Goal: Information Seeking & Learning: Learn about a topic

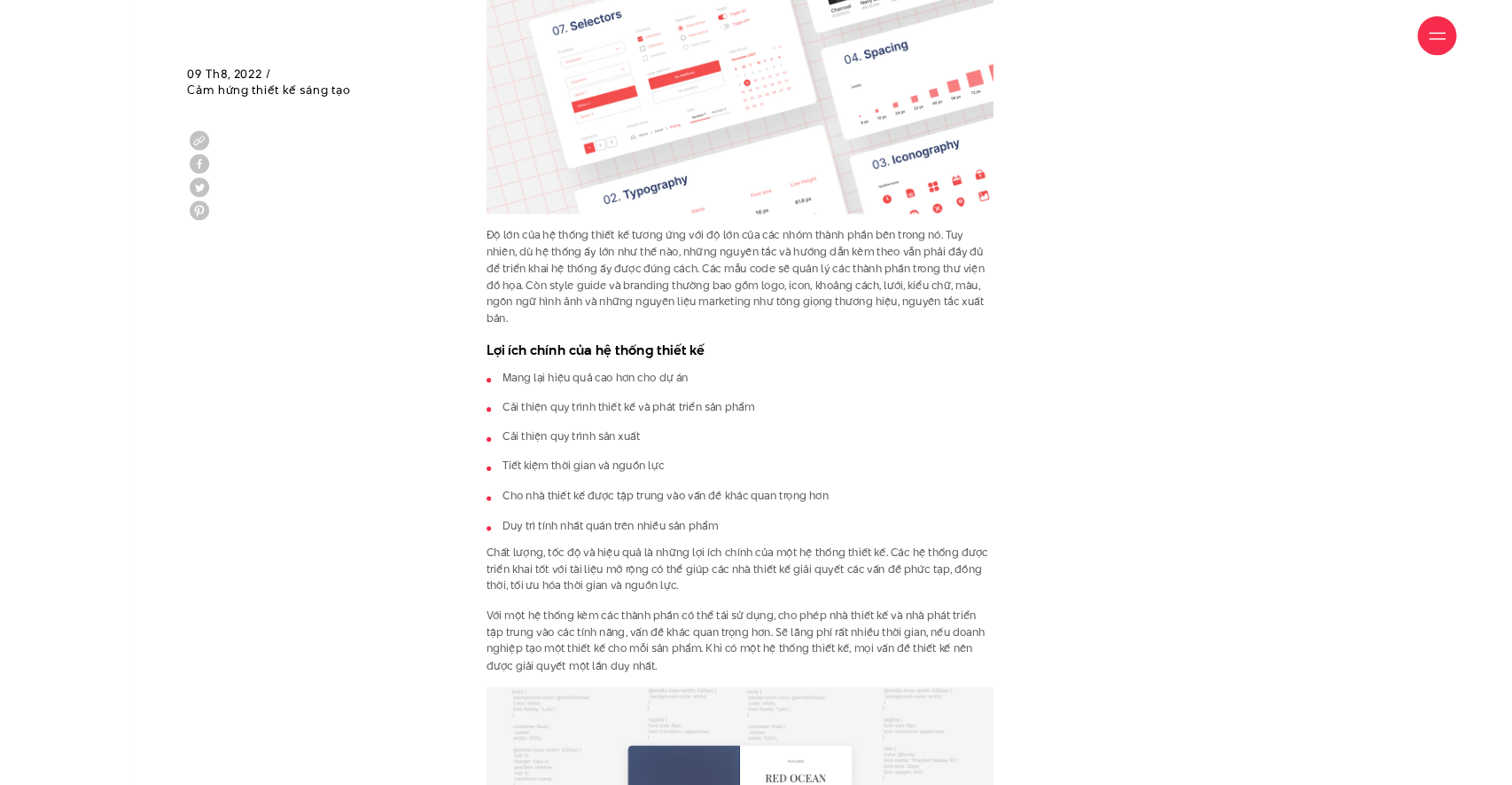
scroll to position [2644, 0]
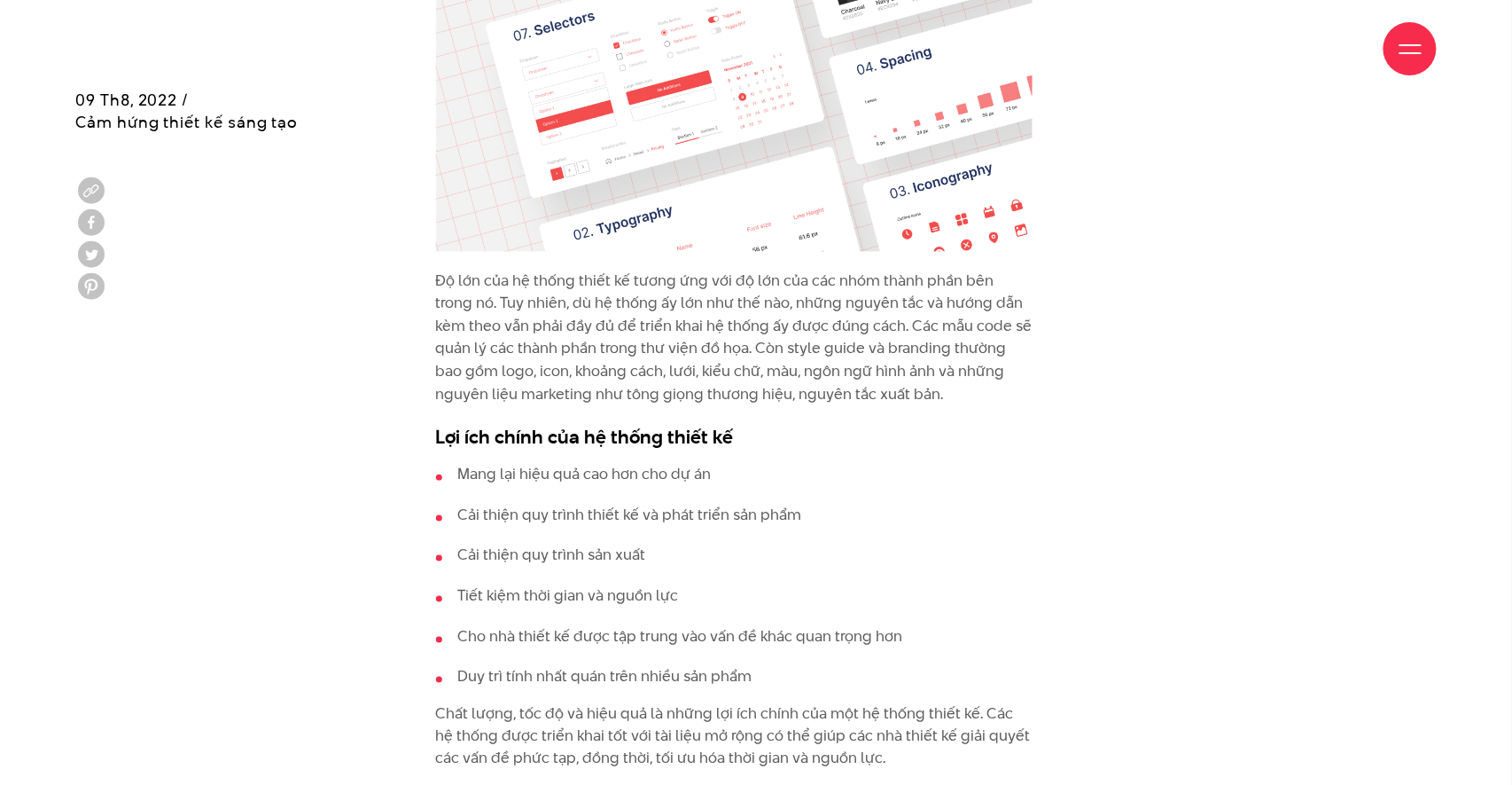
drag, startPoint x: 575, startPoint y: 308, endPoint x: 810, endPoint y: 323, distance: 235.5
click at [810, 323] on p "Độ lớn của hệ thống thiết kế tương ứng với độ lớn của các nhóm thành phần bên t…" at bounding box center [734, 338] width 596 height 137
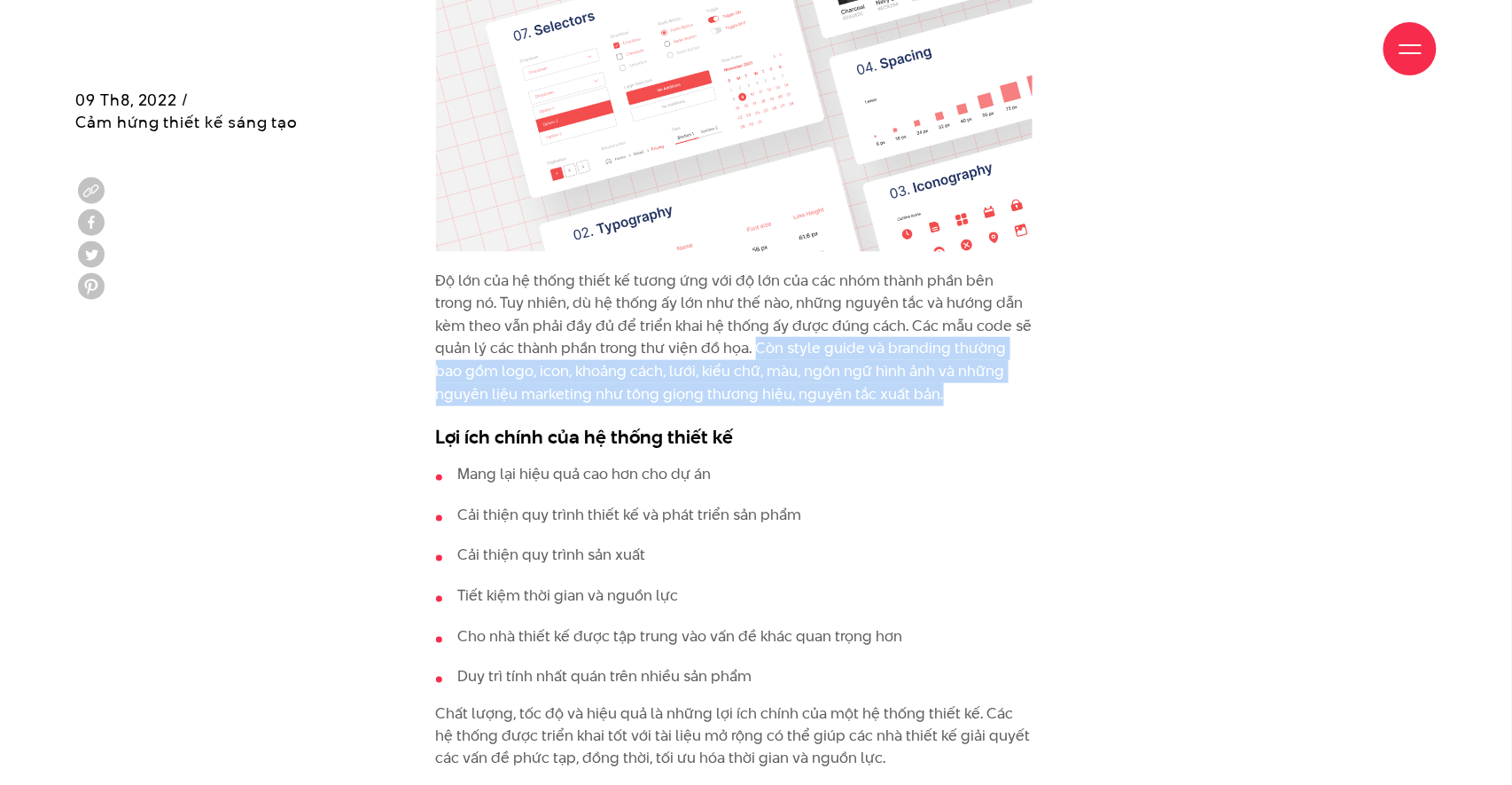
drag, startPoint x: 719, startPoint y: 322, endPoint x: 900, endPoint y: 350, distance: 183.2
click at [900, 350] on p "Độ lớn của hệ thống thiết kế tương ứng với độ lớn của các nhóm thành phần bên t…" at bounding box center [734, 338] width 596 height 137
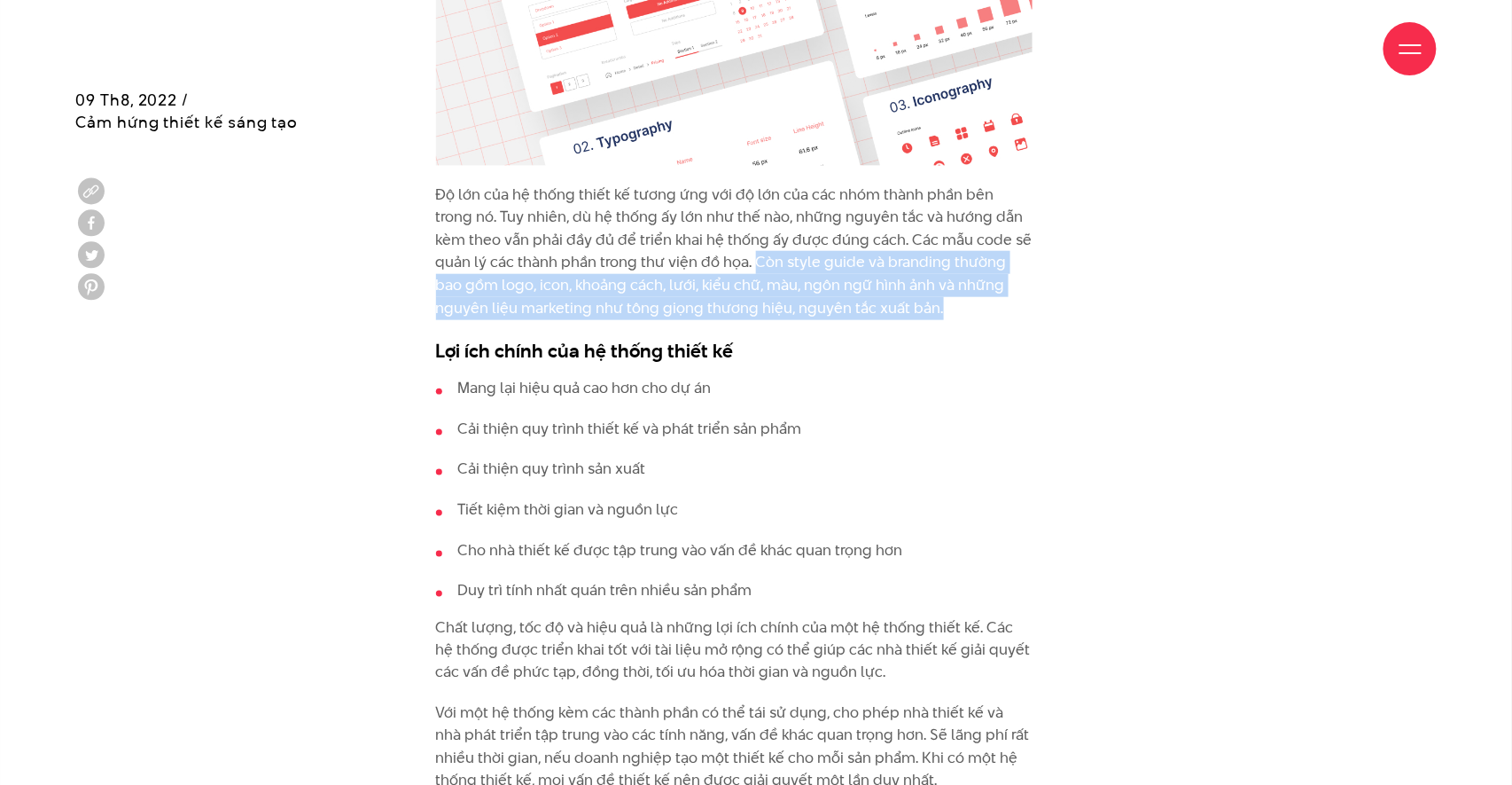
scroll to position [2730, 0]
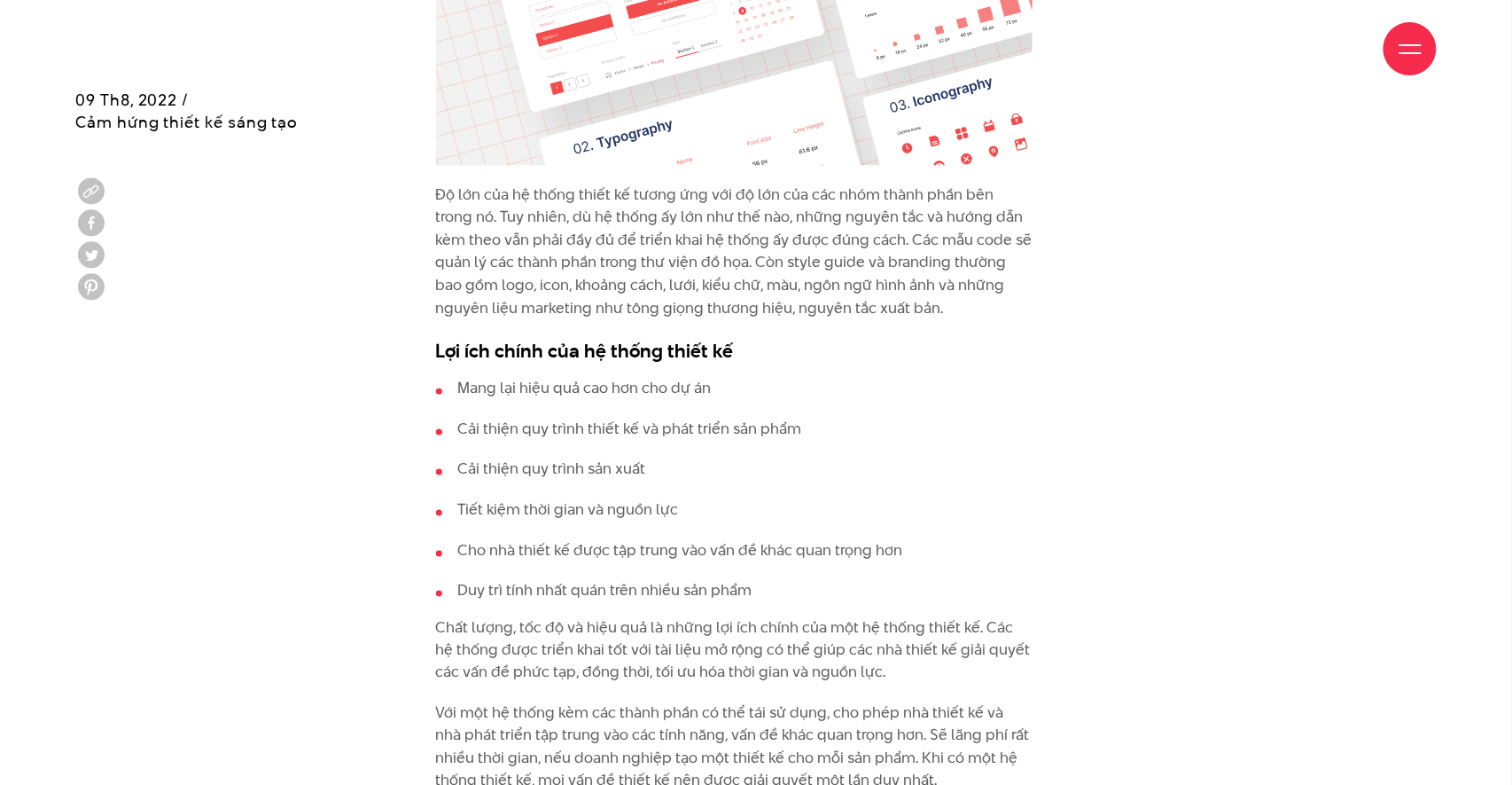
click at [929, 417] on li "Cải thiện quy trình thiết kế và phát triển sản phẩm" at bounding box center [734, 429] width 596 height 23
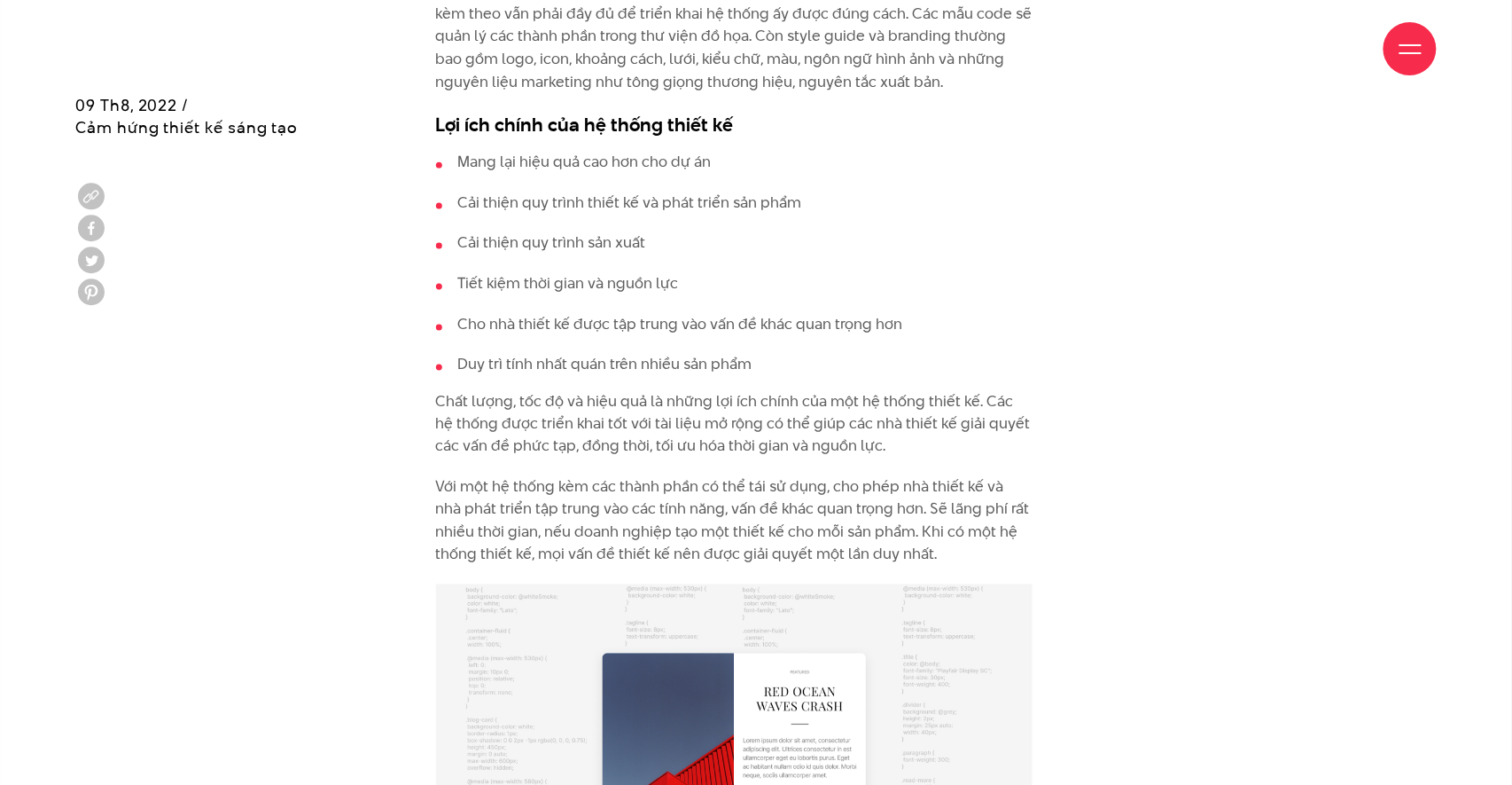
scroll to position [2967, 0]
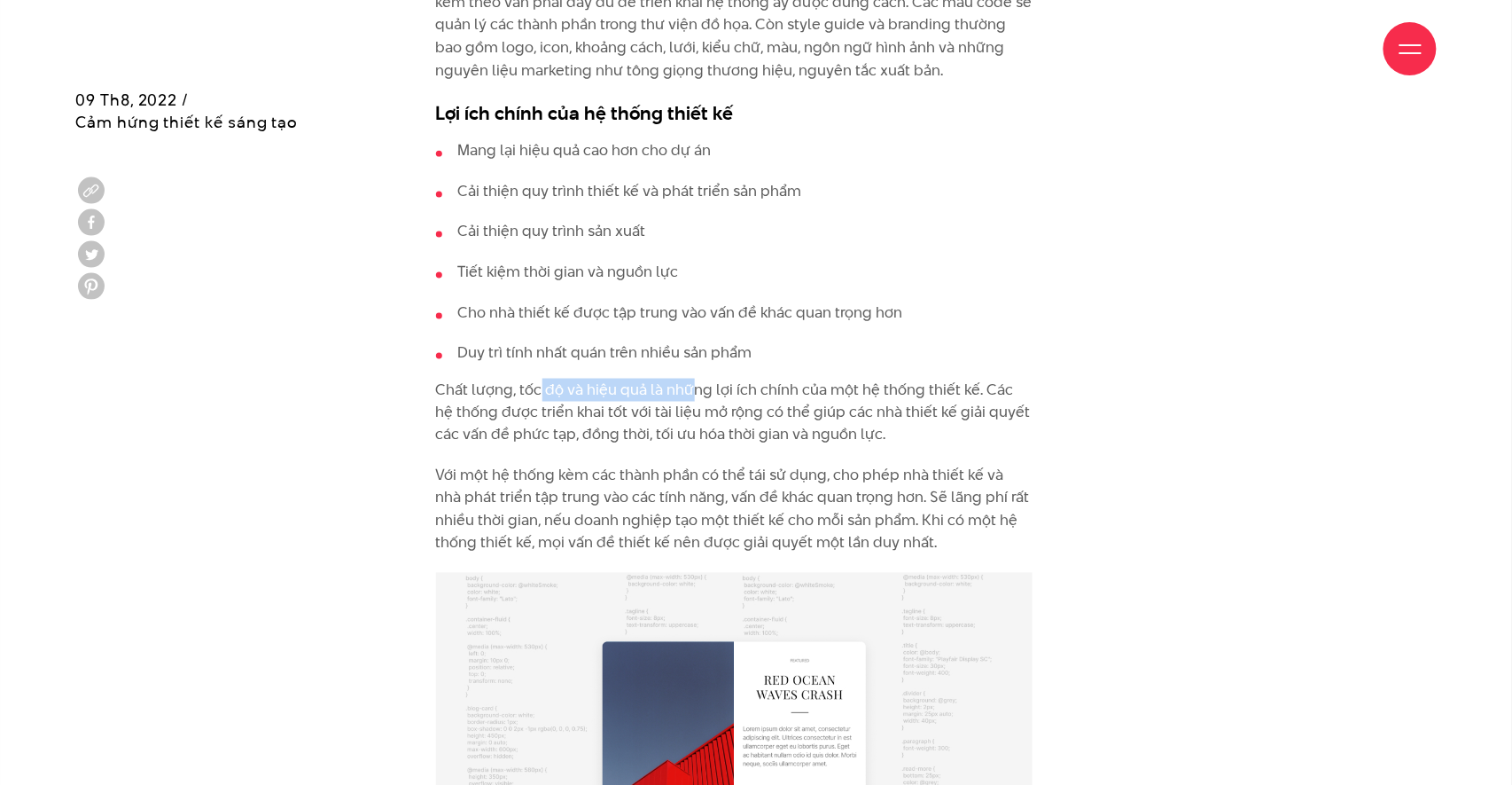
drag, startPoint x: 565, startPoint y: 357, endPoint x: 690, endPoint y: 362, distance: 125.1
click at [690, 379] on p "Chất lượng, tốc độ và hiệu quả là những lợi ích chính của một hệ thống thiết kế…" at bounding box center [734, 413] width 596 height 68
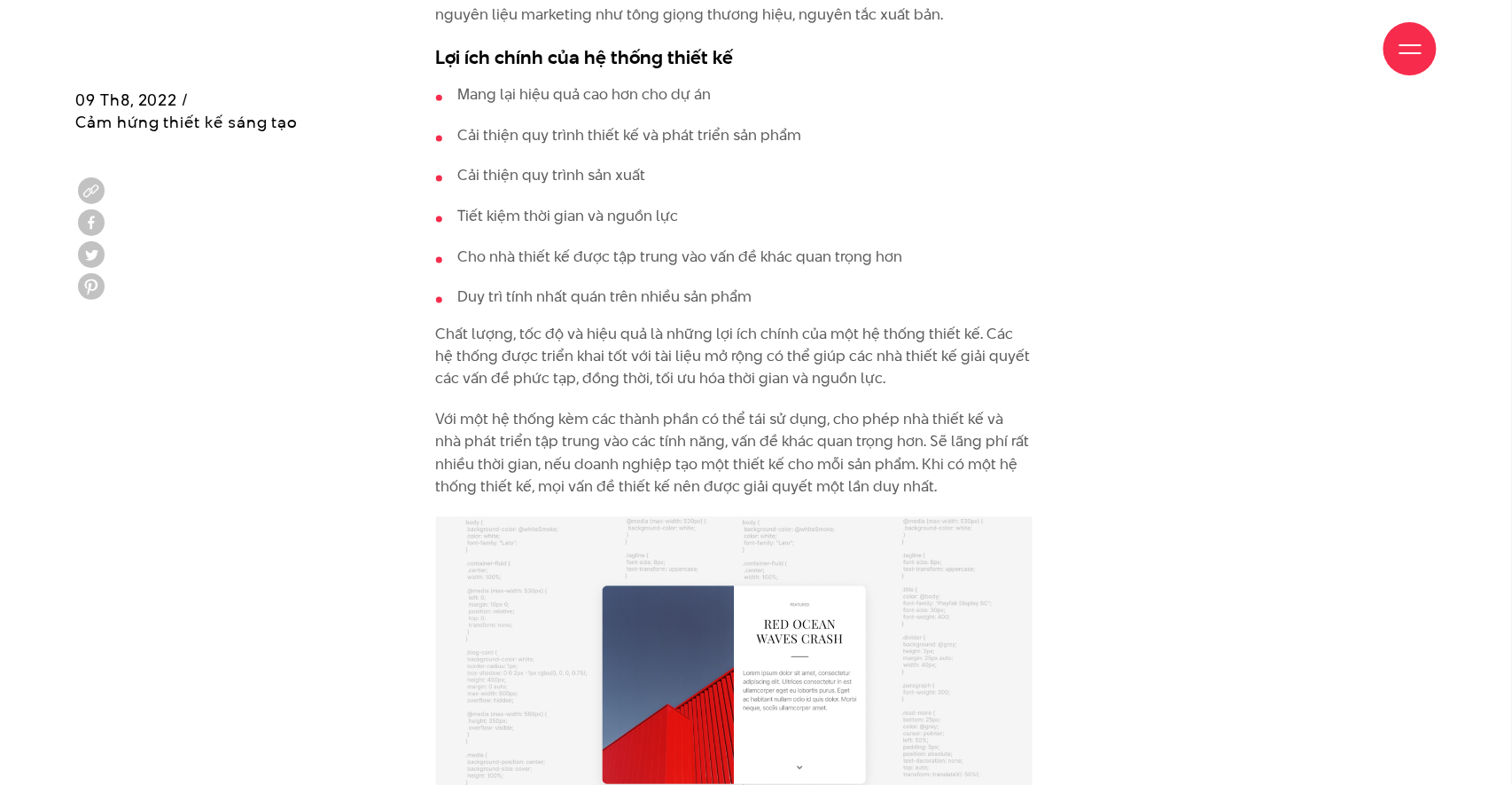
scroll to position [3025, 0]
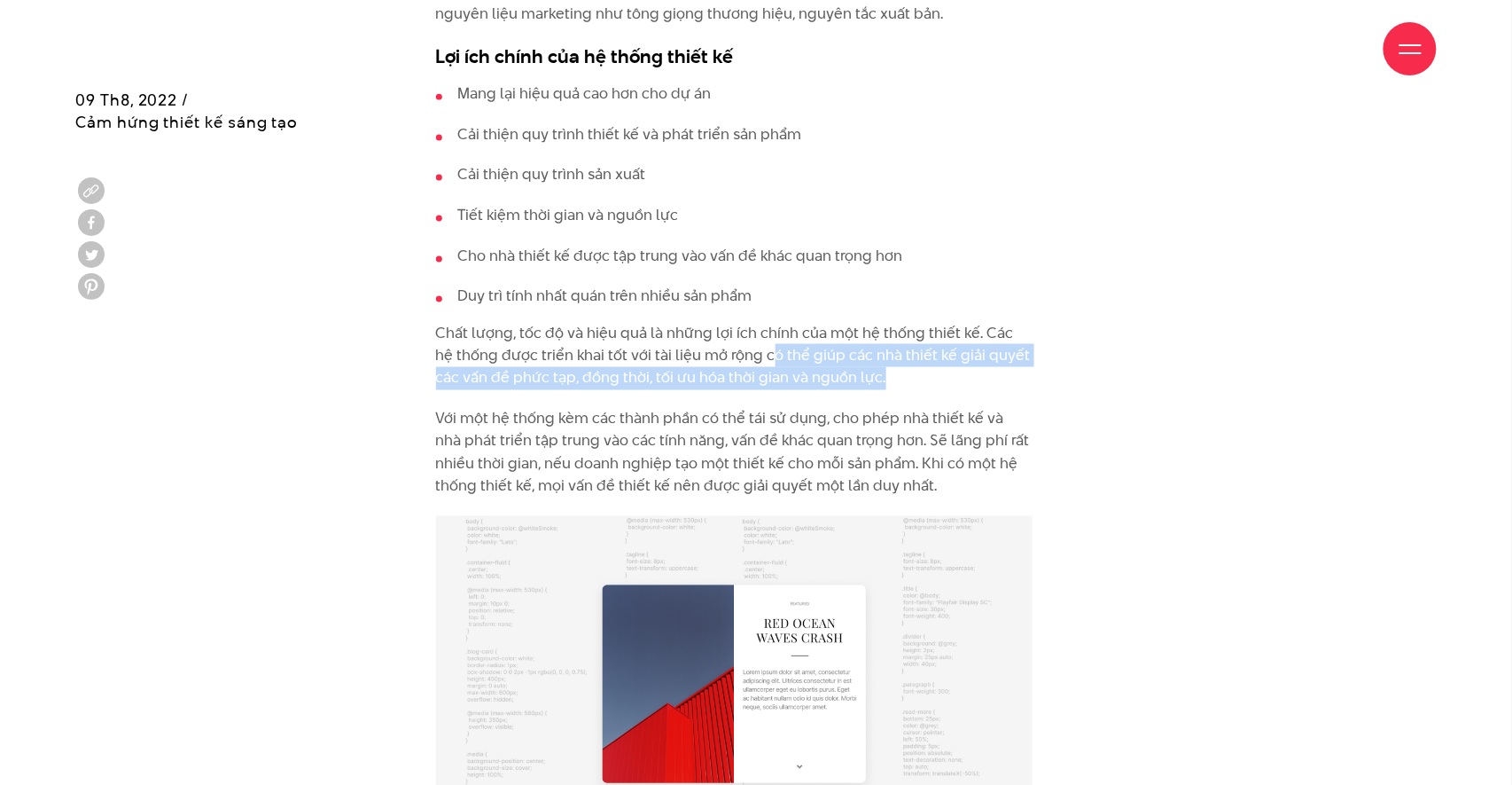
drag, startPoint x: 750, startPoint y: 319, endPoint x: 894, endPoint y: 347, distance: 146.7
click at [894, 347] on p "Chất lượng, tốc độ và hiệu quả là những lợi ích chính của một hệ thống thiết kế…" at bounding box center [734, 356] width 596 height 68
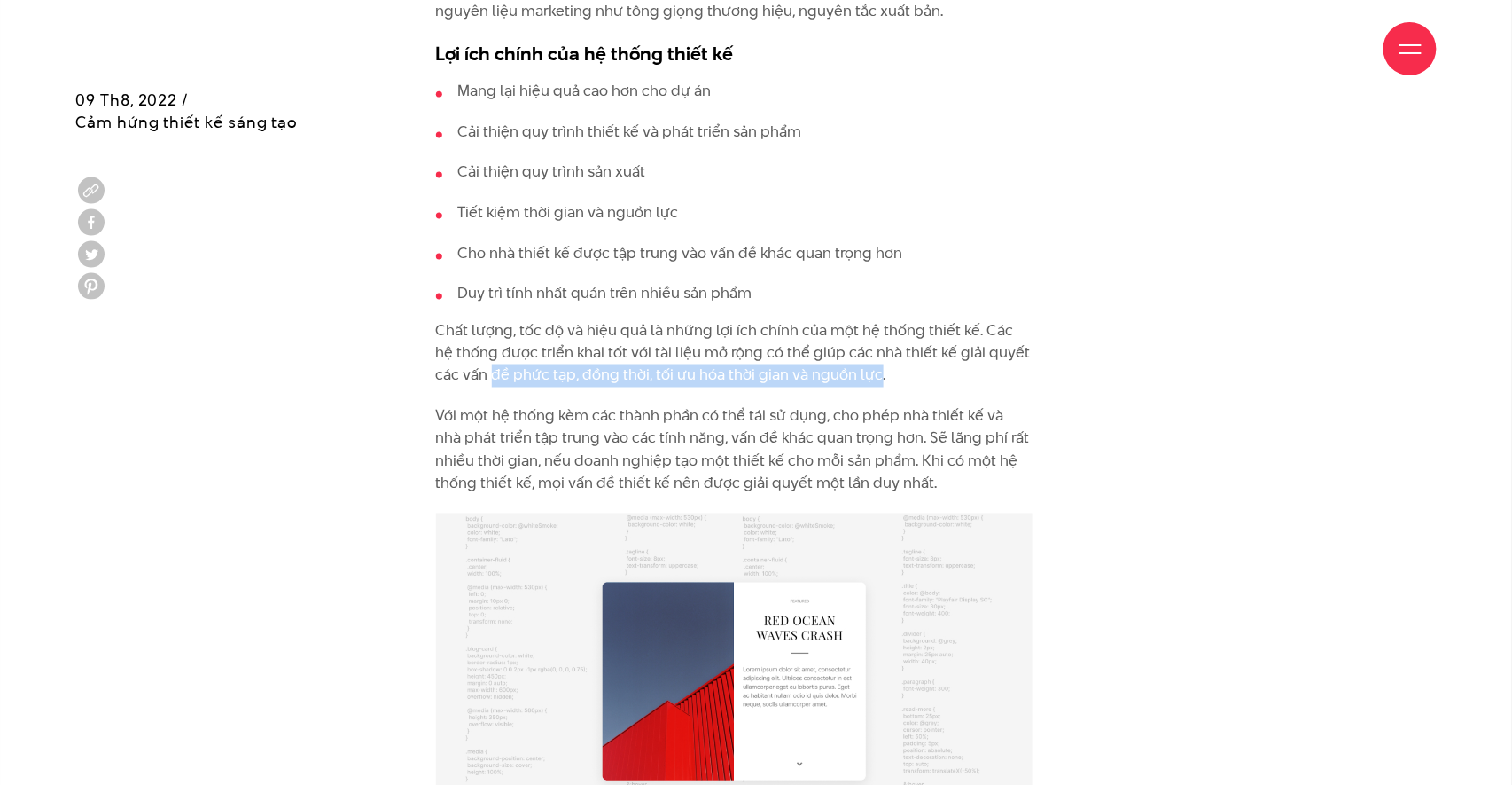
drag, startPoint x: 466, startPoint y: 334, endPoint x: 848, endPoint y: 344, distance: 382.1
click at [848, 344] on p "Chất lượng, tốc độ và hiệu quả là những lợi ích chính của một hệ thống thiết kế…" at bounding box center [734, 354] width 596 height 68
click at [978, 344] on p "Chất lượng, tốc độ và hiệu quả là những lợi ích chính của một hệ thống thiết kế…" at bounding box center [734, 354] width 596 height 68
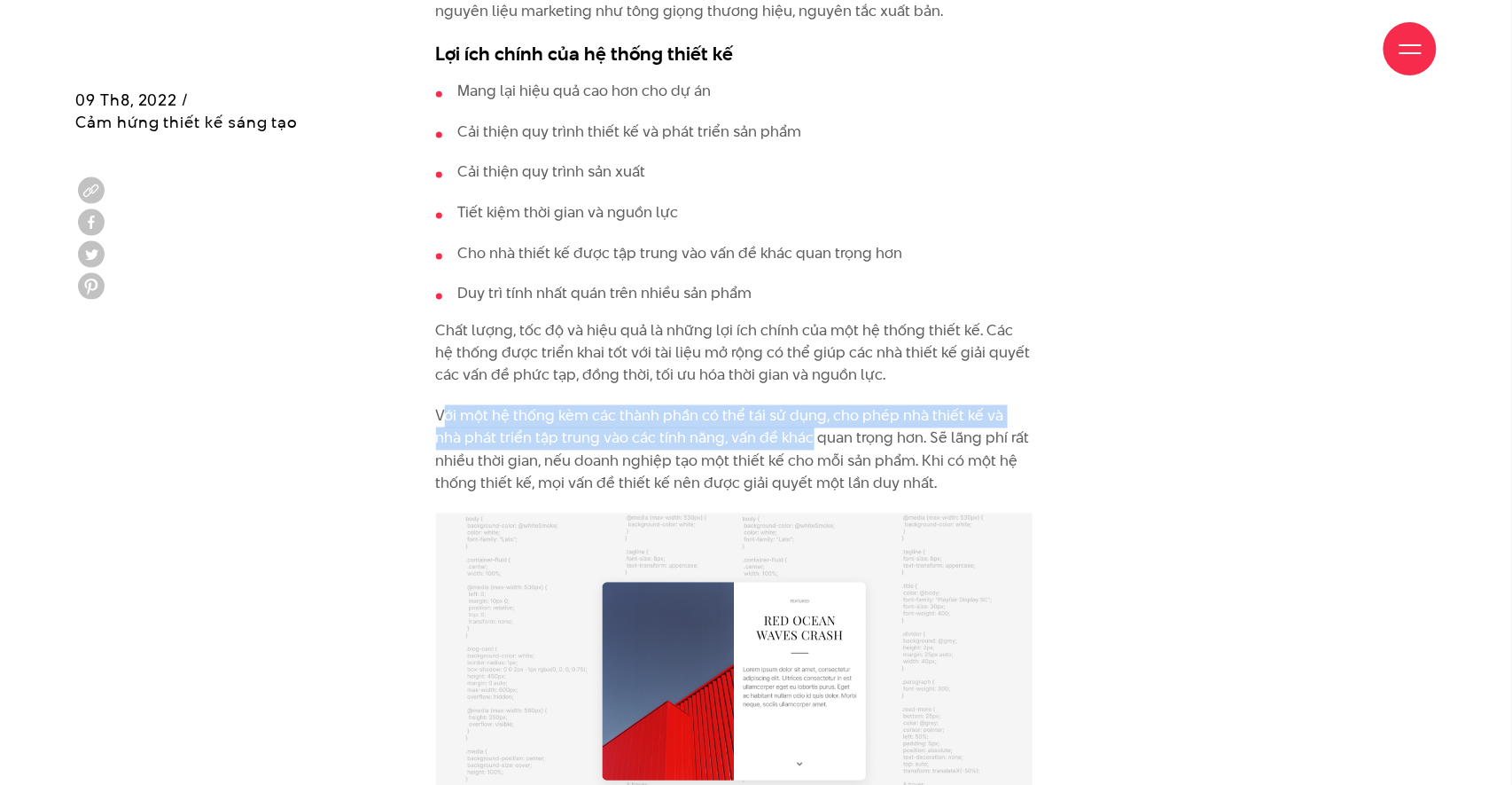
drag, startPoint x: 471, startPoint y: 387, endPoint x: 786, endPoint y: 411, distance: 315.9
click at [782, 412] on p "Với một hệ thống kèm các thành phần có thể tái sử dụng, cho phép nhà thiết kế v…" at bounding box center [734, 451] width 596 height 91
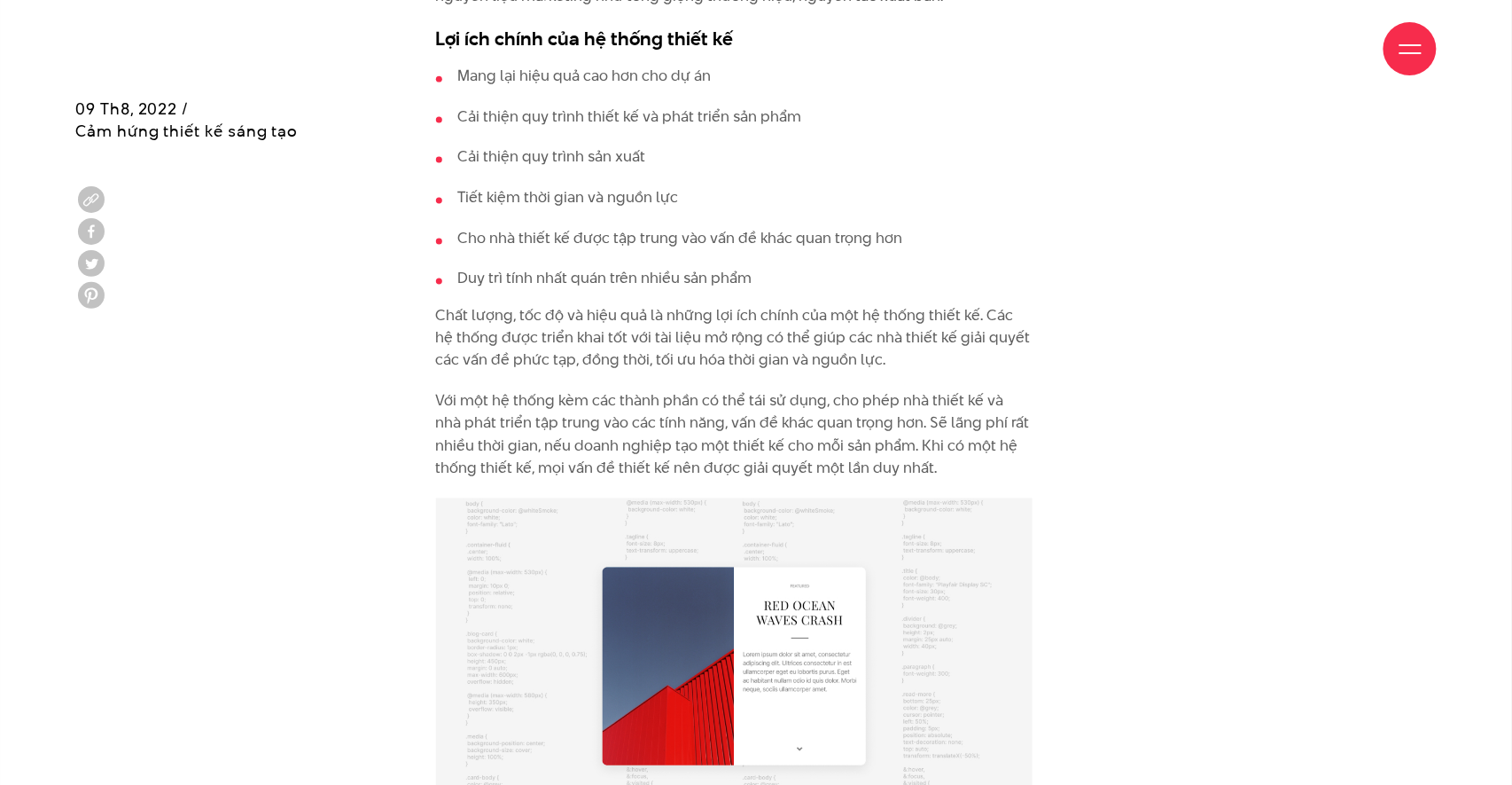
scroll to position [3051, 0]
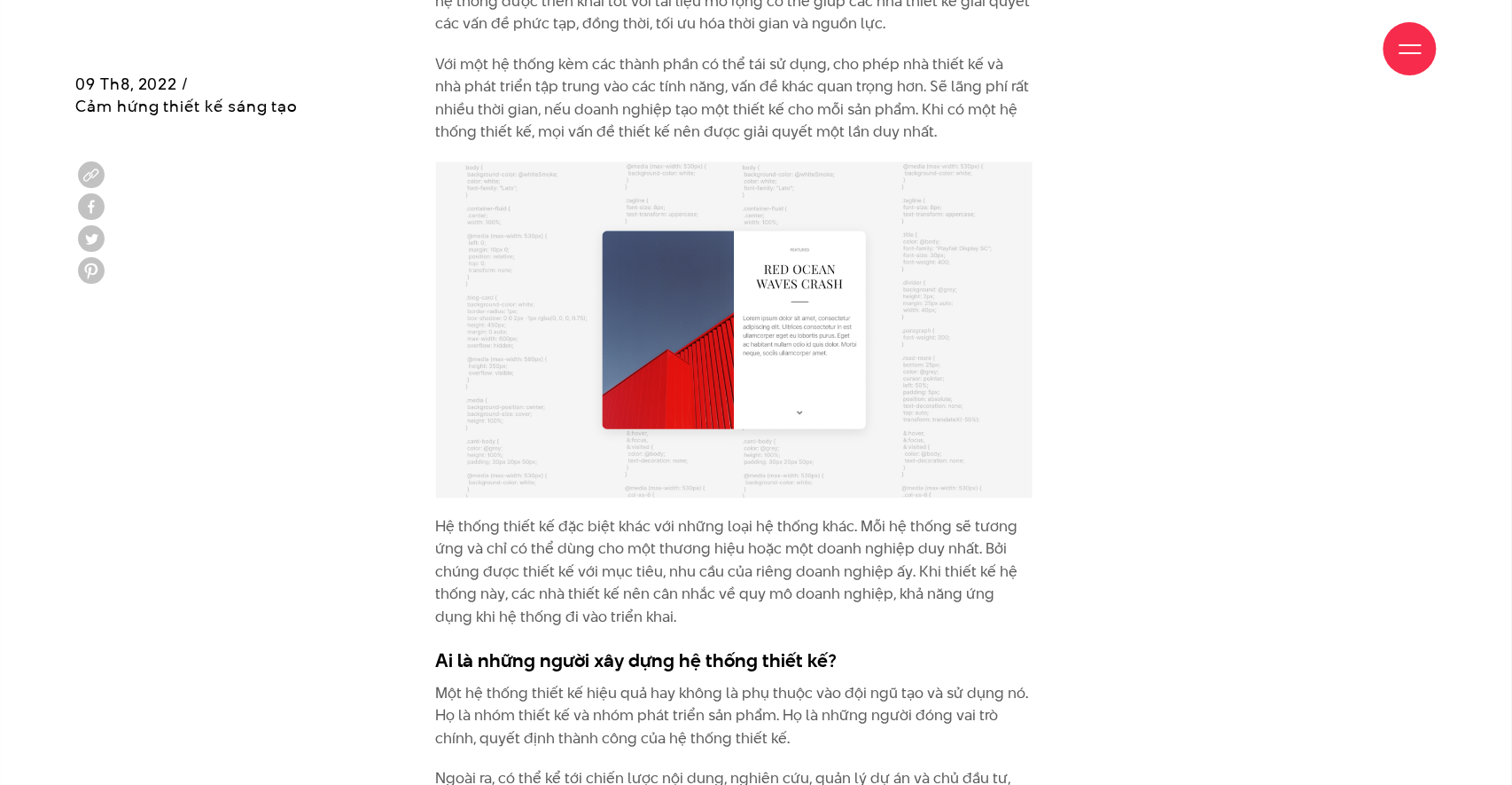
scroll to position [3402, 0]
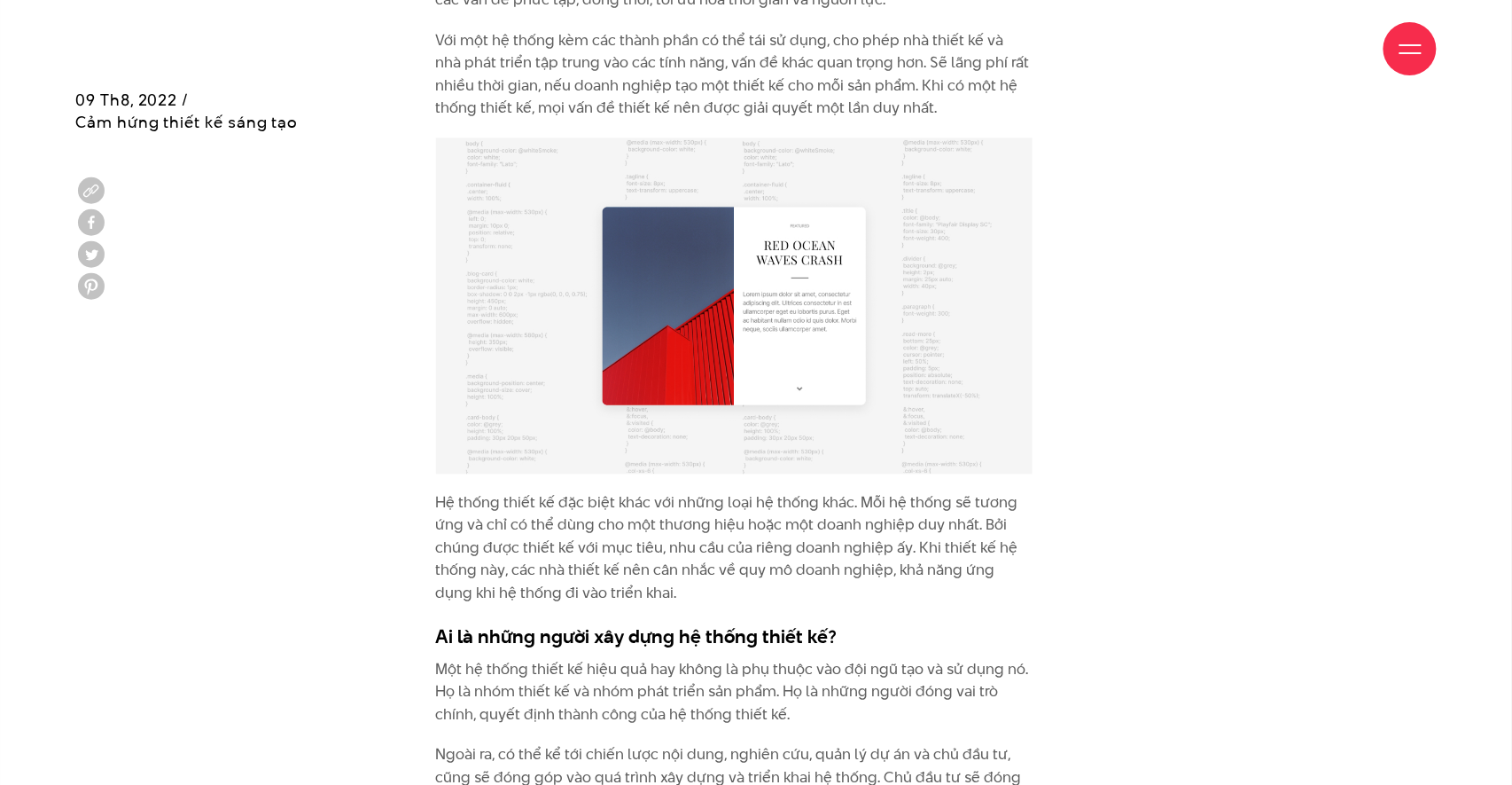
click at [735, 517] on p "Hệ thống thiết kế đặc biệt khác với những loại hệ thống khác. Mỗi hệ thống sẽ t…" at bounding box center [734, 549] width 596 height 114
drag, startPoint x: 672, startPoint y: 512, endPoint x: 968, endPoint y: 518, distance: 296.1
click at [968, 518] on p "Hệ thống thiết kế đặc biệt khác với những loại hệ thống khác. Mỗi hệ thống sẽ t…" at bounding box center [734, 549] width 596 height 114
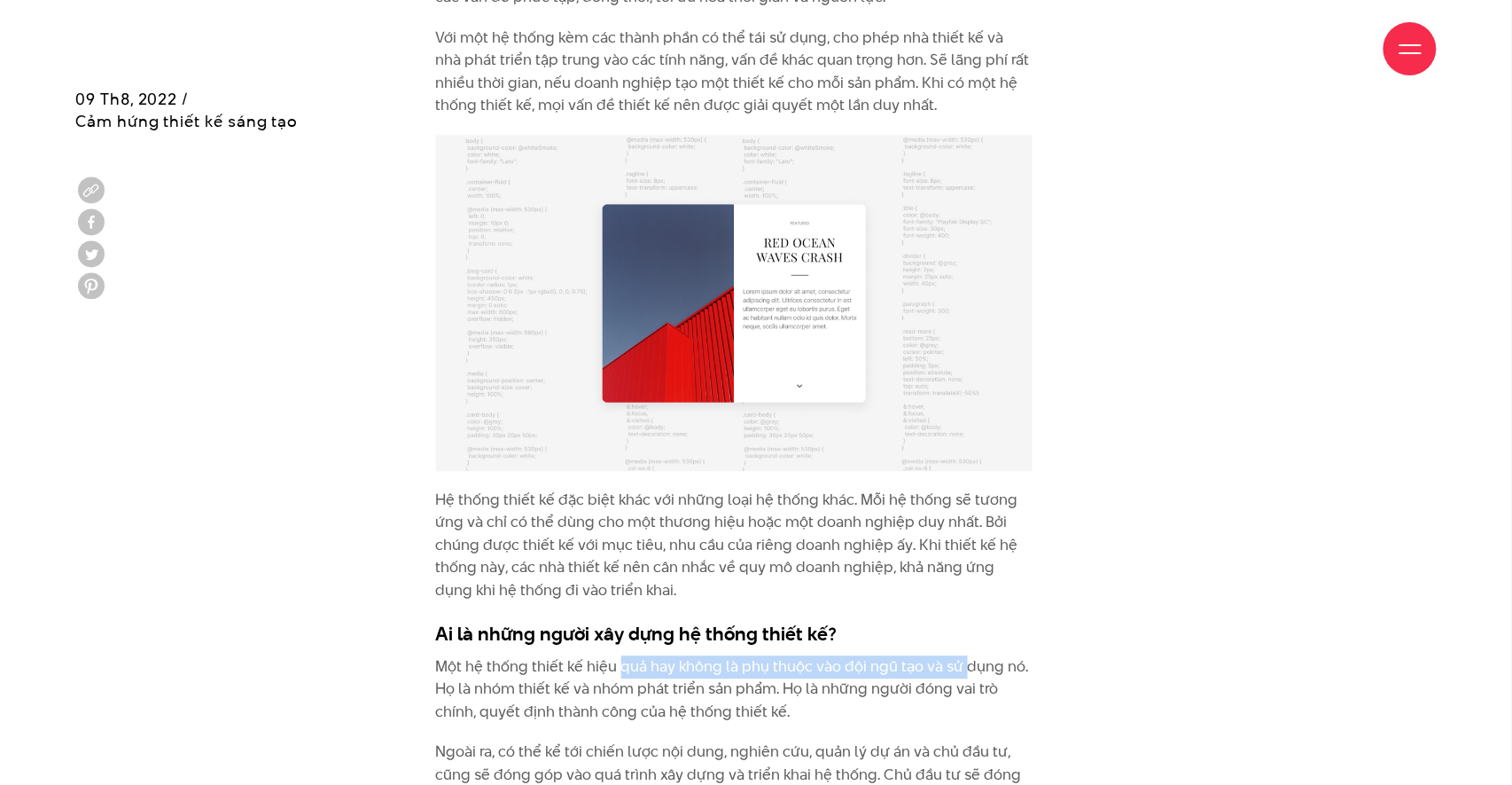
drag, startPoint x: 616, startPoint y: 630, endPoint x: 966, endPoint y: 635, distance: 350.0
click at [966, 656] on p "Một hệ thống thiết kế hiệu quả hay không là phụ thuộc vào đội ngũ tạo và sử dụn…" at bounding box center [734, 690] width 596 height 68
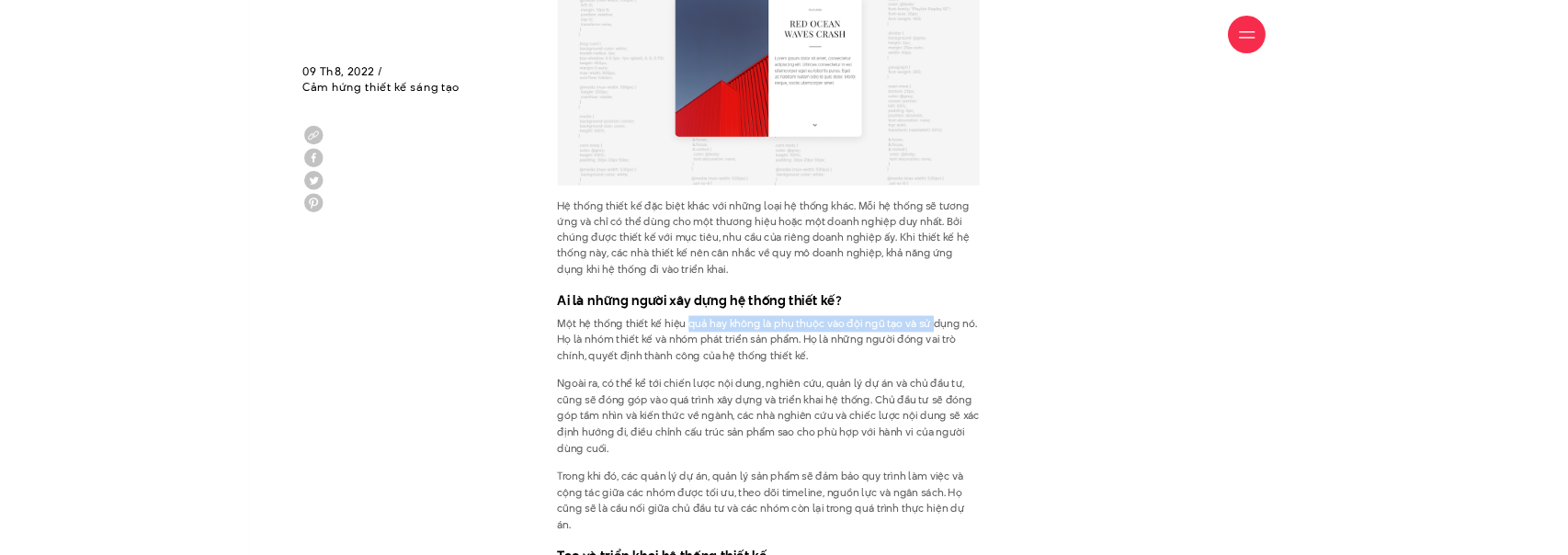
scroll to position [3745, 0]
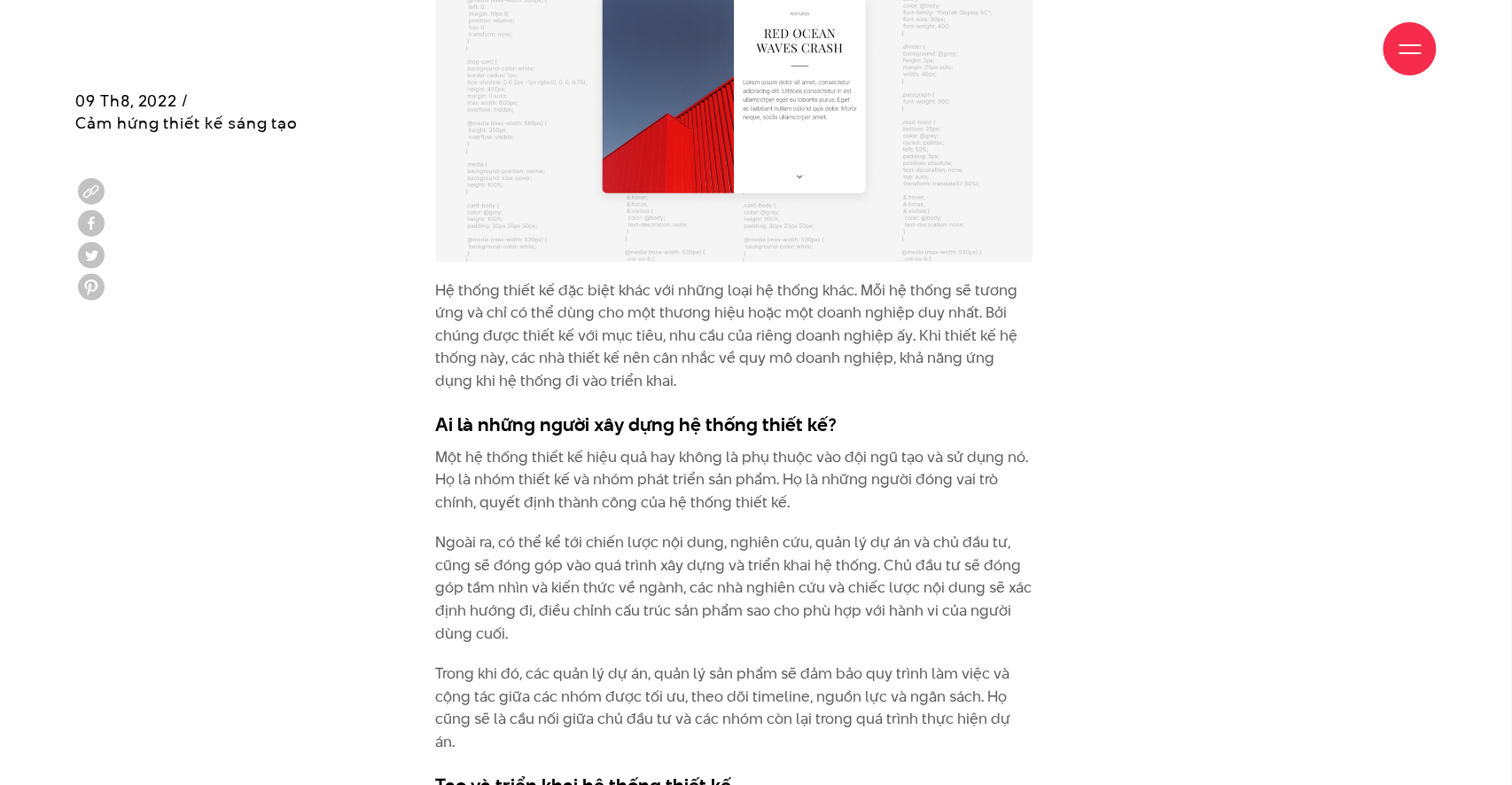
drag, startPoint x: 658, startPoint y: 497, endPoint x: 675, endPoint y: 499, distance: 17.1
drag, startPoint x: 675, startPoint y: 499, endPoint x: 700, endPoint y: 500, distance: 25.0
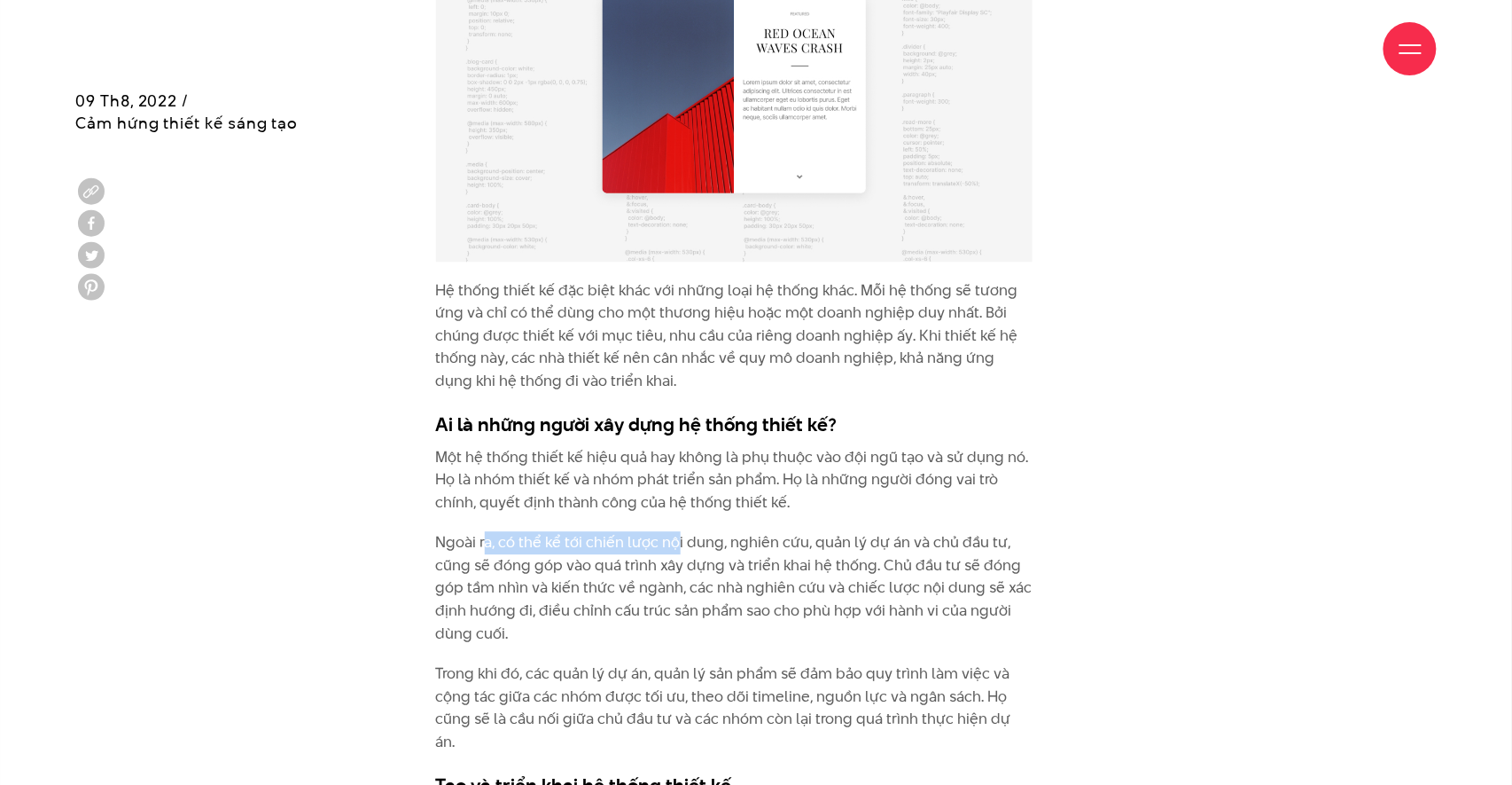
drag, startPoint x: 499, startPoint y: 511, endPoint x: 674, endPoint y: 514, distance: 175.0
click at [674, 531] on p "Ngoài ra, có thể kể tới chiến lược nội dung, nghiên cứu, quản lý dự án và chủ đ…" at bounding box center [734, 587] width 596 height 114
click at [690, 531] on p "Ngoài ra, có thể kể tới chiến lược nội dung, nghiên cứu, quản lý dự án và chủ đ…" at bounding box center [734, 587] width 596 height 114
drag, startPoint x: 455, startPoint y: 509, endPoint x: 914, endPoint y: 501, distance: 459.1
click at [846, 531] on p "Ngoài ra, có thể kể tới chiến lược nội dung, nghiên cứu, quản lý dự án và chủ đ…" at bounding box center [734, 587] width 596 height 114
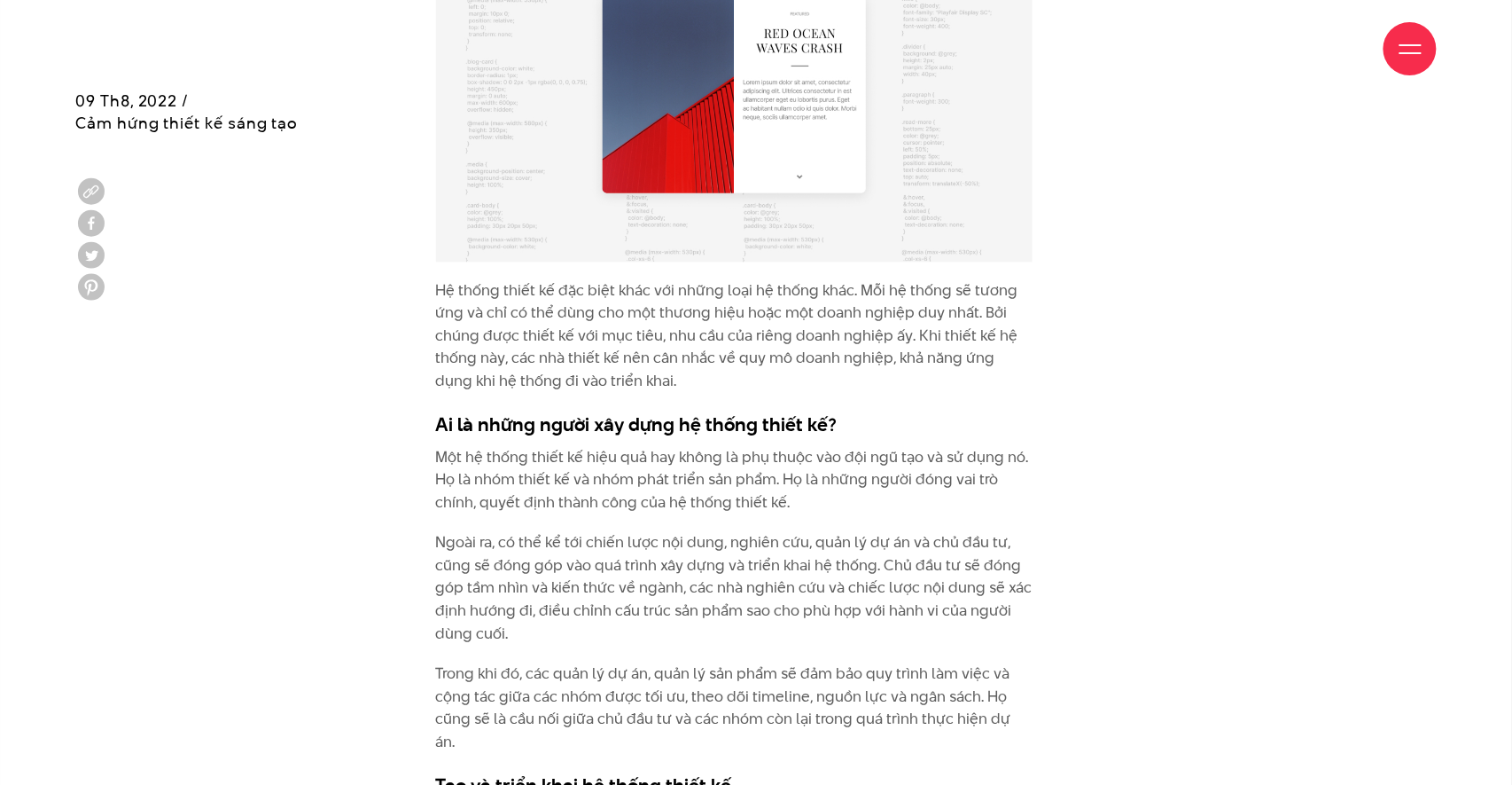
click at [915, 531] on p "Ngoài ra, có thể kể tới chiến lược nội dung, nghiên cứu, quản lý dự án và chủ đ…" at bounding box center [734, 587] width 596 height 114
drag, startPoint x: 865, startPoint y: 503, endPoint x: 932, endPoint y: 503, distance: 67.0
click at [932, 531] on p "Ngoài ra, có thể kể tới chiến lược nội dung, nghiên cứu, quản lý dự án và chủ đ…" at bounding box center [734, 587] width 596 height 114
click at [759, 531] on p "Ngoài ra, có thể kể tới chiến lược nội dung, nghiên cứu, quản lý dự án và chủ đ…" at bounding box center [734, 587] width 596 height 114
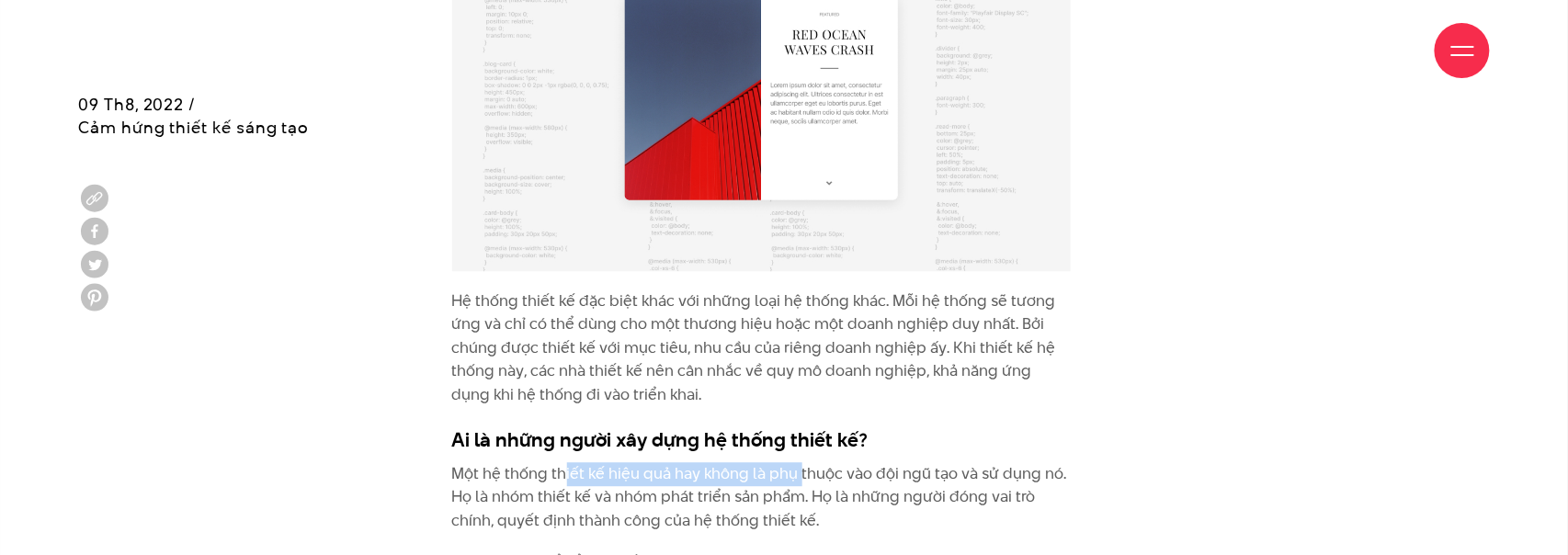
drag, startPoint x: 638, startPoint y: 440, endPoint x: 798, endPoint y: 447, distance: 160.2
click at [798, 462] on p "Một hệ thống thiết kế hiệu quả hay không là phụ thuộc vào đội ngũ tạo và sử dụn…" at bounding box center [761, 498] width 618 height 71
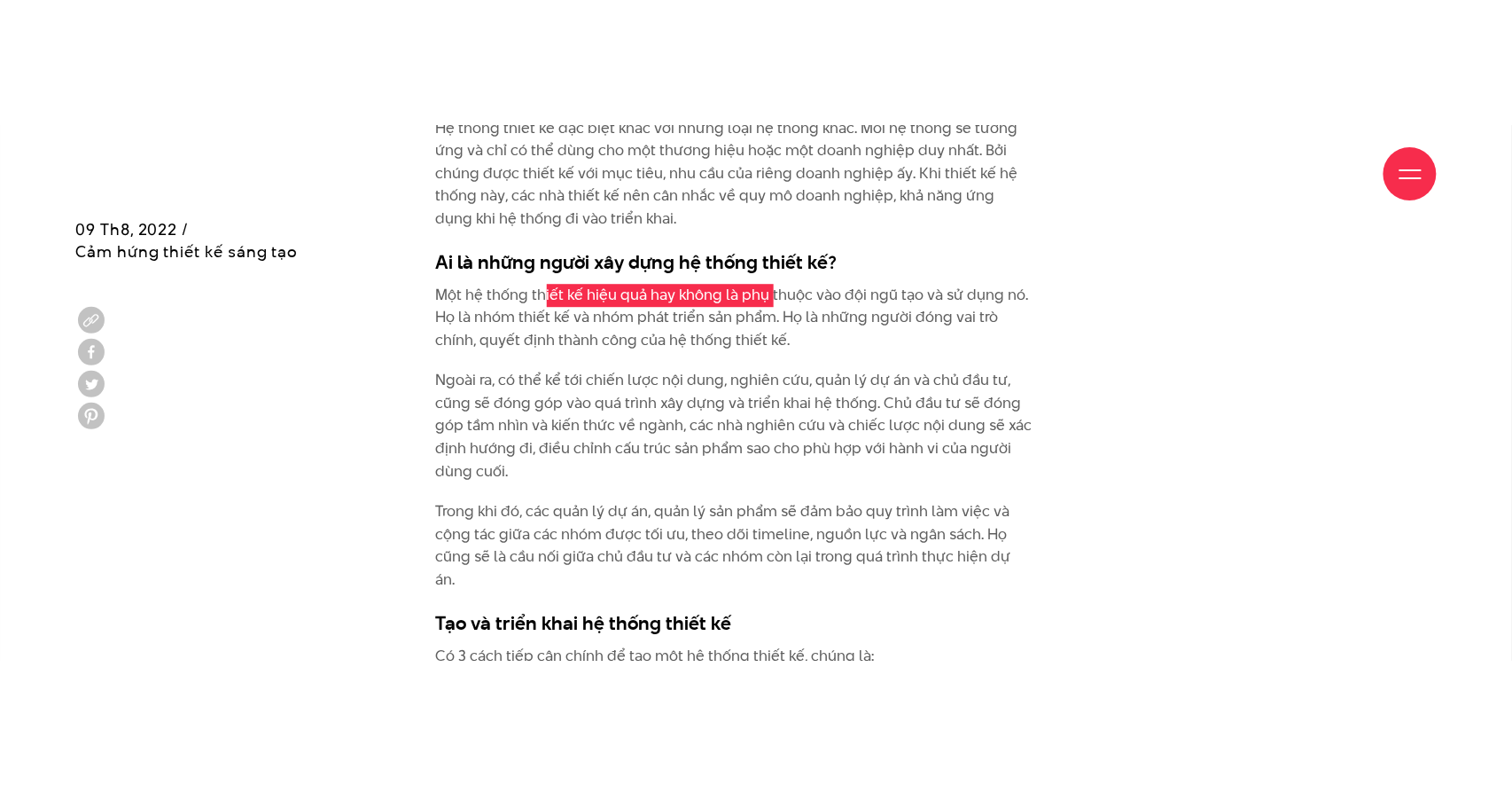
scroll to position [3906, 0]
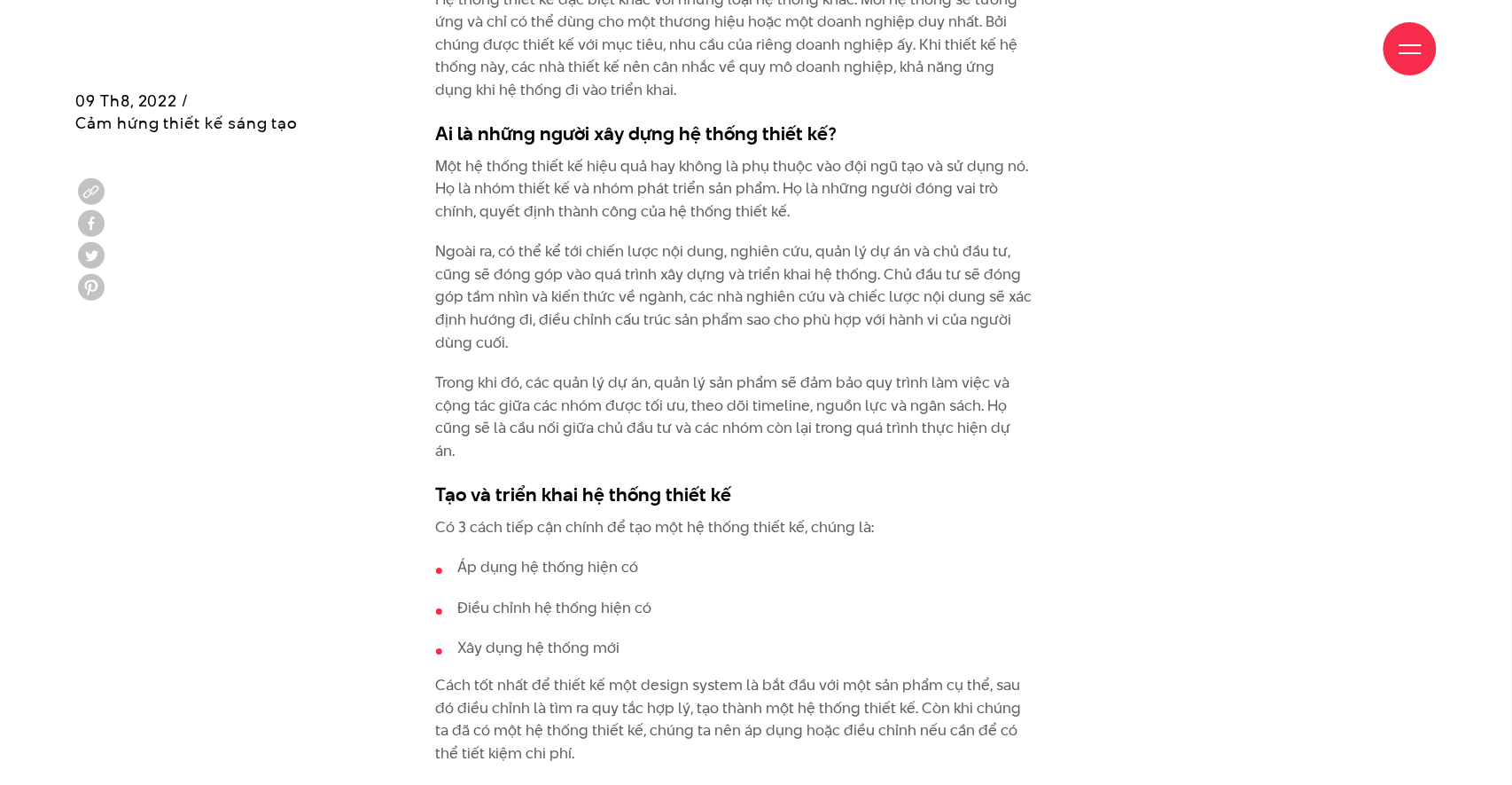
drag, startPoint x: 638, startPoint y: 240, endPoint x: 767, endPoint y: 237, distance: 129.0
click at [767, 240] on p "Ngoài ra, có thể kể tới chiến lược nội dung, nghiên cứu, quản lý dự án và chủ đ…" at bounding box center [734, 296] width 596 height 114
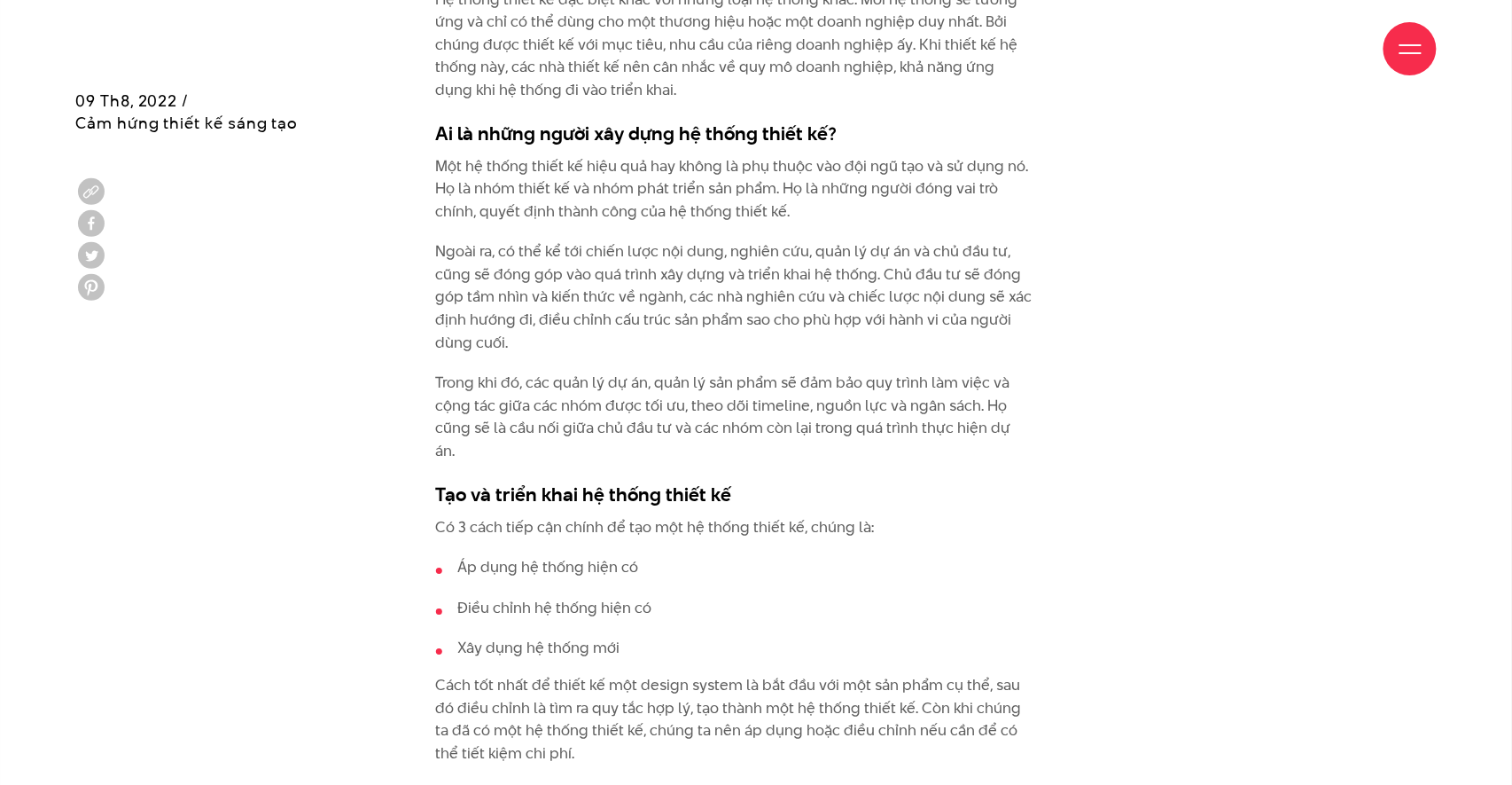
drag, startPoint x: 570, startPoint y: 260, endPoint x: 935, endPoint y: 261, distance: 365.0
click at [935, 261] on p "Ngoài ra, có thể kể tới chiến lược nội dung, nghiên cứu, quản lý dự án và chủ đ…" at bounding box center [734, 296] width 596 height 114
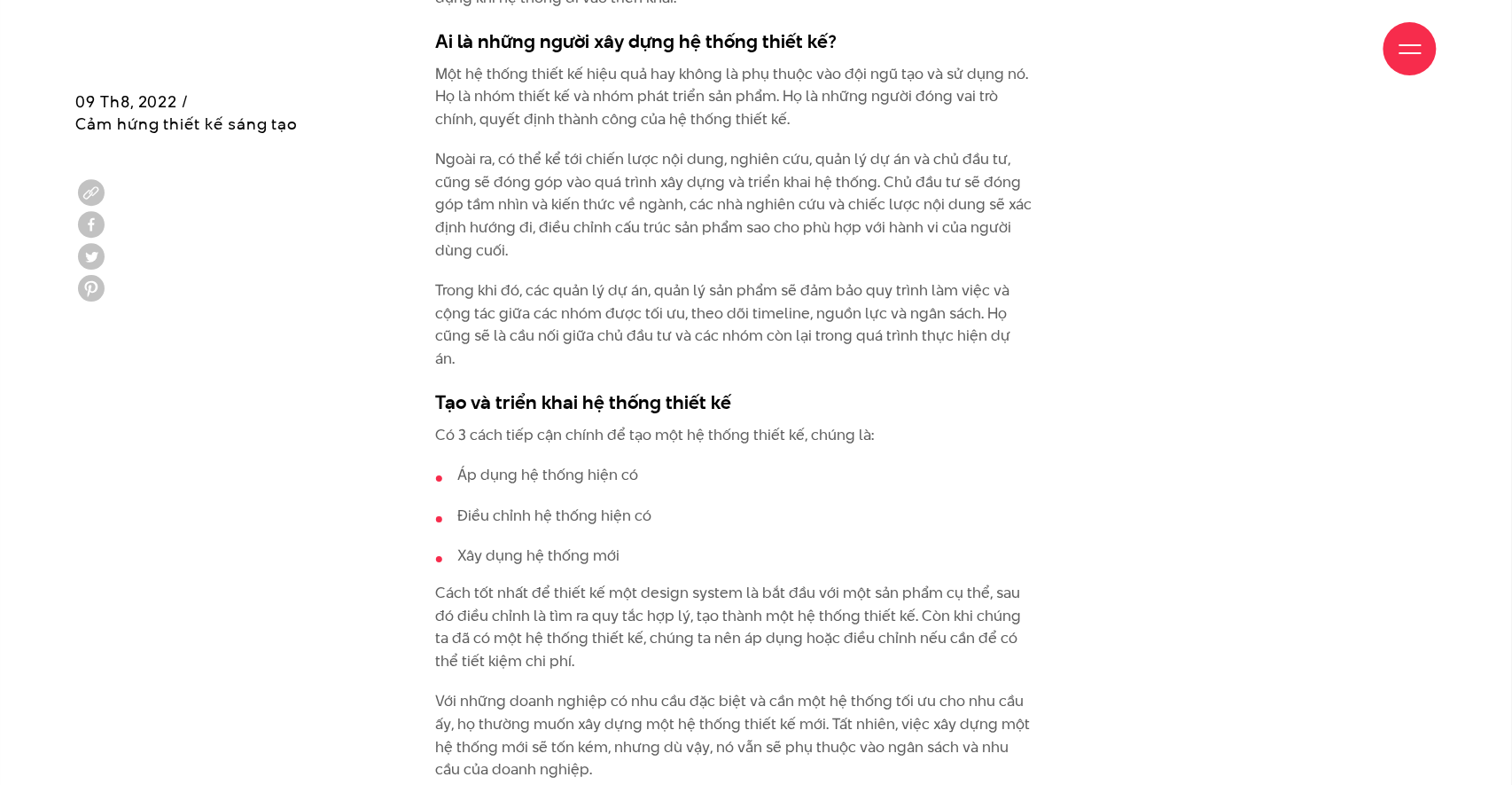
scroll to position [4002, 0]
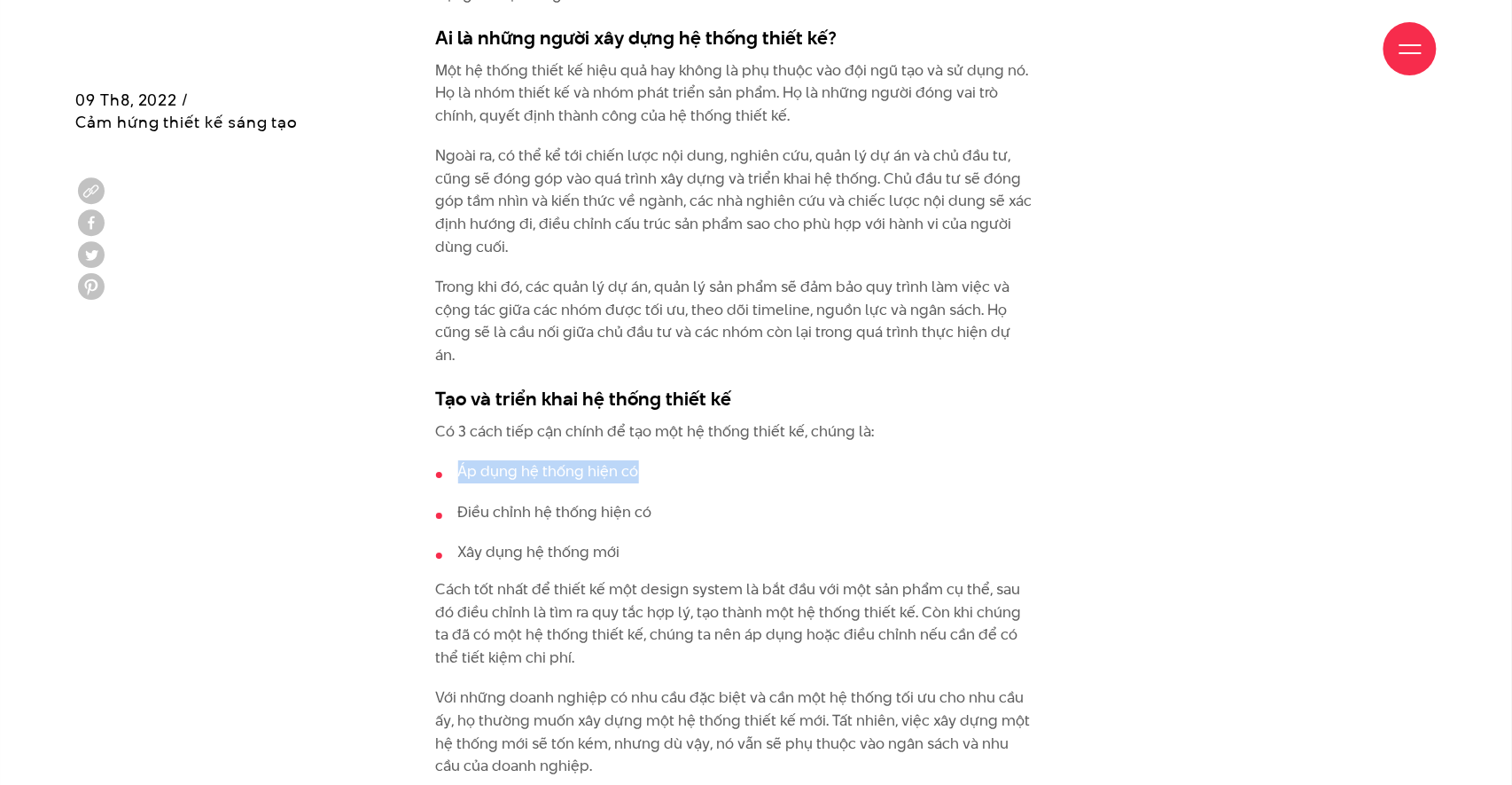
drag, startPoint x: 462, startPoint y: 417, endPoint x: 653, endPoint y: 416, distance: 191.0
click at [642, 460] on li "Áp dụng hệ thống hiện có" at bounding box center [734, 471] width 596 height 23
click at [726, 501] on li "Điều chỉnh hệ thống hiện có" at bounding box center [734, 512] width 596 height 23
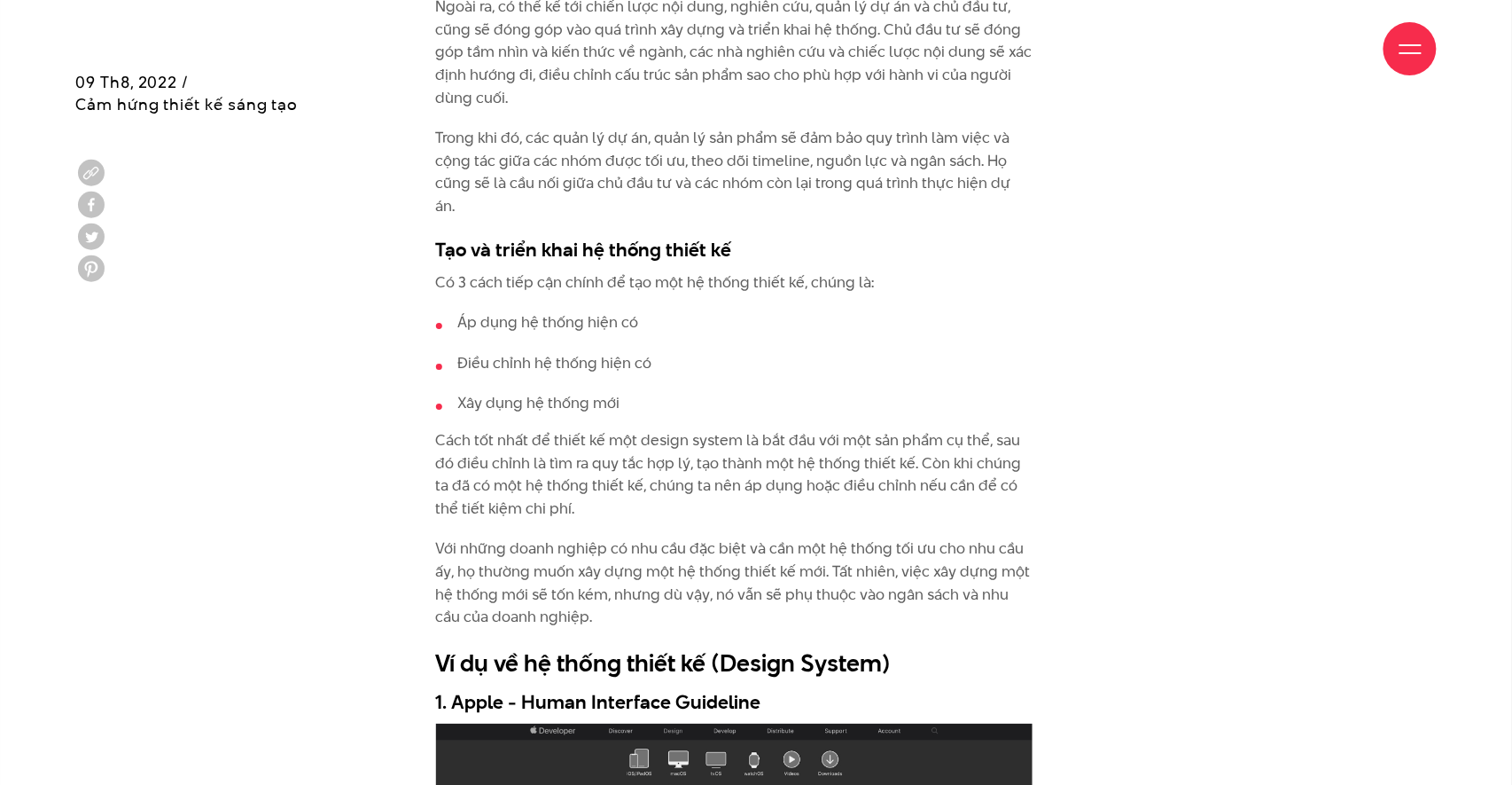
scroll to position [4160, 0]
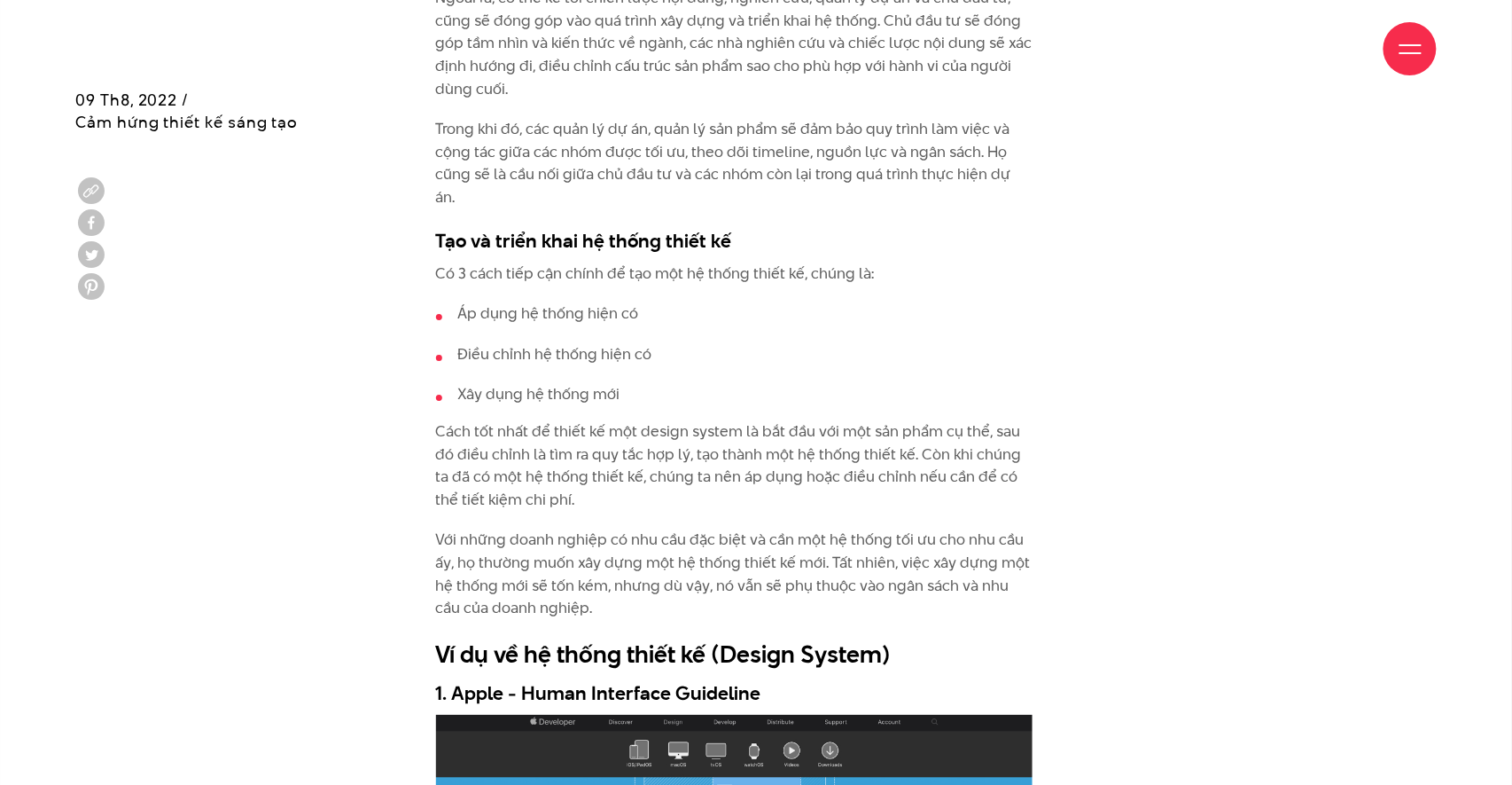
click at [563, 344] on li "Điều chỉnh hệ thống hiện có" at bounding box center [734, 355] width 596 height 23
drag, startPoint x: 537, startPoint y: 299, endPoint x: 669, endPoint y: 300, distance: 132.0
click at [633, 344] on li "Điều chỉnh hệ thống hiện có" at bounding box center [734, 355] width 596 height 23
click at [759, 344] on li "Điều chỉnh hệ thống hiện có" at bounding box center [734, 355] width 596 height 23
drag, startPoint x: 678, startPoint y: 397, endPoint x: 516, endPoint y: 421, distance: 163.8
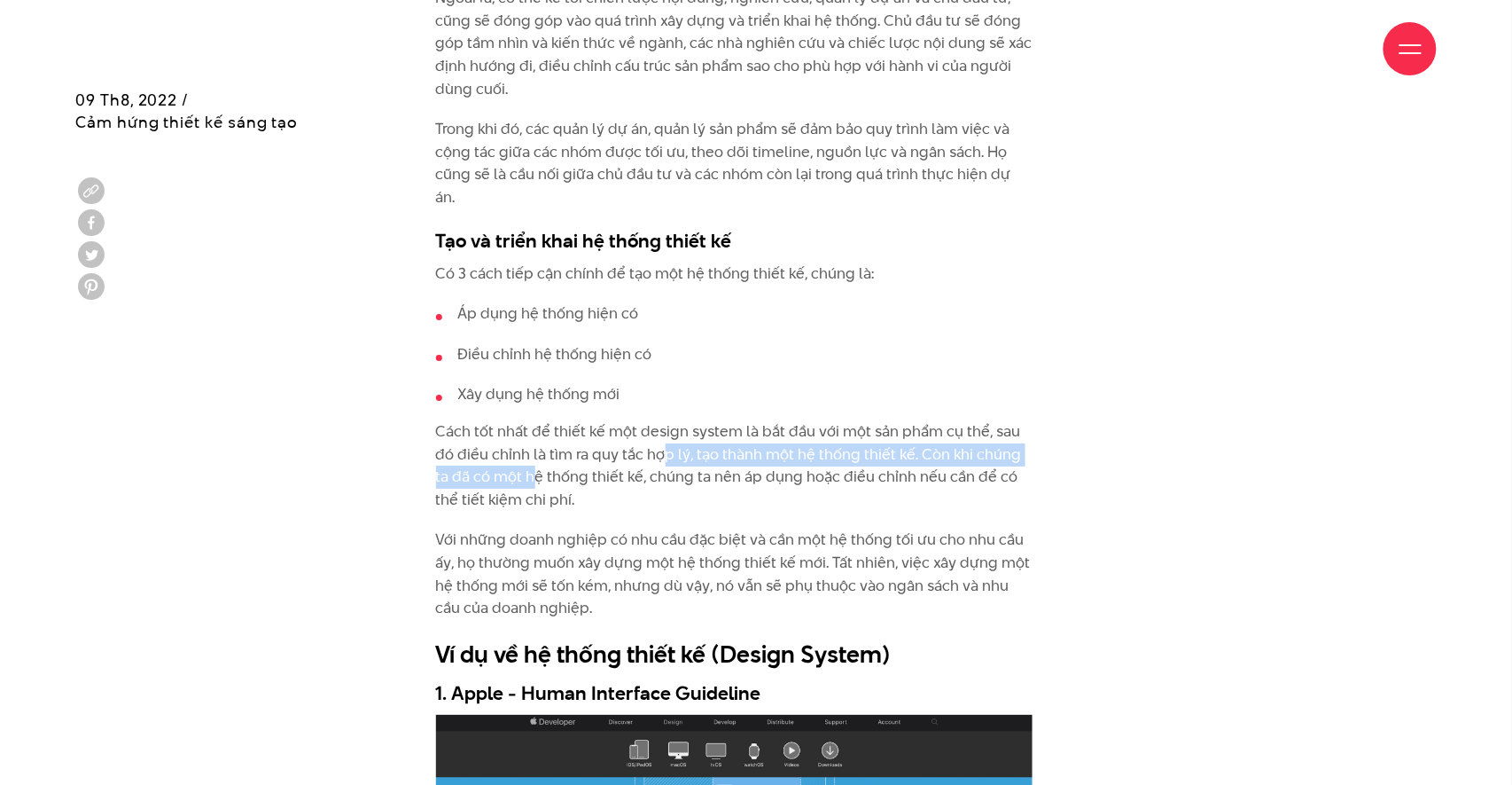
click at [516, 421] on p "Cách tốt nhất để thiết kế một design system là bắt đầu với một sản phẩm cụ thể,…" at bounding box center [734, 465] width 596 height 91
click at [632, 444] on p "Cách tốt nhất để thiết kế một design system là bắt đầu với một sản phẩm cụ thể,…" at bounding box center [734, 465] width 596 height 91
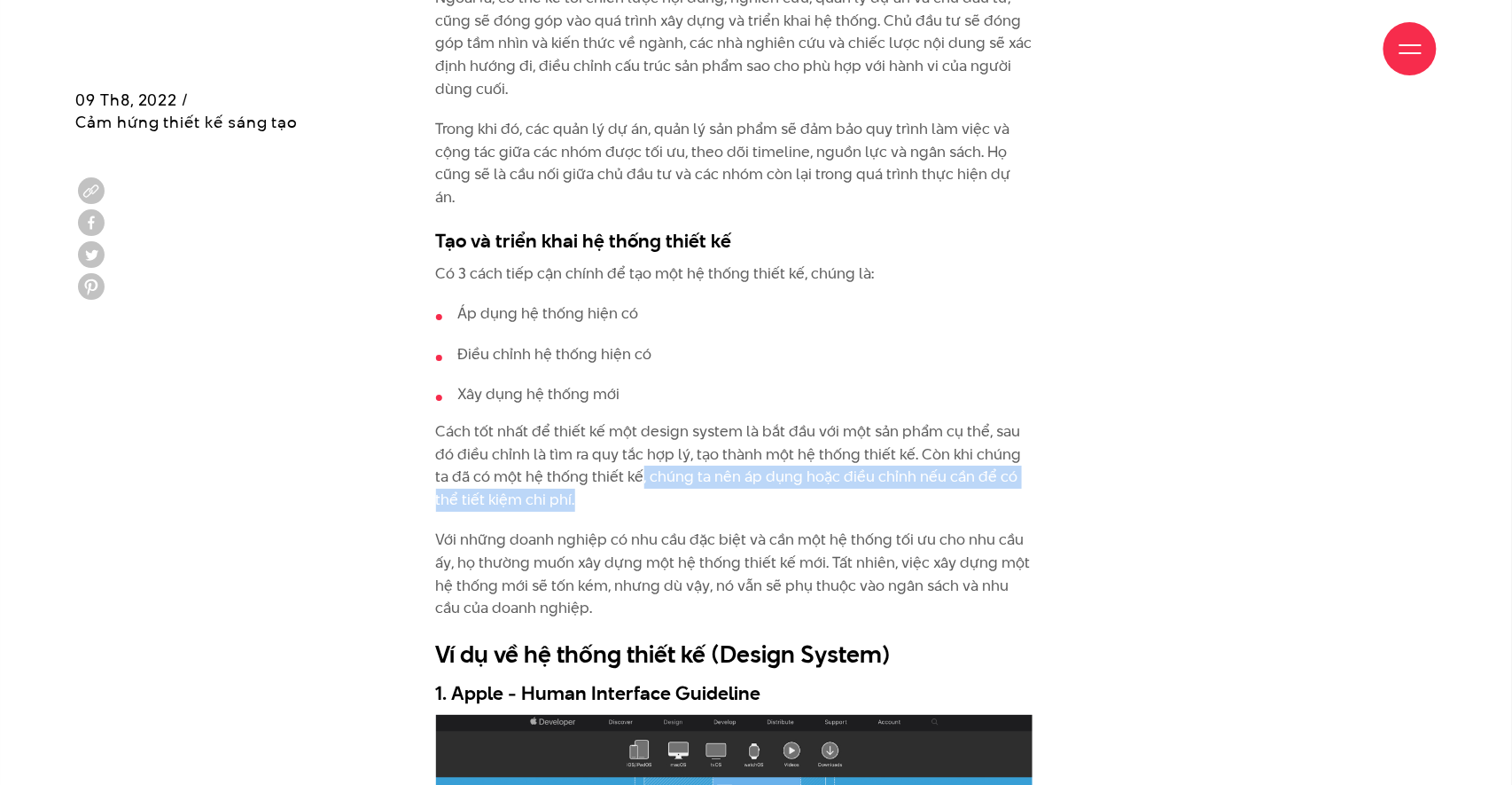
drag, startPoint x: 639, startPoint y: 420, endPoint x: 761, endPoint y: 437, distance: 123.2
click at [761, 437] on p "Cách tốt nhất để thiết kế một design system là bắt đầu với một sản phẩm cụ thể,…" at bounding box center [734, 465] width 596 height 91
click at [821, 441] on p "Cách tốt nhất để thiết kế một design system là bắt đầu với một sản phẩm cụ thể,…" at bounding box center [734, 465] width 596 height 91
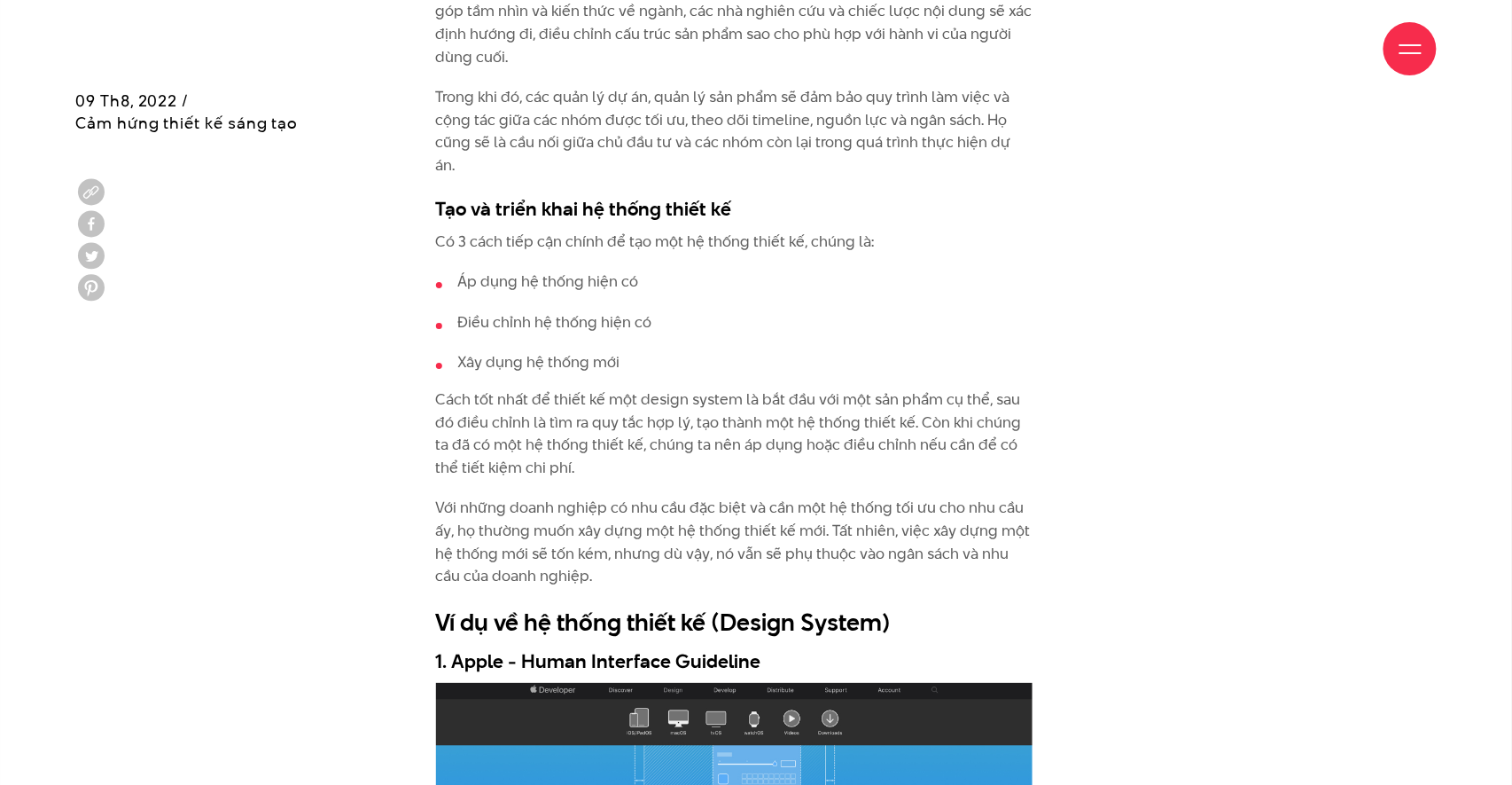
scroll to position [4192, 0]
drag, startPoint x: 563, startPoint y: 448, endPoint x: 542, endPoint y: 448, distance: 21.0
click at [563, 496] on p "Với những doanh nghiệp có nhu cầu đặc biệt và cần một hệ thống tối ưu cho nhu c…" at bounding box center [734, 541] width 596 height 91
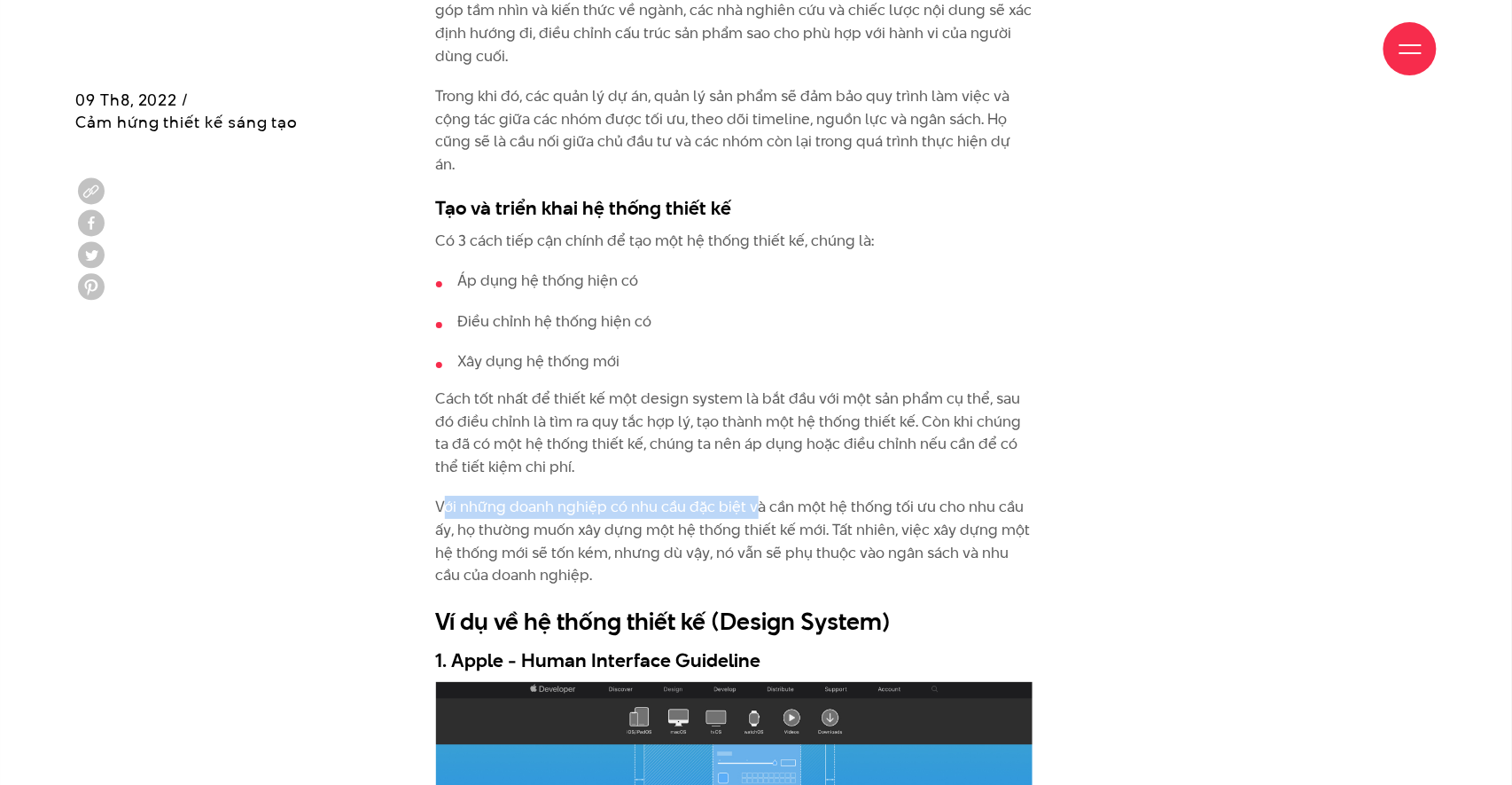
drag, startPoint x: 441, startPoint y: 454, endPoint x: 753, endPoint y: 450, distance: 312.0
click at [753, 496] on p "Với những doanh nghiệp có nhu cầu đặc biệt và cần một hệ thống tối ưu cho nhu c…" at bounding box center [734, 541] width 596 height 91
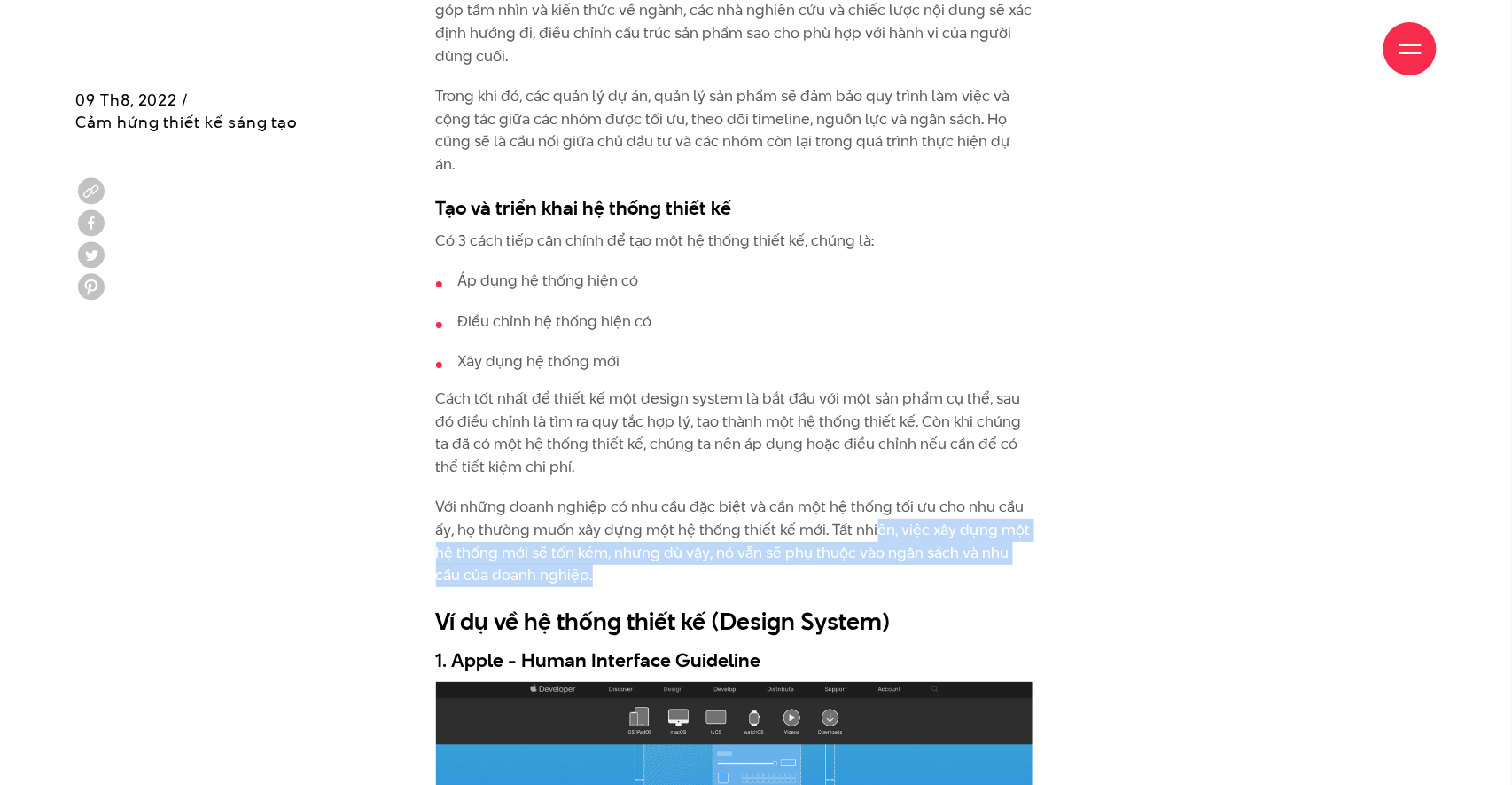
drag, startPoint x: 906, startPoint y: 475, endPoint x: 939, endPoint y: 514, distance: 51.1
click at [939, 514] on p "Với những doanh nghiệp có nhu cầu đặc biệt và cần một hệ thống tối ưu cho nhu c…" at bounding box center [734, 541] width 596 height 91
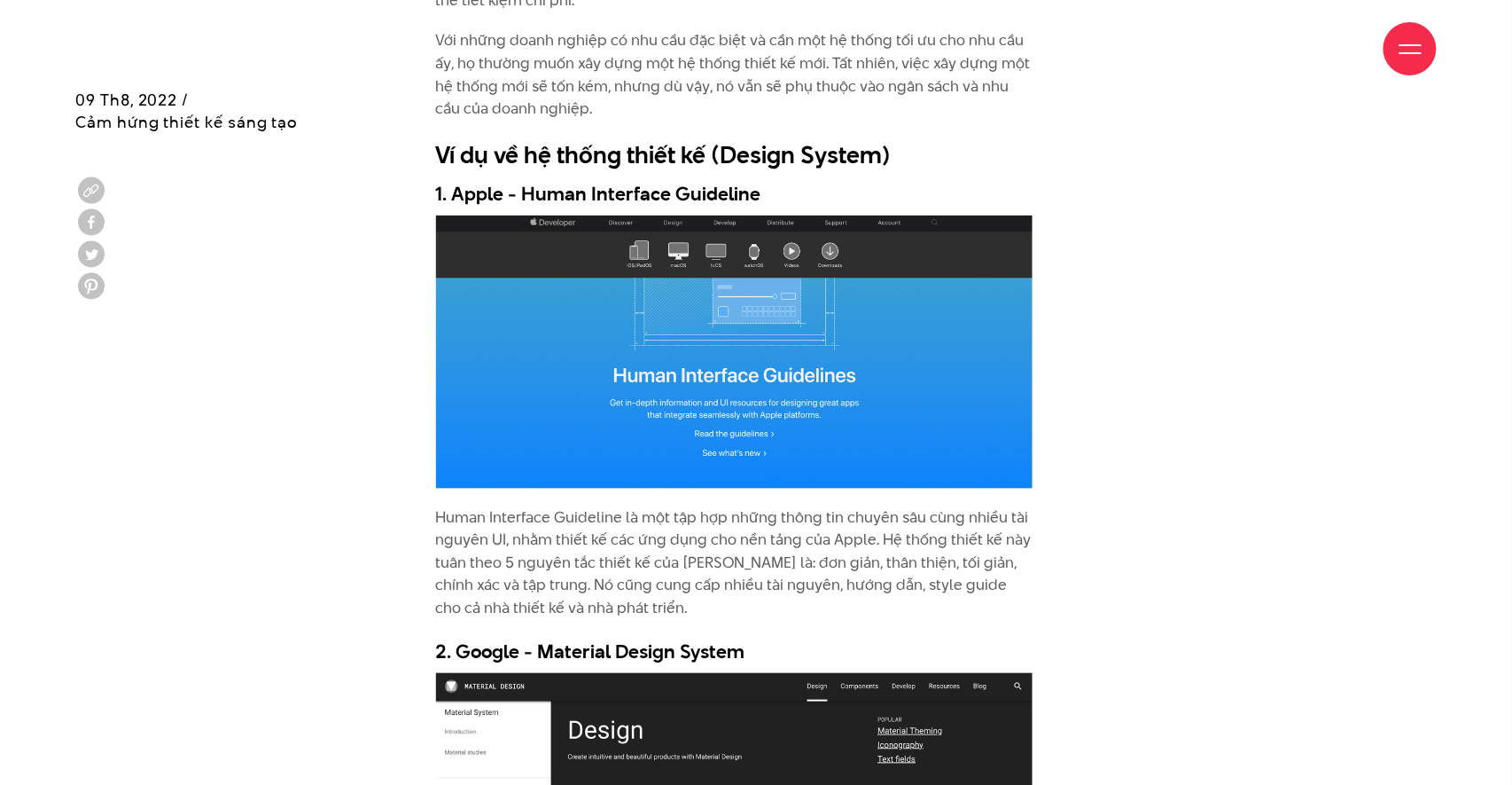
scroll to position [4668, 0]
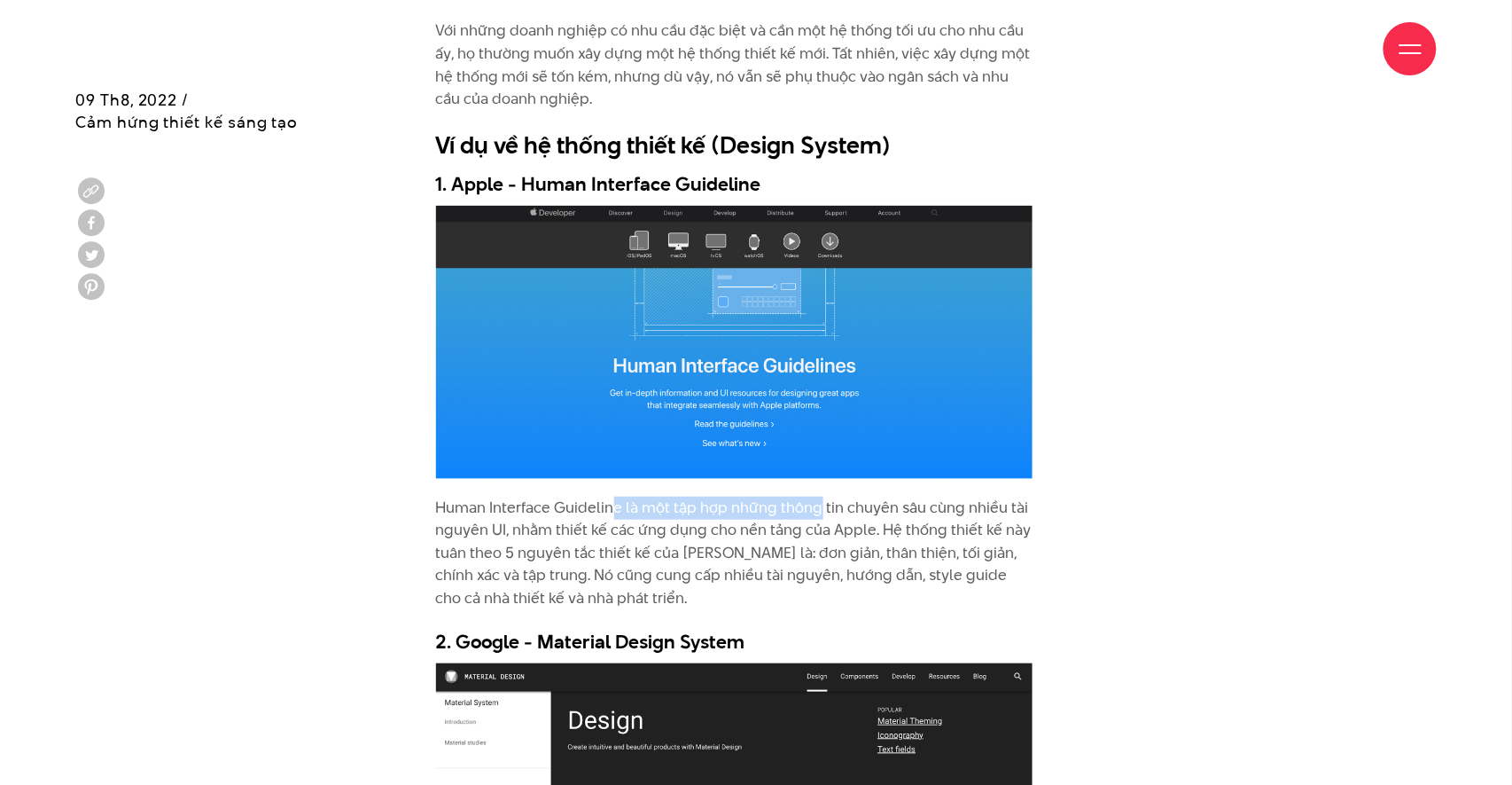
drag, startPoint x: 629, startPoint y: 454, endPoint x: 818, endPoint y: 462, distance: 189.2
click at [818, 497] on p "Human Interface Guideline là một tập hợp những thông tin chuyên sâu cùng nhiều …" at bounding box center [734, 553] width 596 height 114
click at [993, 497] on p "Human Interface Guideline là một tập hợp những thông tin chuyên sâu cùng nhiều …" at bounding box center [734, 553] width 596 height 114
click at [487, 497] on p "Human Interface Guideline là một tập hợp những thông tin chuyên sâu cùng nhiều …" at bounding box center [734, 553] width 596 height 114
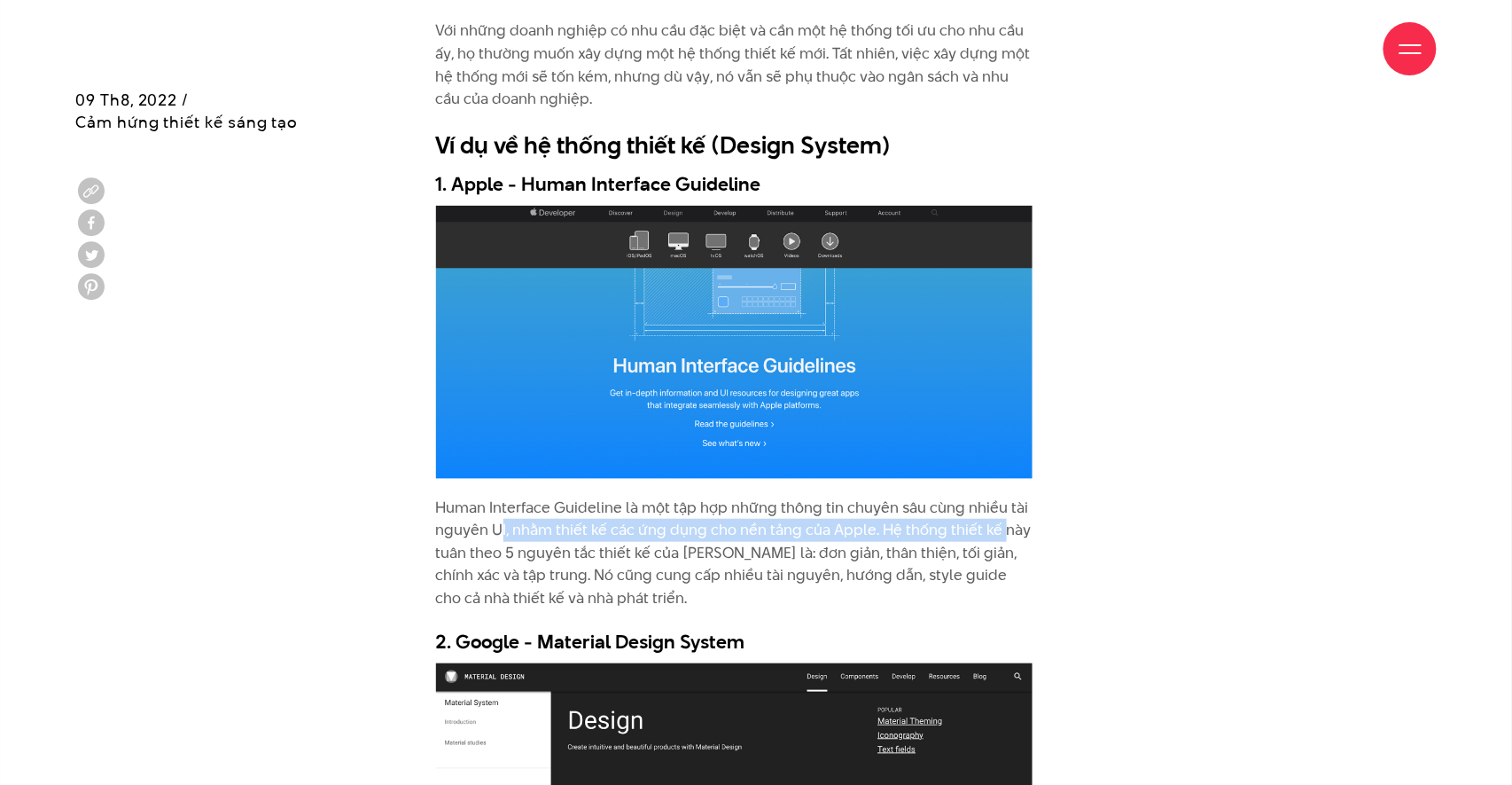
drag, startPoint x: 509, startPoint y: 475, endPoint x: 1002, endPoint y: 484, distance: 493.1
click at [998, 497] on p "Human Interface Guideline là một tập hợp những thông tin chuyên sâu cùng nhiều …" at bounding box center [734, 553] width 596 height 114
click at [1062, 488] on div "Hệ thống thiết kế (Design System) là gì? Mỗi doanh nghiệp đều cần giao tiếp với…" at bounding box center [756, 589] width 702 height 7009
click at [1060, 488] on div "Hệ thống thiết kế (Design System) là gì? Mỗi doanh nghiệp đều cần giao tiếp với…" at bounding box center [756, 589] width 702 height 7009
drag, startPoint x: 511, startPoint y: 494, endPoint x: 792, endPoint y: 494, distance: 281.0
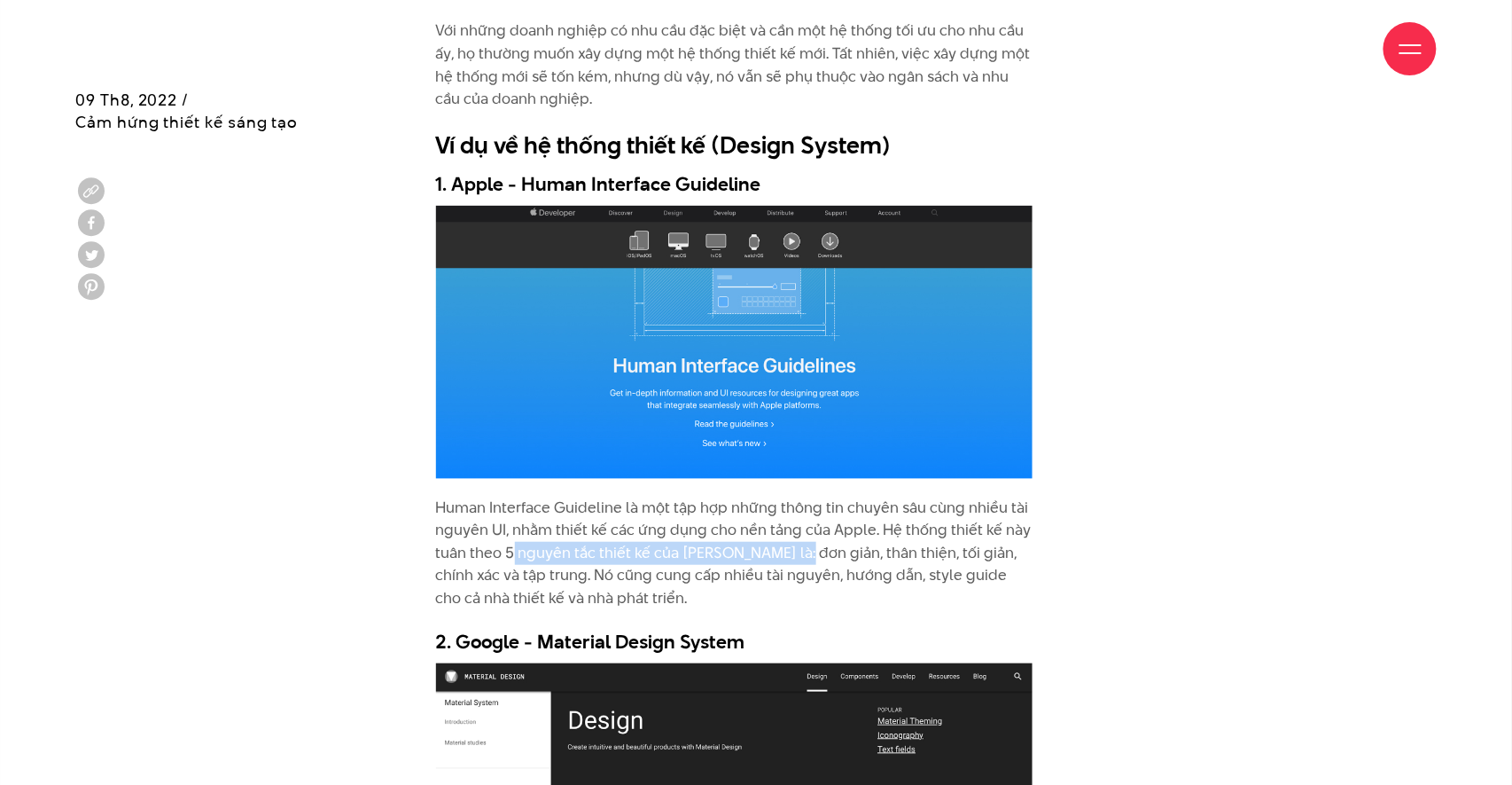
click at [791, 497] on p "Human Interface Guideline là một tập hợp những thông tin chuyên sâu cùng nhiều …" at bounding box center [734, 553] width 596 height 114
click at [837, 498] on p "Human Interface Guideline là một tập hợp những thông tin chuyên sâu cùng nhiều …" at bounding box center [734, 553] width 596 height 114
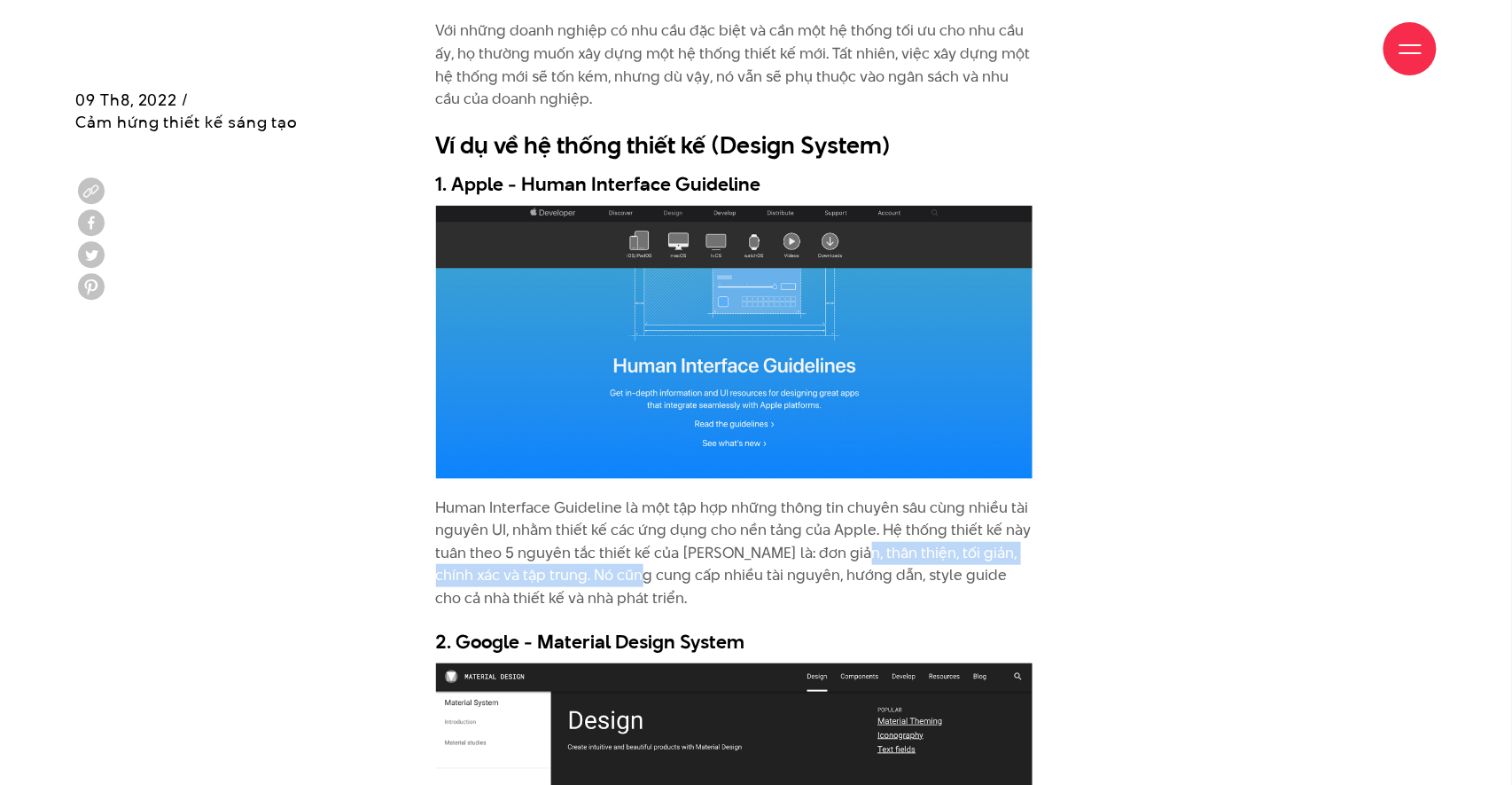
drag, startPoint x: 846, startPoint y: 498, endPoint x: 607, endPoint y: 515, distance: 239.6
click at [607, 515] on p "Human Interface Guideline là một tập hợp những thông tin chuyên sâu cùng nhiều …" at bounding box center [734, 553] width 596 height 114
click at [713, 524] on p "Human Interface Guideline là một tập hợp những thông tin chuyên sâu cùng nhiều …" at bounding box center [734, 553] width 596 height 114
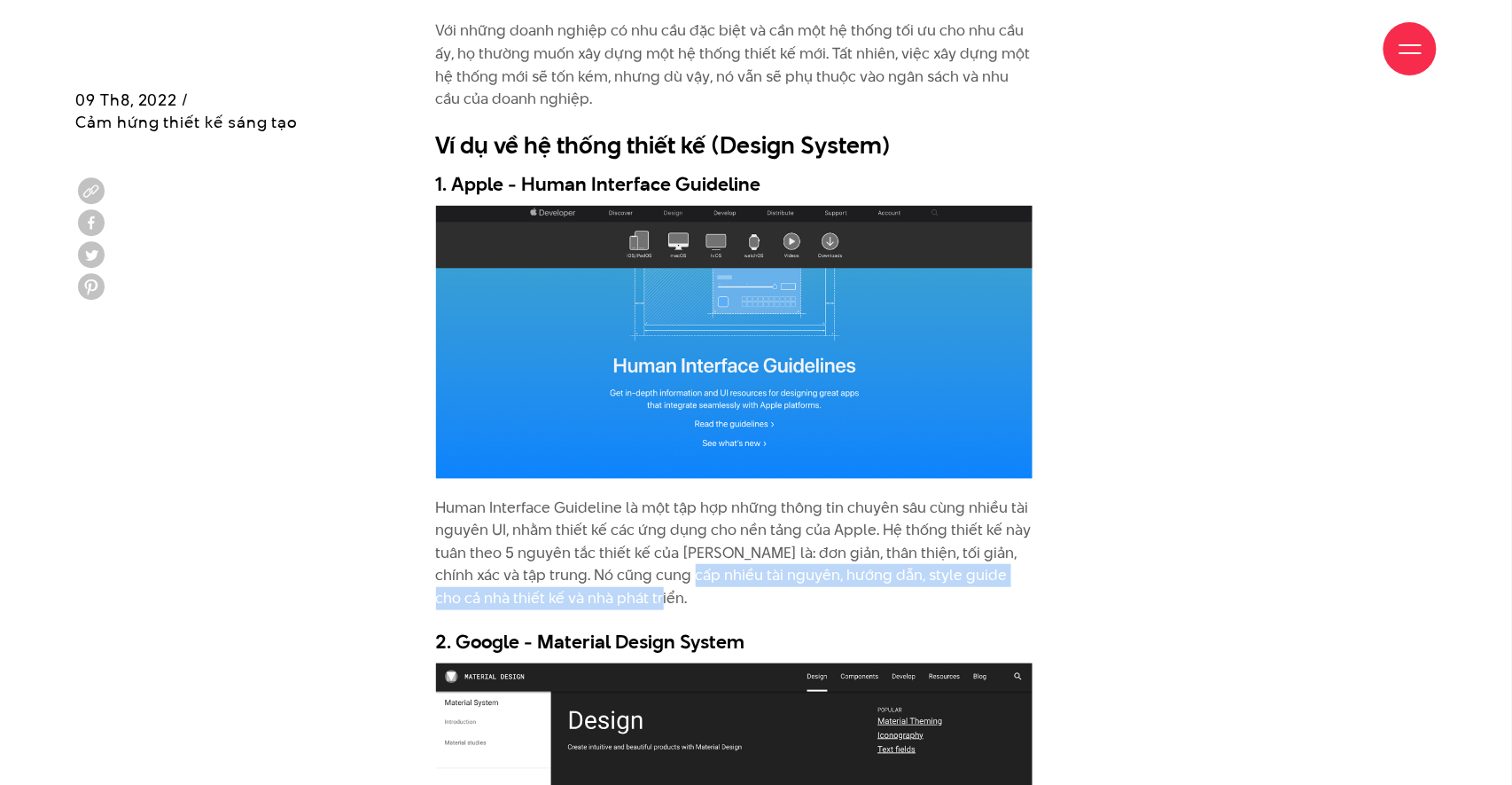
drag, startPoint x: 744, startPoint y: 515, endPoint x: 860, endPoint y: 539, distance: 118.5
click at [860, 539] on p "Human Interface Guideline là một tập hợp những thông tin chuyên sâu cùng nhiều …" at bounding box center [734, 553] width 596 height 114
click at [900, 542] on p "Human Interface Guideline là một tập hợp những thông tin chuyên sâu cùng nhiều …" at bounding box center [734, 553] width 596 height 114
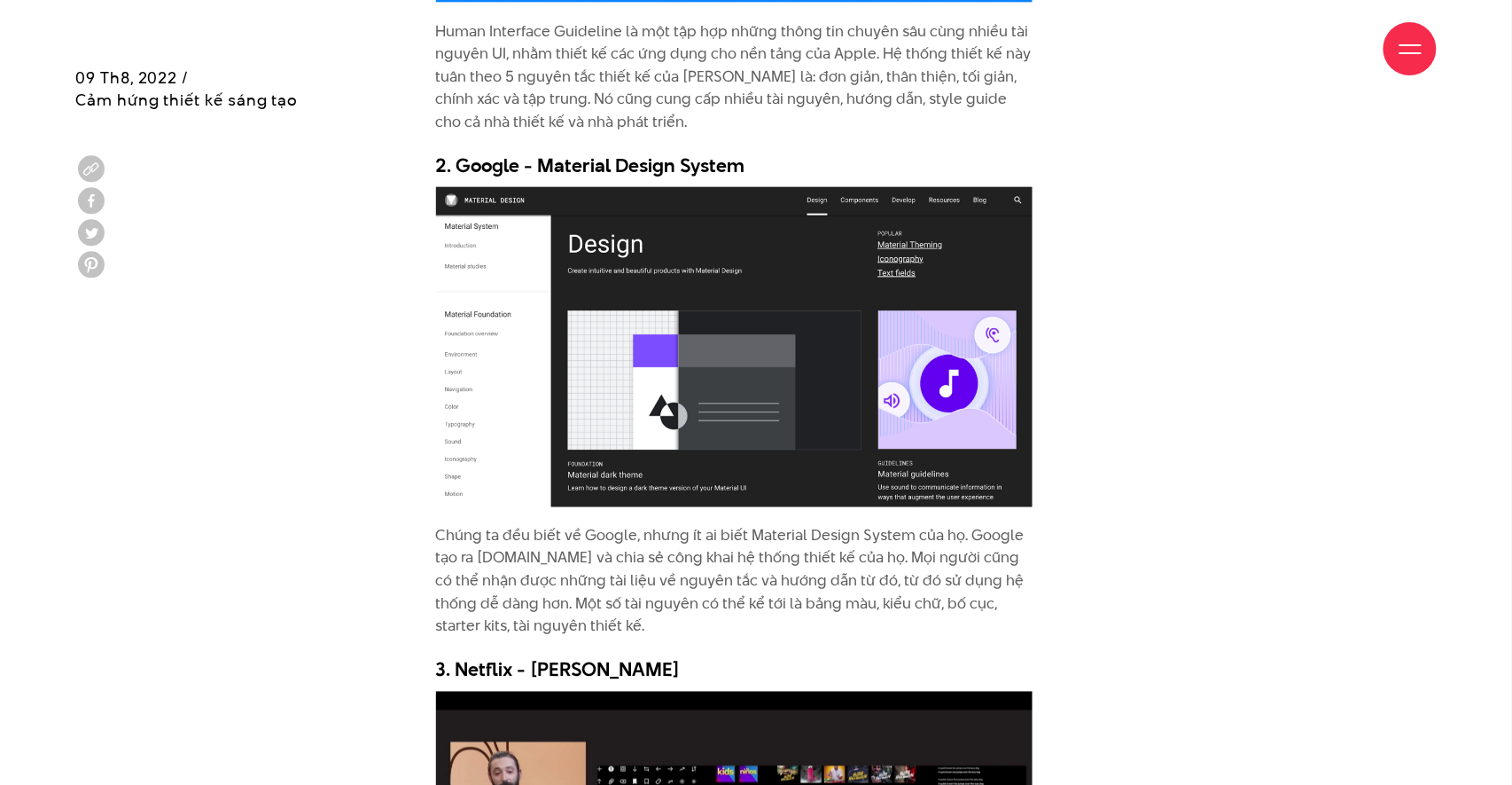
scroll to position [5147, 0]
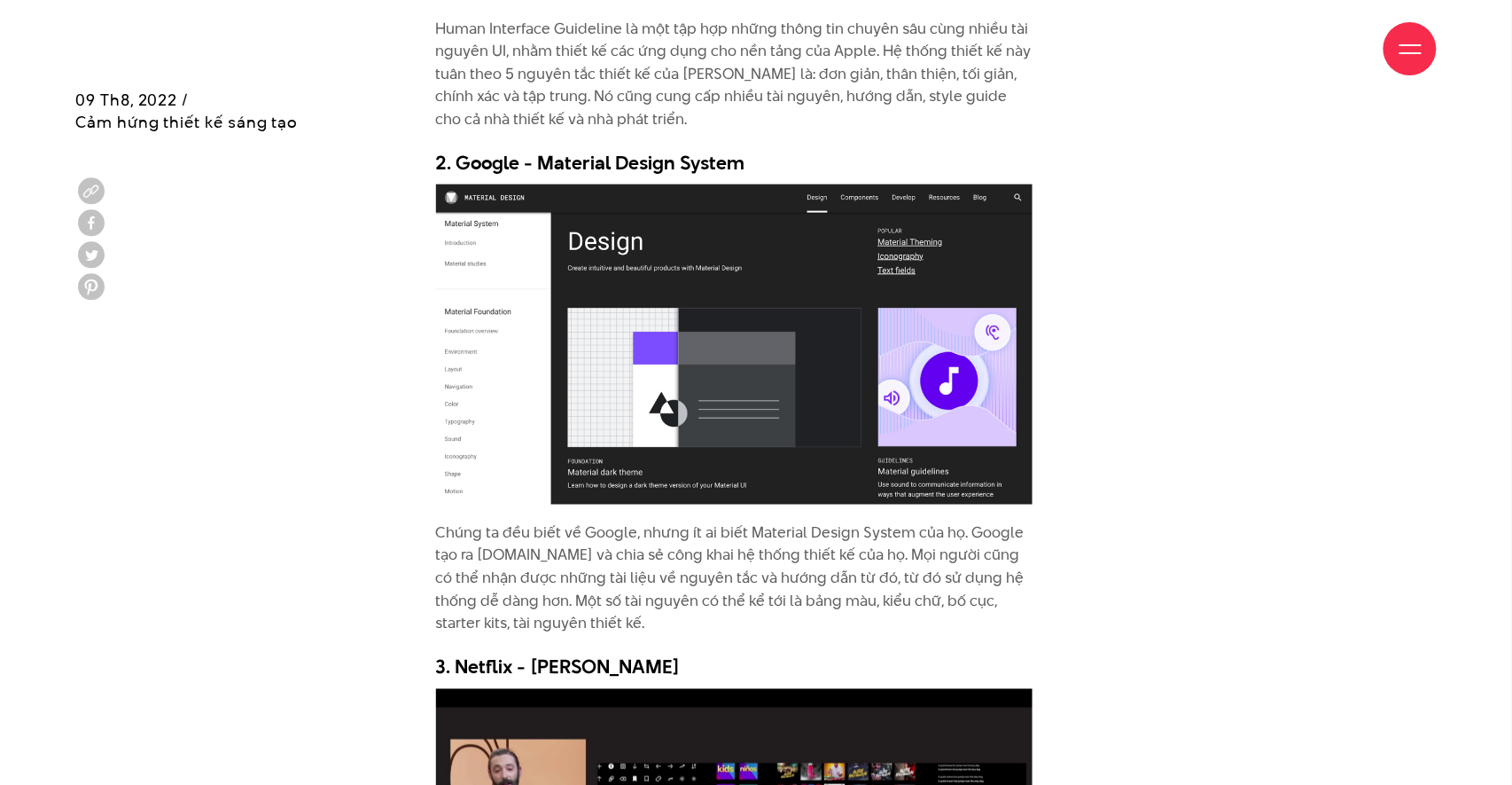
click at [1218, 335] on div "Hệ thống thiết kế (Design System) là gì? Mỗi doanh nghiệp đều cần giao tiếp với…" at bounding box center [756, 111] width 1406 height 7009
click at [1096, 186] on div "Hệ thống thiết kế (Design System) là gì? Mỗi doanh nghiệp đều cần giao tiếp với…" at bounding box center [756, 111] width 702 height 7009
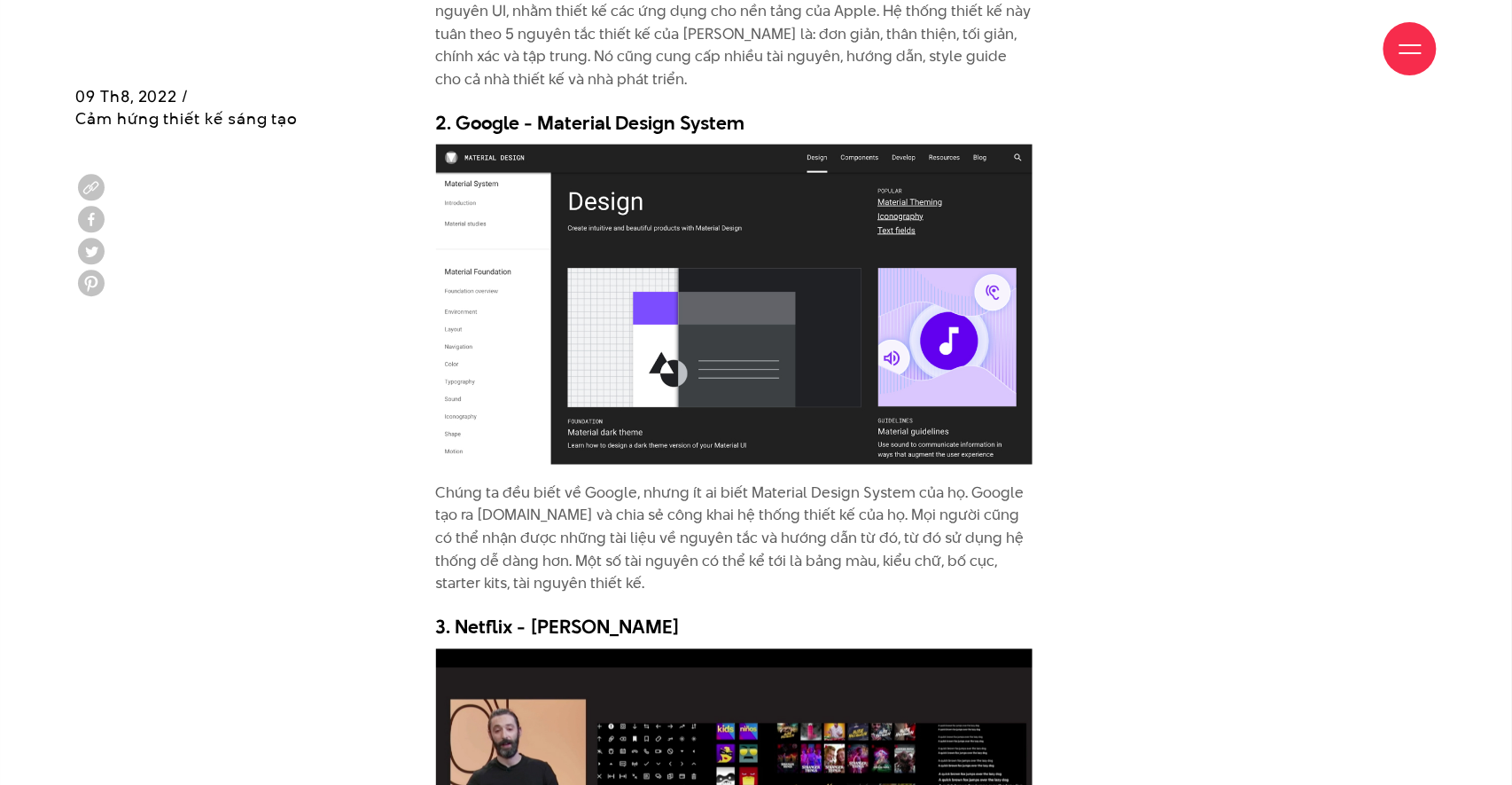
scroll to position [5187, 0]
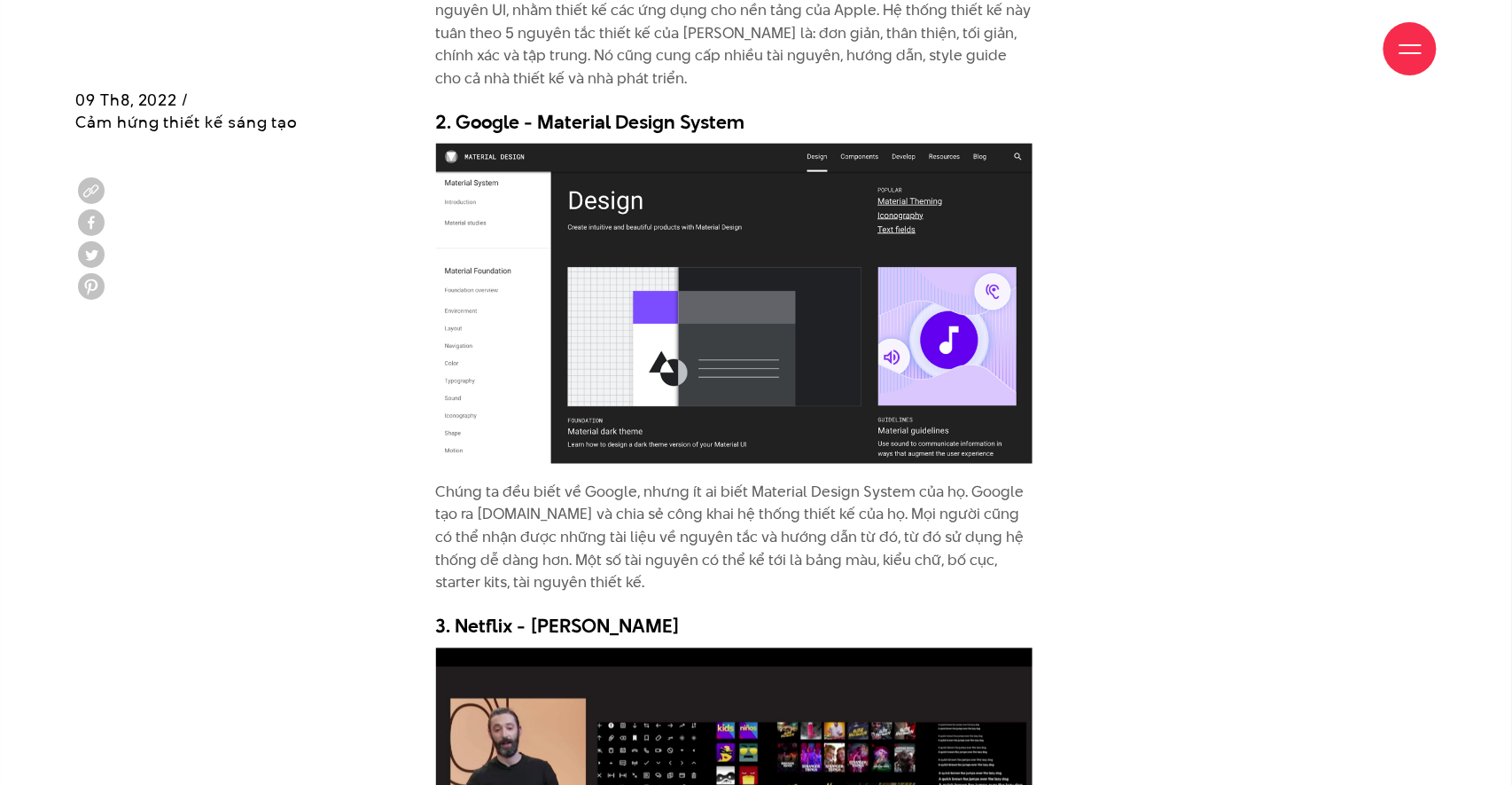
drag, startPoint x: 795, startPoint y: 461, endPoint x: 810, endPoint y: 457, distance: 15.5
click at [795, 481] on p "Chúng ta đều biết về Google, nhưng ít ai biết Material Design System của họ. Go…" at bounding box center [734, 537] width 596 height 114
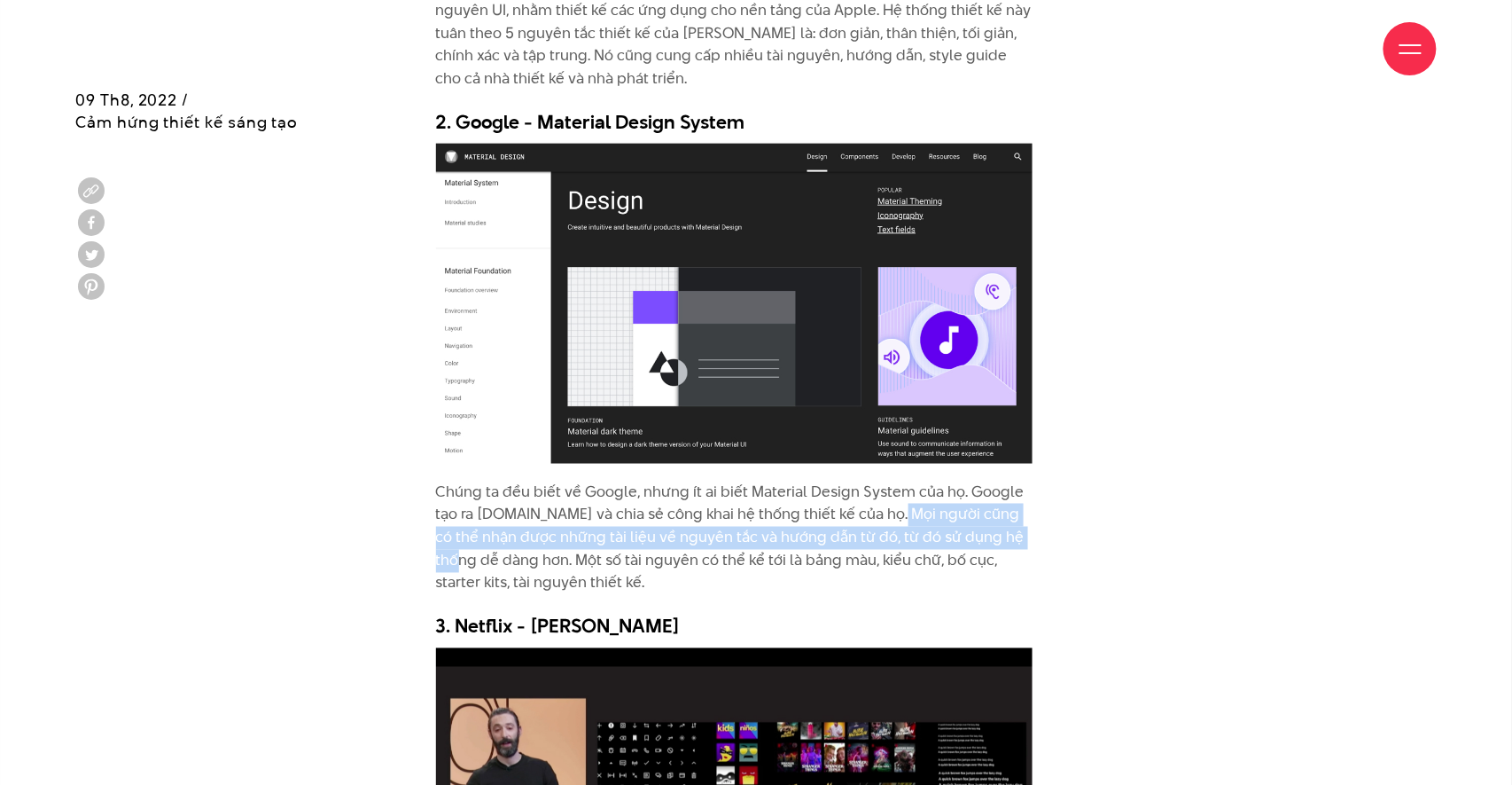
drag, startPoint x: 876, startPoint y: 455, endPoint x: 1019, endPoint y: 477, distance: 144.7
click at [1019, 481] on p "Chúng ta đều biết về Google, nhưng ít ai biết Material Design System của họ. Go…" at bounding box center [734, 537] width 596 height 114
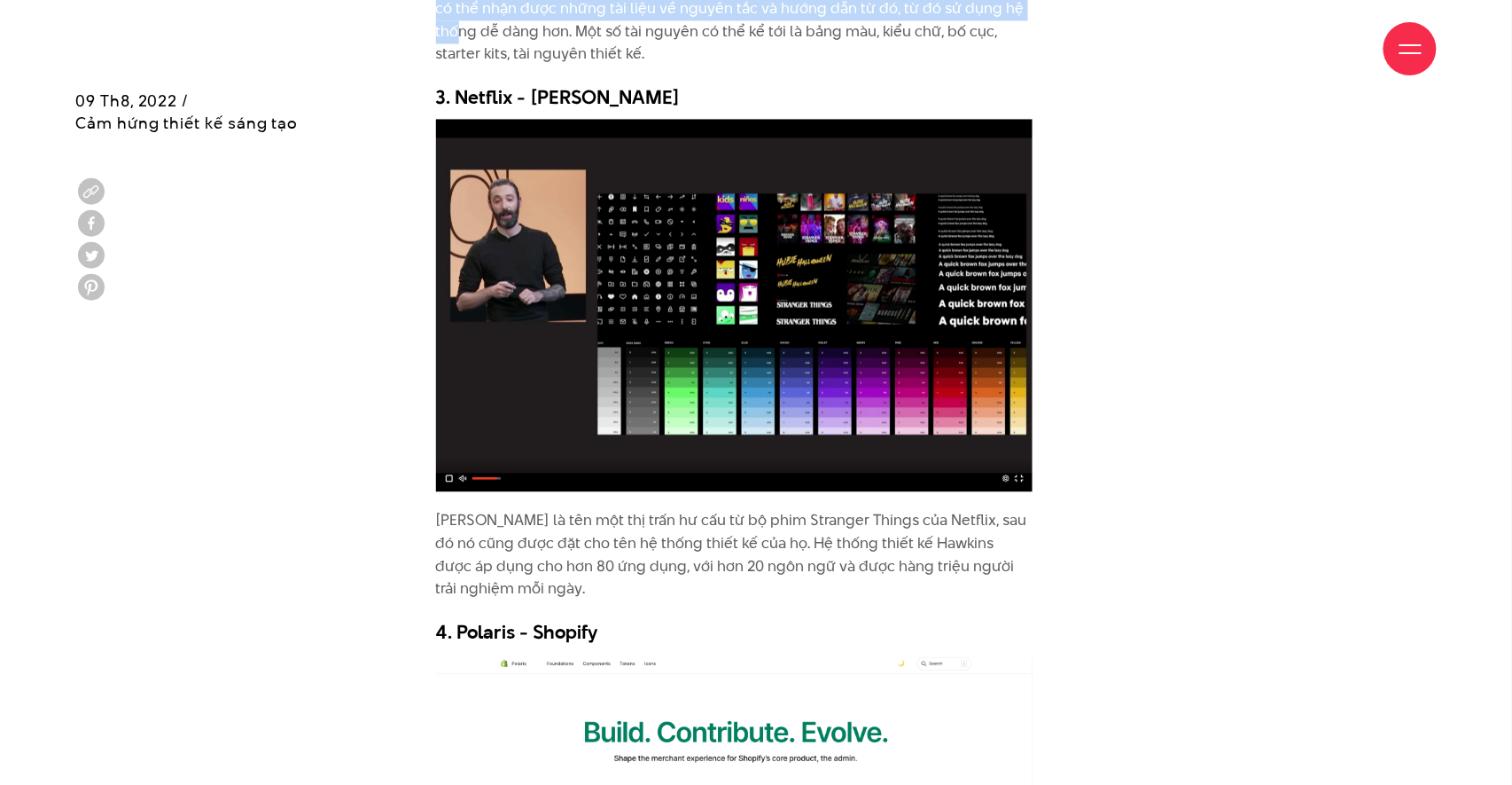
scroll to position [5720, 0]
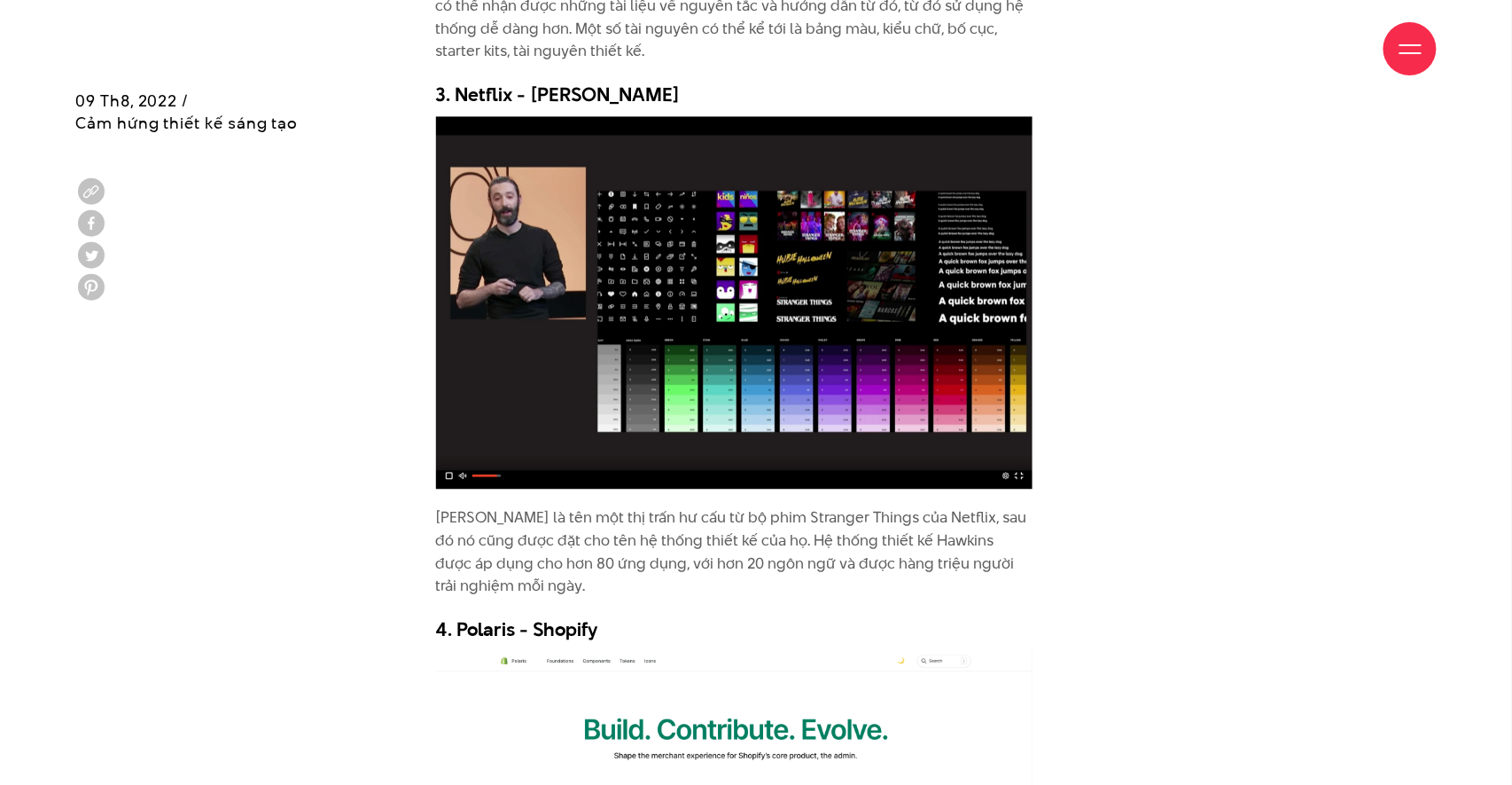
click at [804, 506] on p "[PERSON_NAME] là tên một thị trấn hư cấu từ bộ phim Stranger Things của Netflix…" at bounding box center [734, 551] width 596 height 91
drag, startPoint x: 762, startPoint y: 464, endPoint x: 961, endPoint y: 458, distance: 199.1
click at [961, 506] on p "[PERSON_NAME] là tên một thị trấn hư cấu từ bộ phim Stranger Things của Netflix…" at bounding box center [734, 551] width 596 height 91
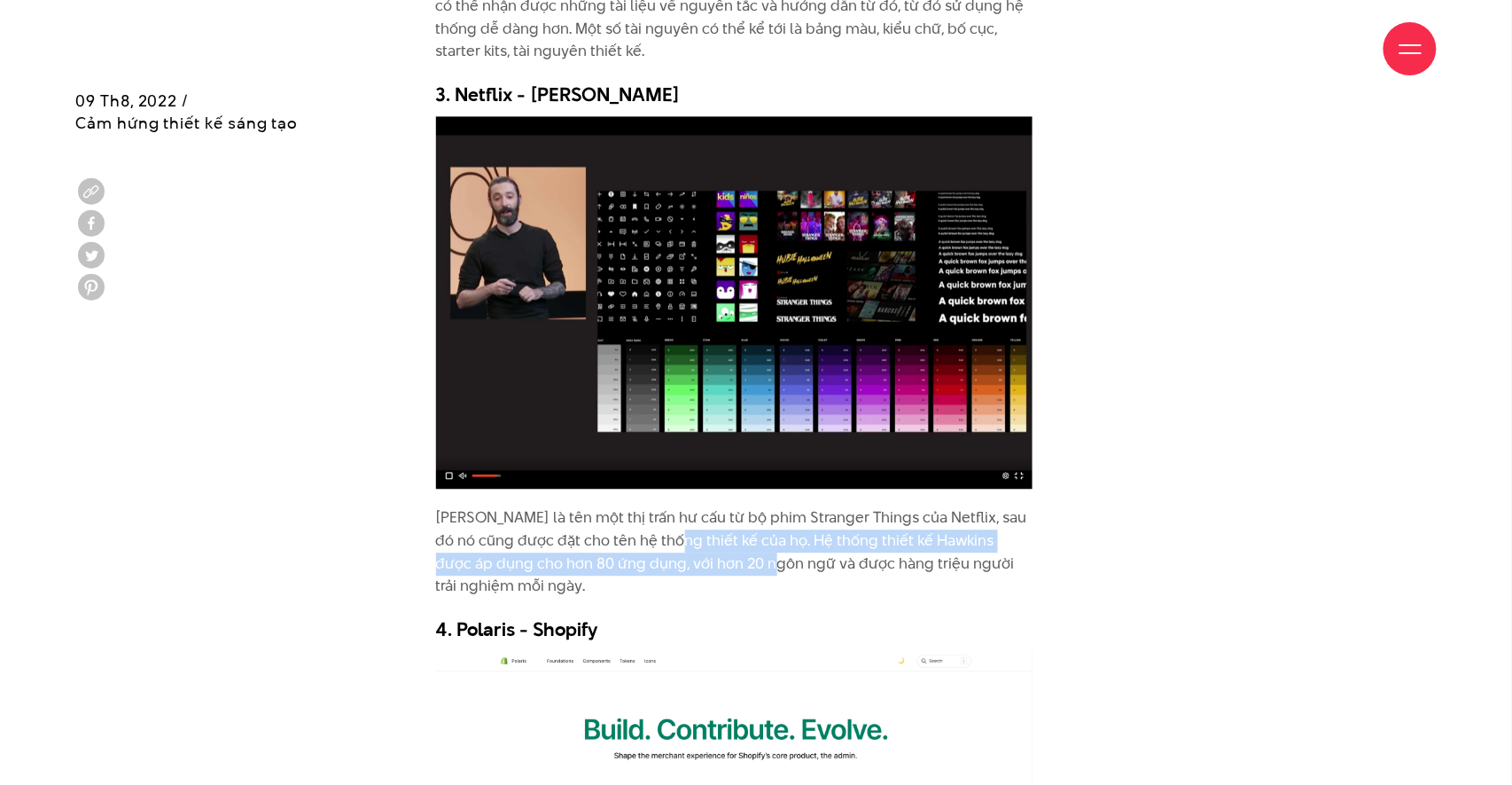
drag, startPoint x: 707, startPoint y: 480, endPoint x: 760, endPoint y: 507, distance: 59.5
click at [760, 507] on p "[PERSON_NAME] là tên một thị trấn hư cấu từ bộ phim Stranger Things của Netflix…" at bounding box center [734, 551] width 596 height 91
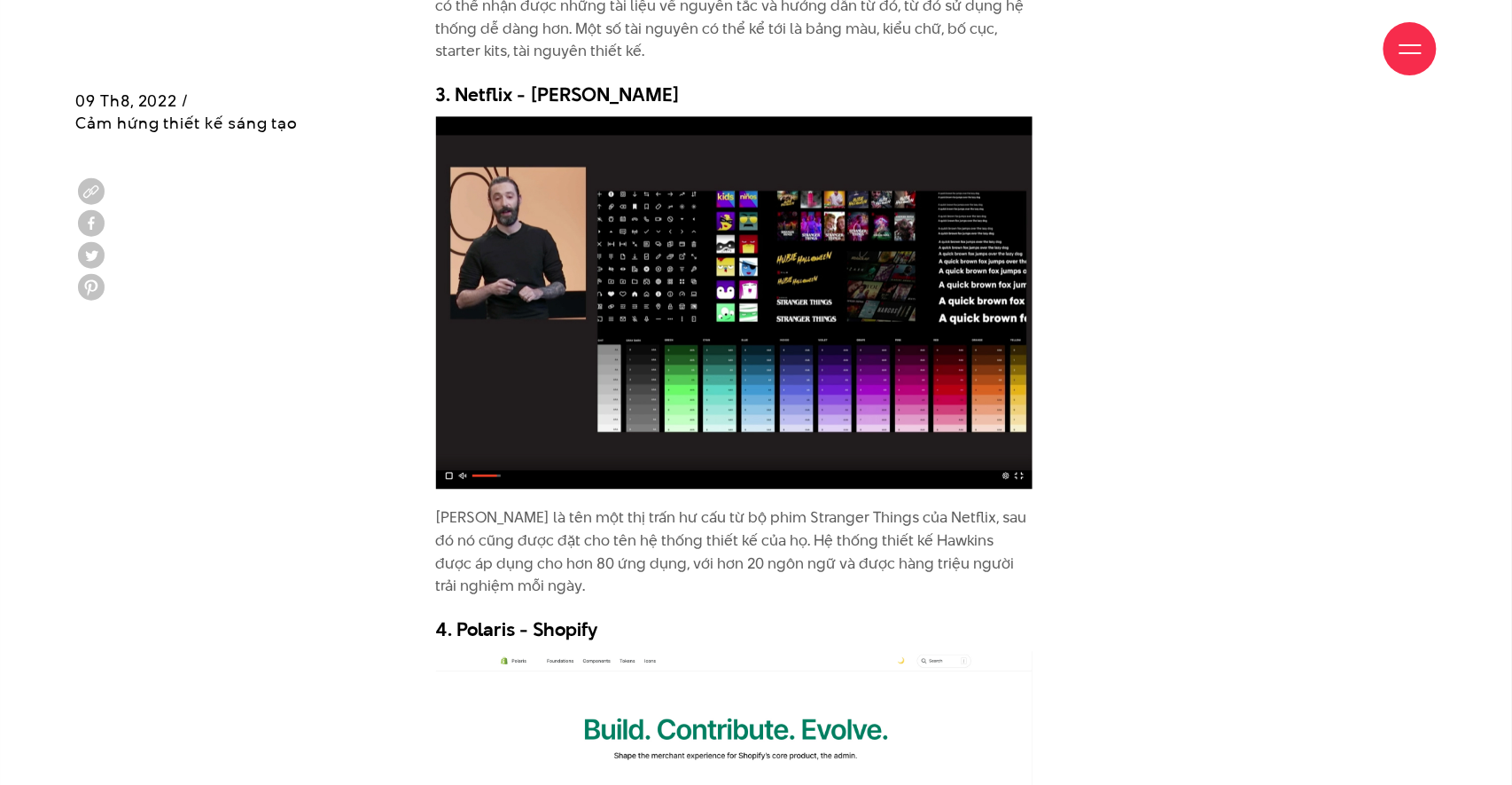
click at [755, 506] on p "[PERSON_NAME] là tên một thị trấn hư cấu từ bộ phim Stranger Things của Netflix…" at bounding box center [734, 551] width 596 height 91
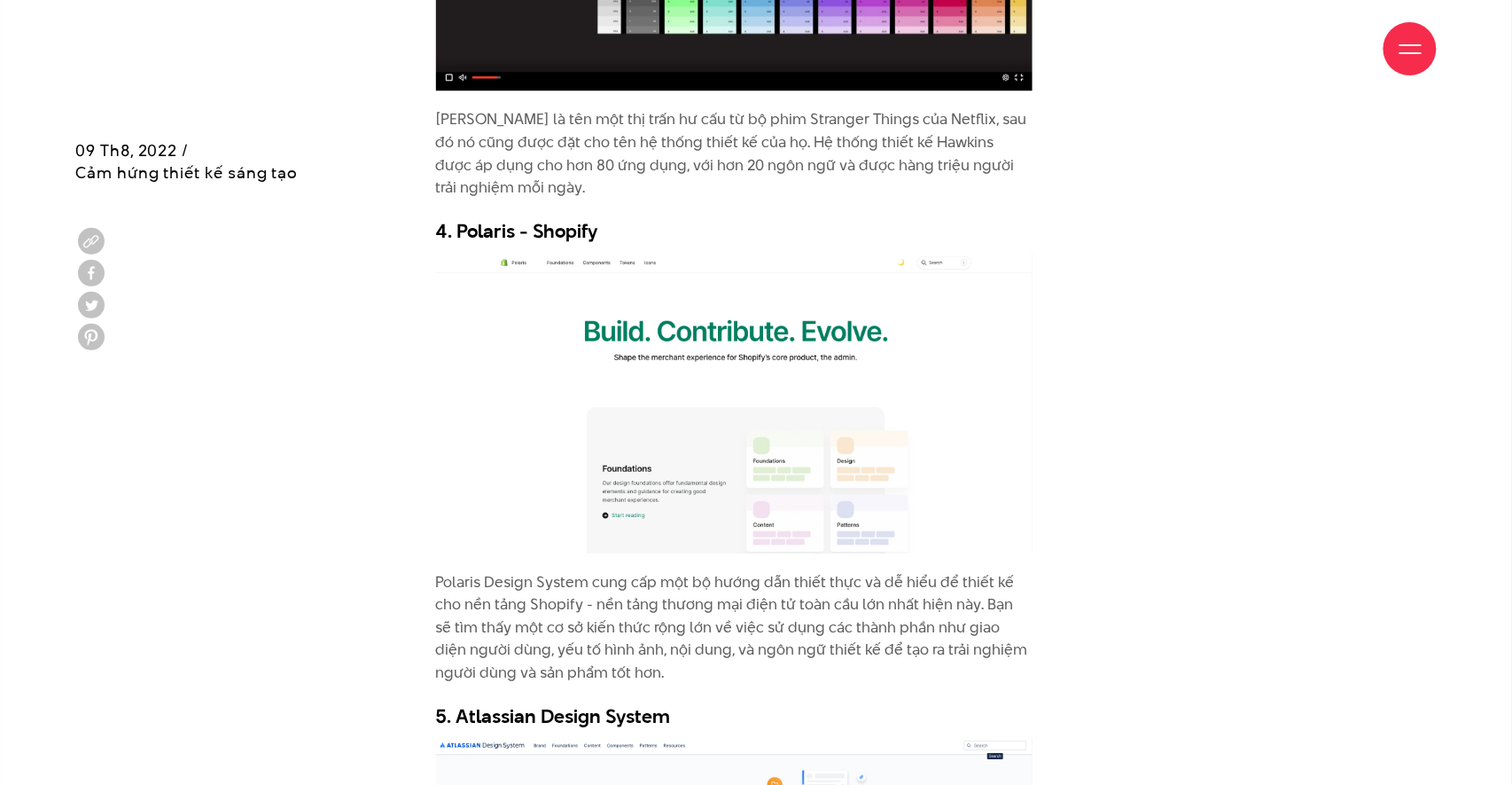
scroll to position [6167, 0]
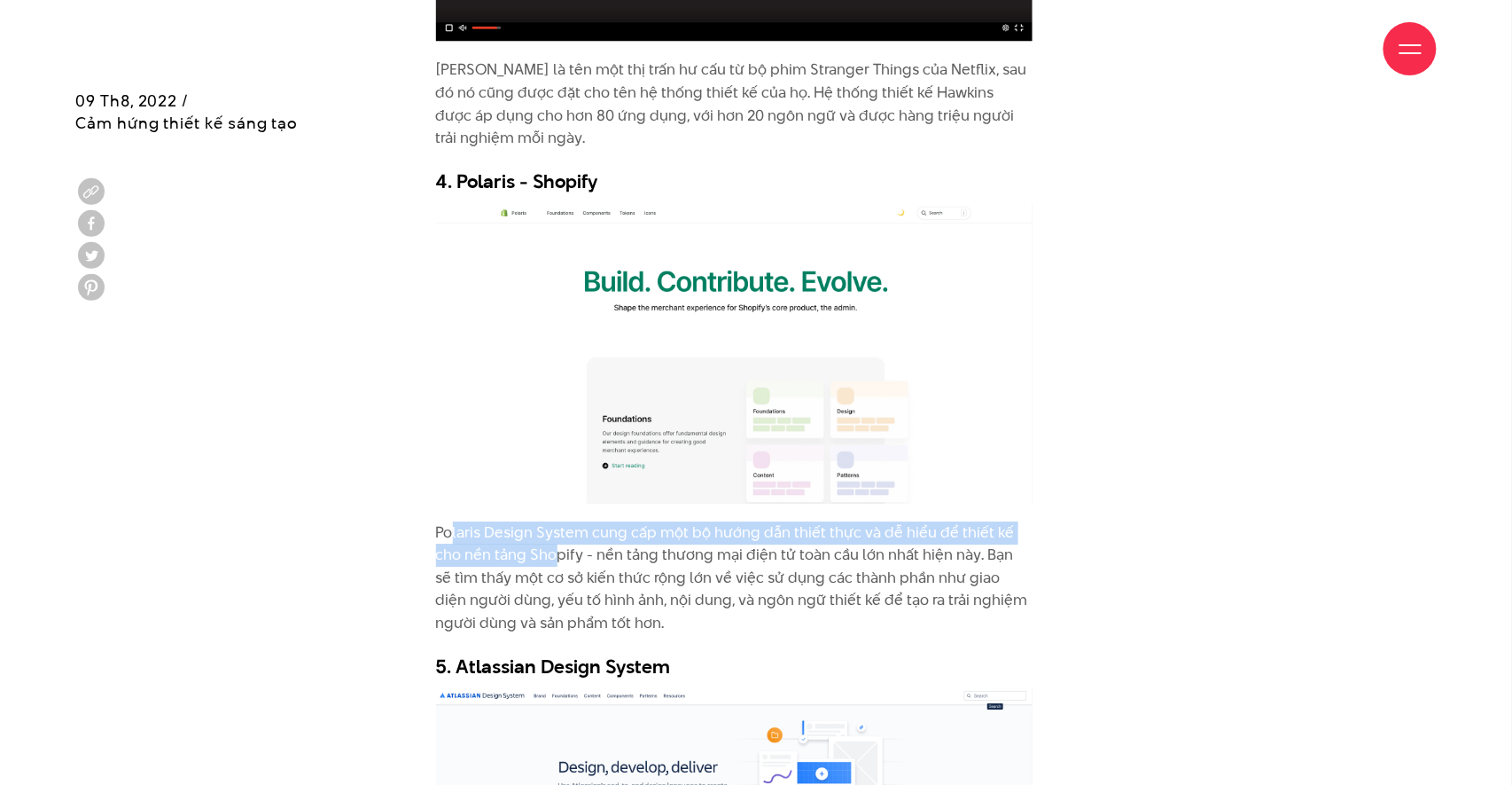
drag, startPoint x: 454, startPoint y: 477, endPoint x: 558, endPoint y: 486, distance: 104.4
click at [558, 522] on p "Polaris Design System cung cấp một bộ hướng dẫn thiết thực và dễ hiểu để thiết …" at bounding box center [734, 578] width 596 height 114
click at [735, 411] on img at bounding box center [734, 353] width 596 height 300
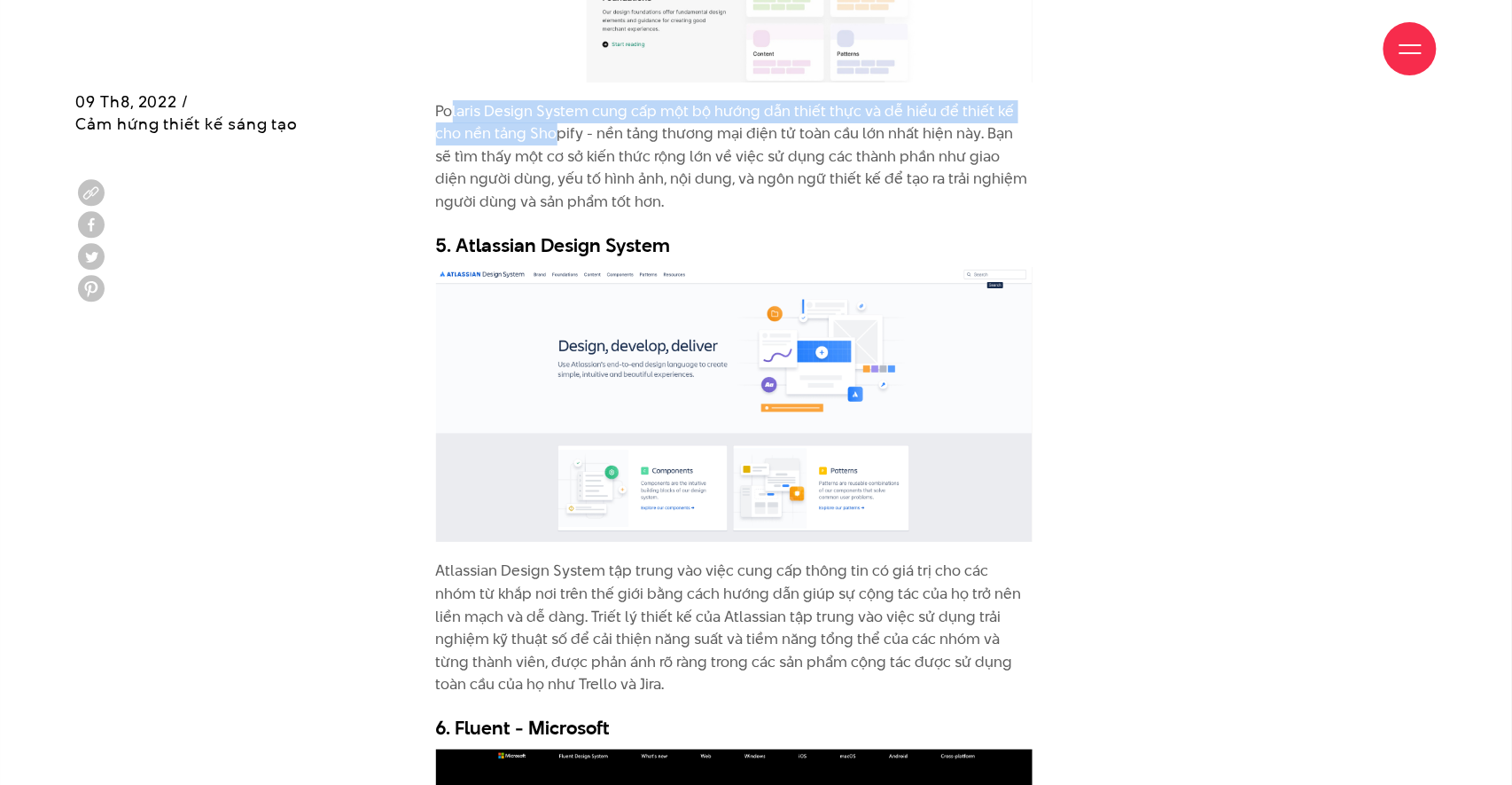
scroll to position [6591, 0]
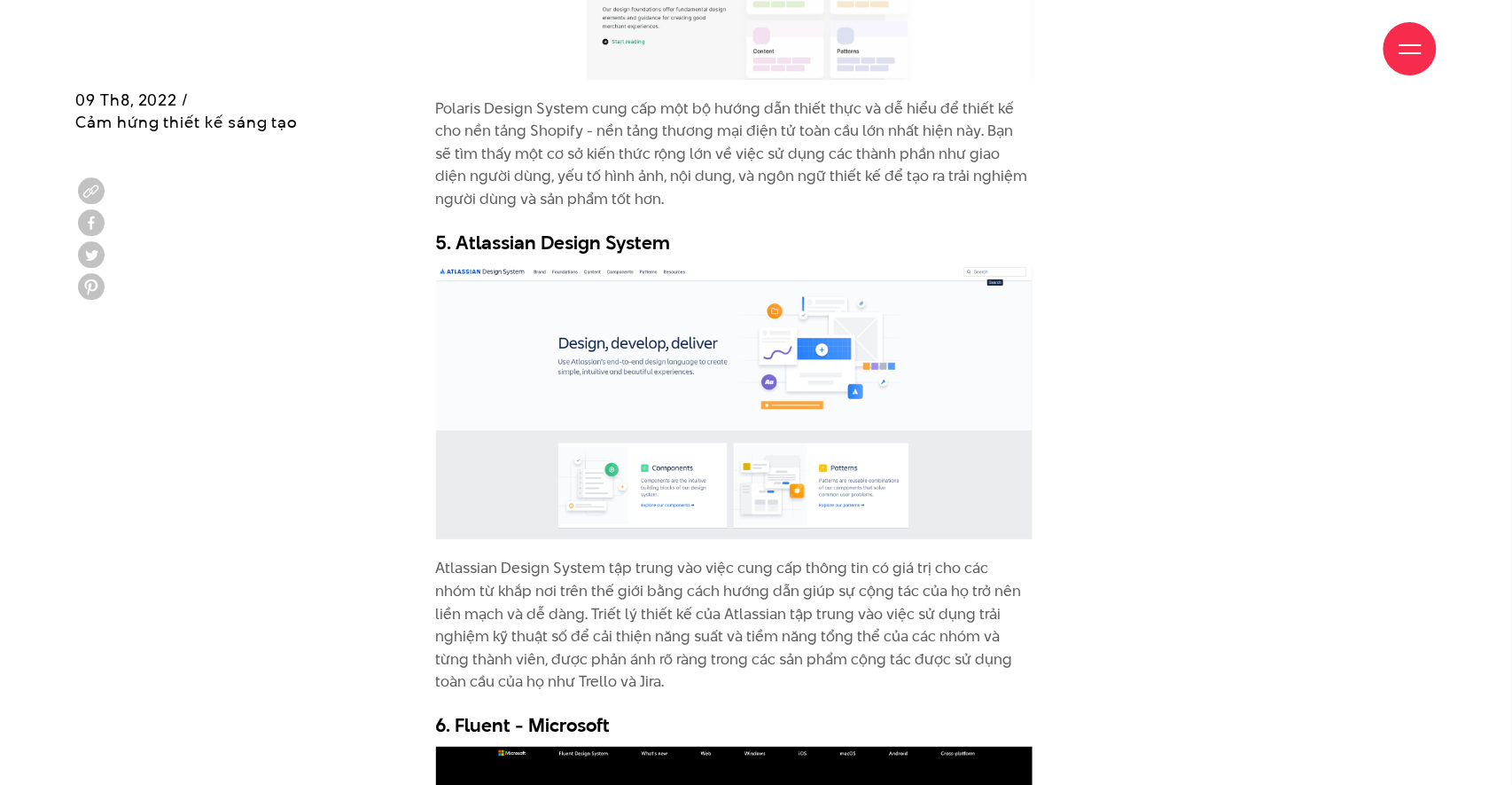
click at [701, 557] on p "Atlassian Design System tập trung vào việc cung cấp thông tin có giá trị cho cá…" at bounding box center [734, 625] width 596 height 137
drag, startPoint x: 650, startPoint y: 548, endPoint x: 991, endPoint y: 557, distance: 341.1
click at [991, 557] on p "Atlassian Design System tập trung vào việc cung cấp thông tin có giá trị cho cá…" at bounding box center [734, 625] width 596 height 137
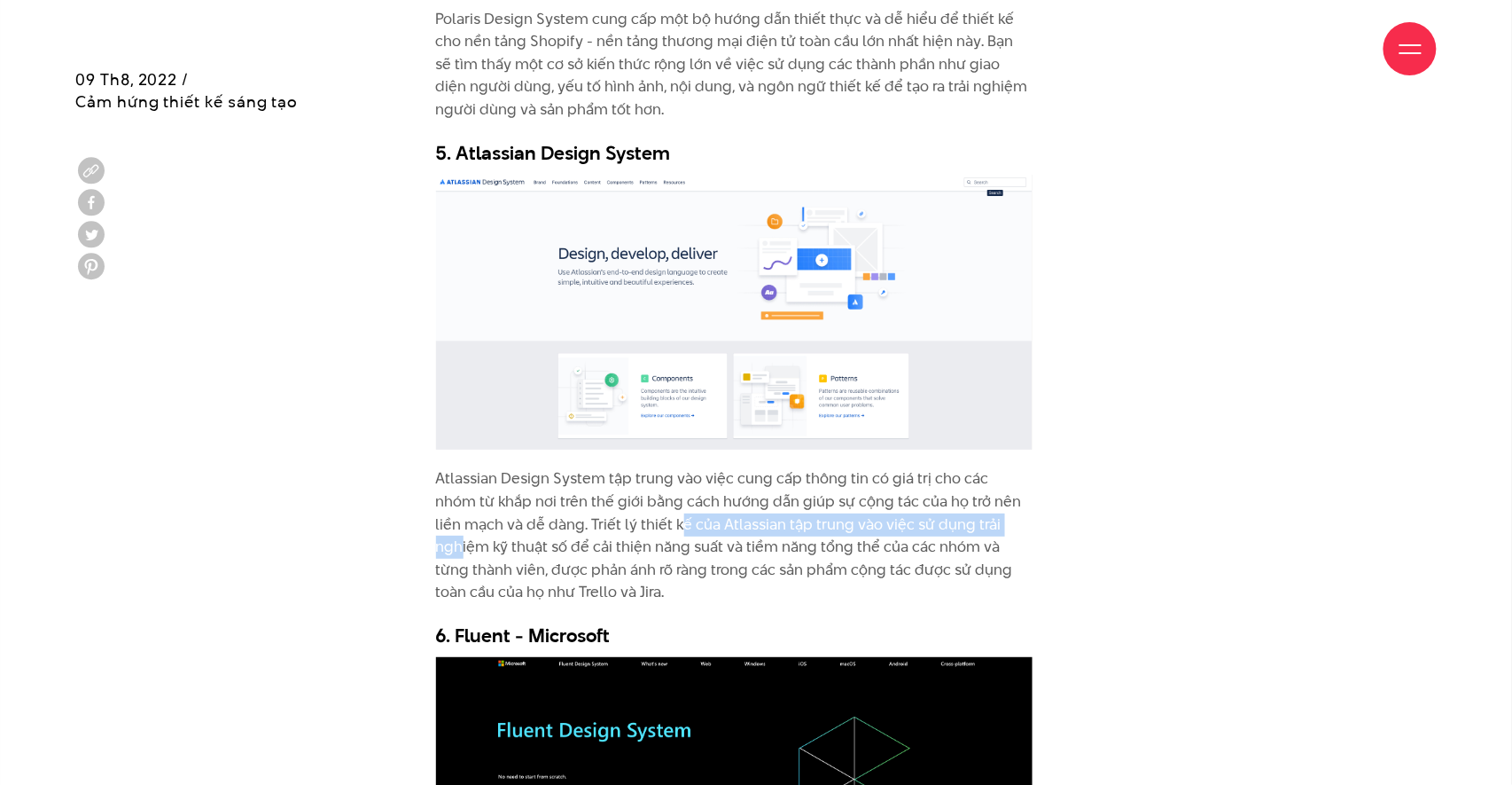
scroll to position [6723, 0]
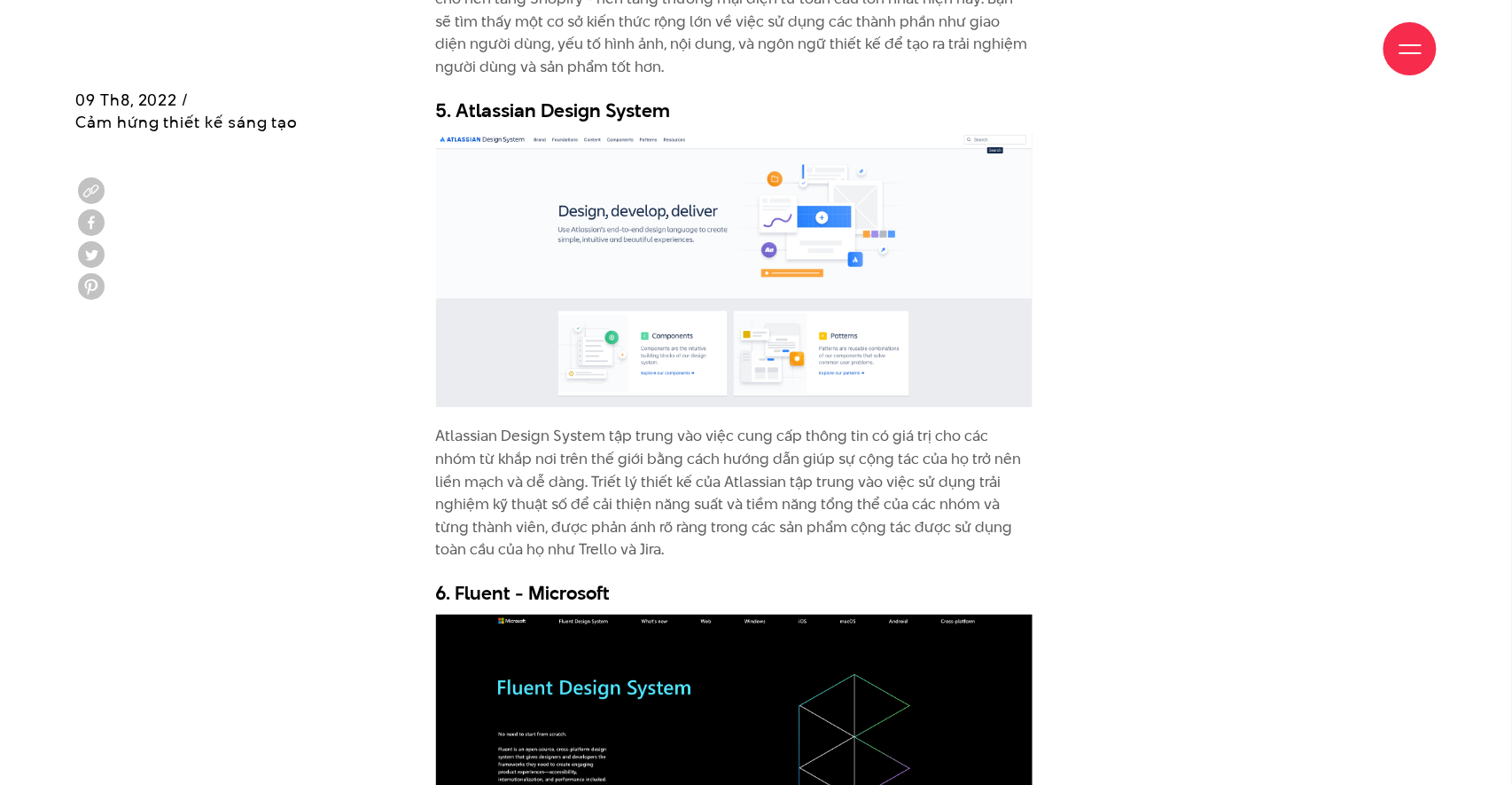
click at [785, 425] on p "Atlassian Design System tập trung vào việc cung cấp thông tin có giá trị cho cá…" at bounding box center [734, 493] width 596 height 137
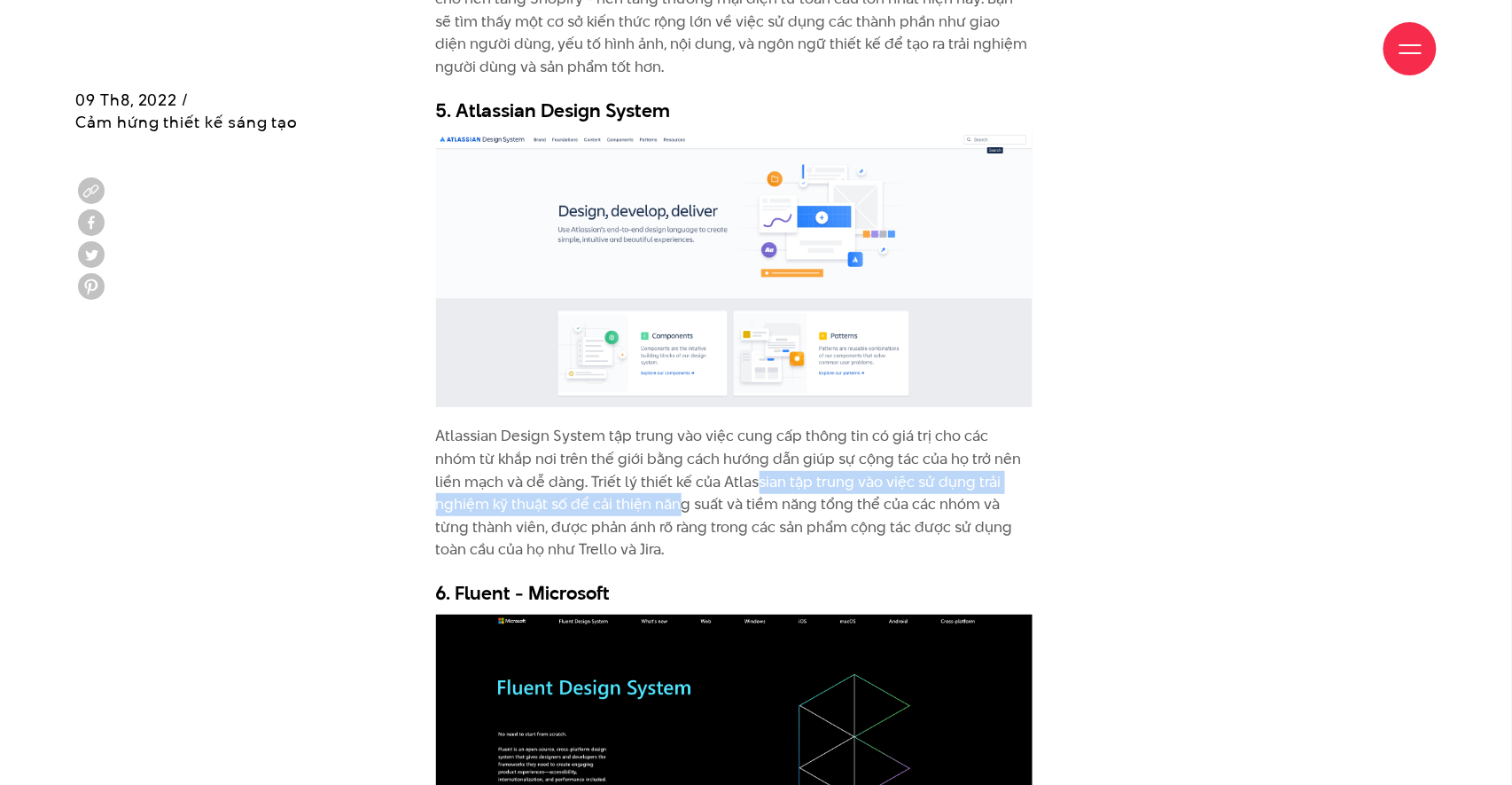
drag, startPoint x: 858, startPoint y: 424, endPoint x: 618, endPoint y: 452, distance: 241.6
click at [618, 452] on p "Atlassian Design System tập trung vào việc cung cấp thông tin có giá trị cho cá…" at bounding box center [734, 493] width 596 height 137
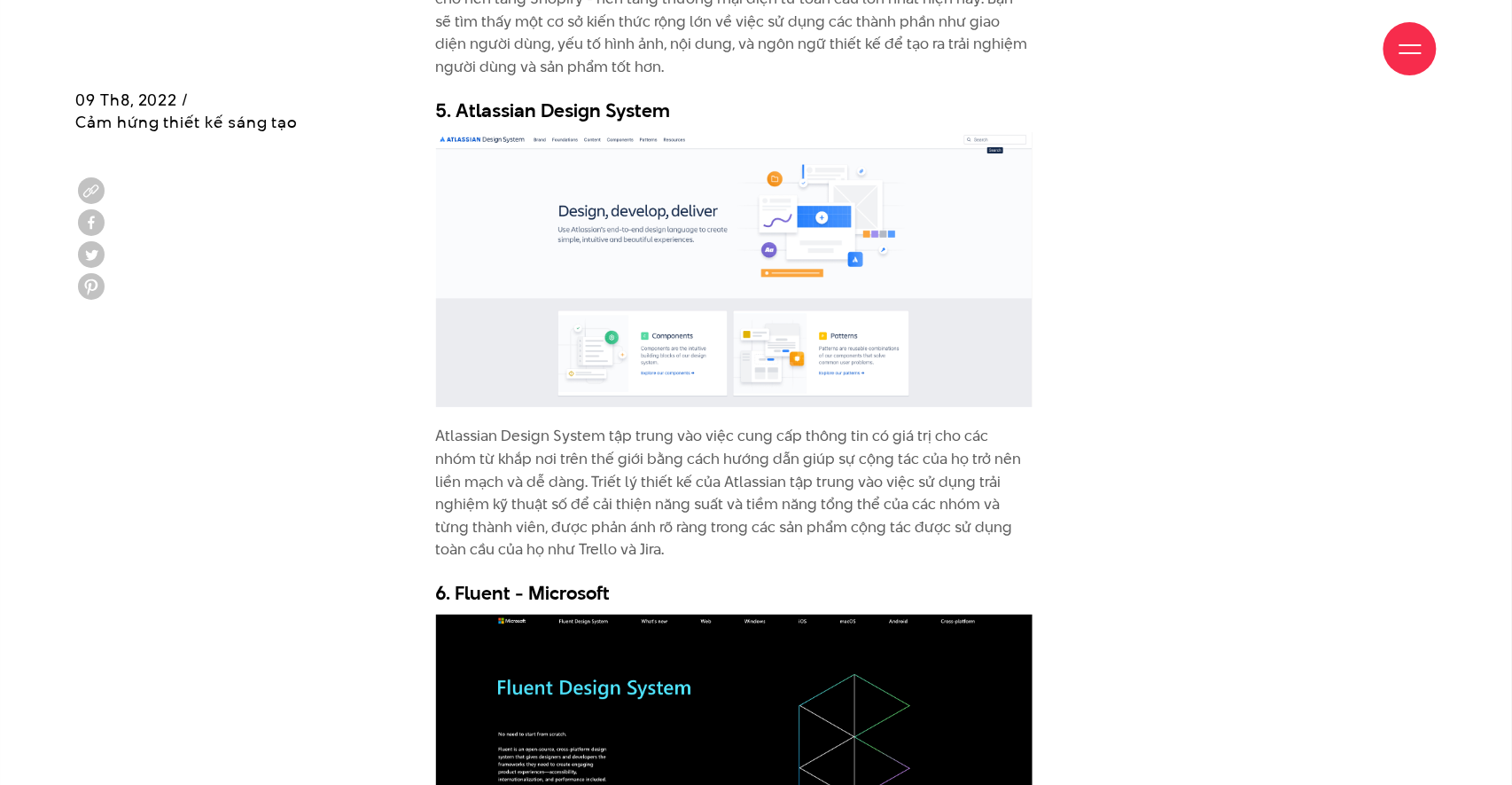
click at [618, 452] on p "Atlassian Design System tập trung vào việc cung cấp thông tin có giá trị cho cá…" at bounding box center [734, 493] width 596 height 137
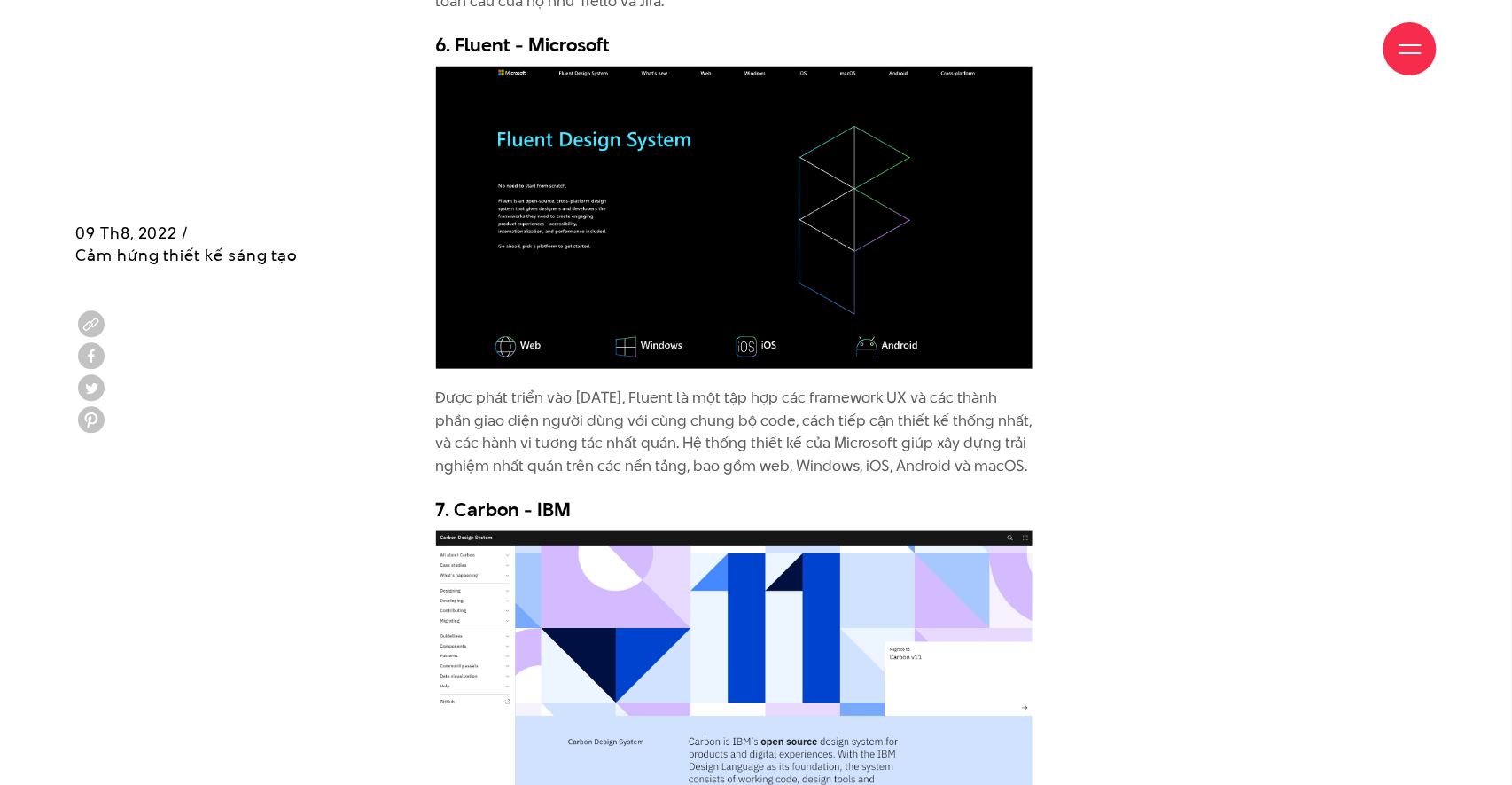
scroll to position [7405, 0]
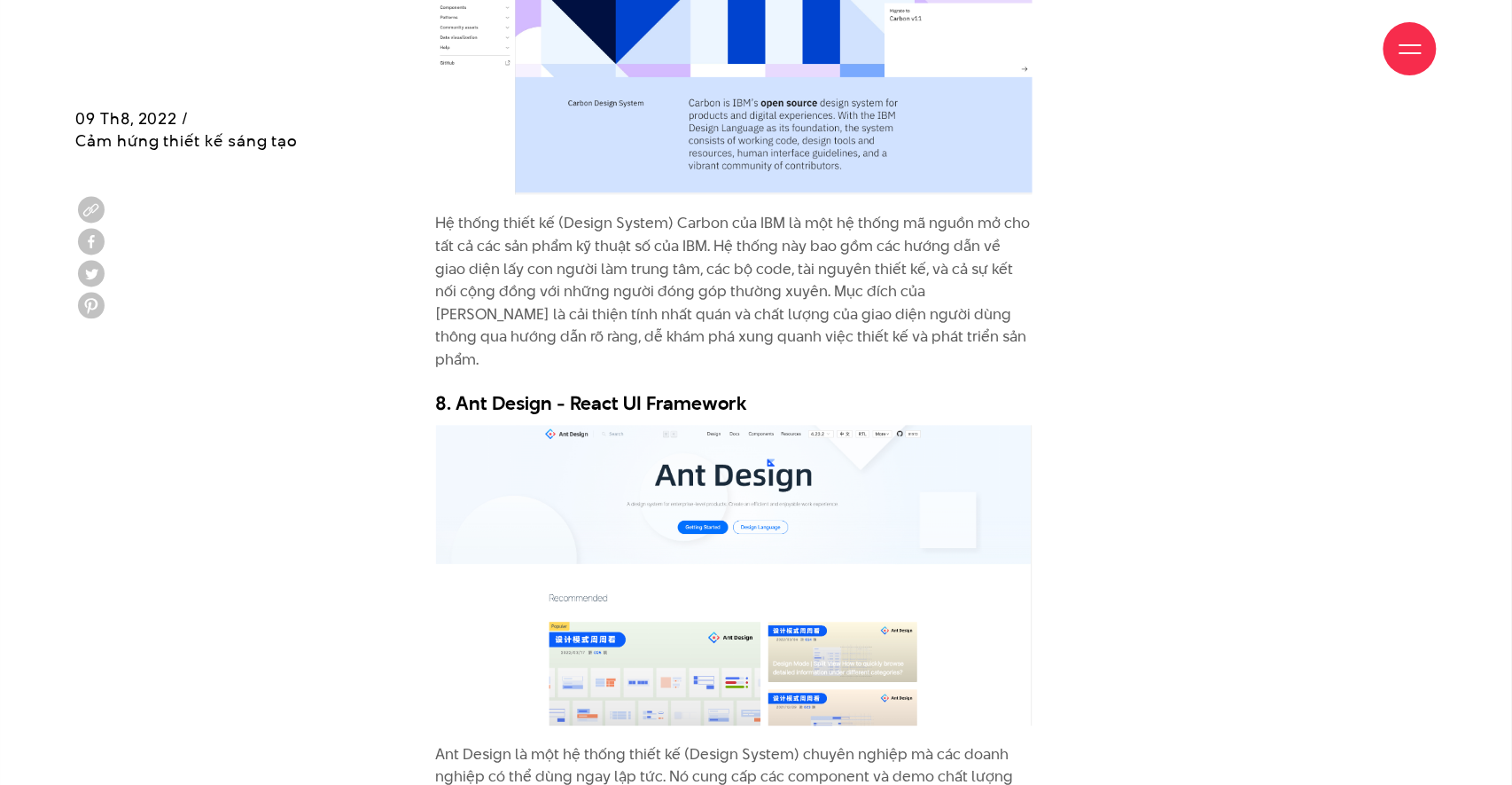
scroll to position [7929, 0]
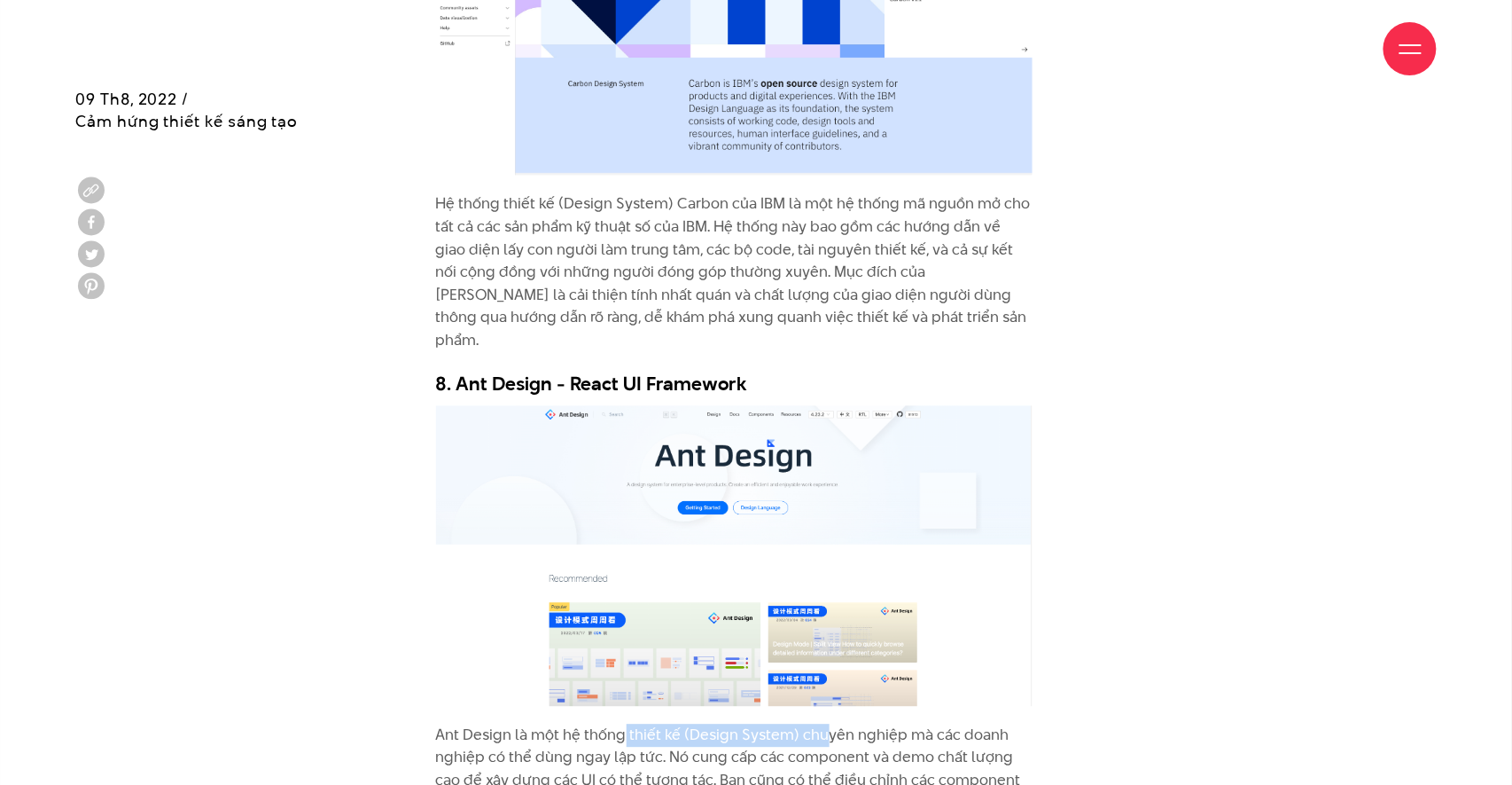
drag, startPoint x: 822, startPoint y: 654, endPoint x: 594, endPoint y: 657, distance: 228.0
click at [603, 724] on p "Ant Design là một hệ thống thiết kế (Design System) chuyên nghiệp mà các doanh …" at bounding box center [734, 769] width 596 height 91
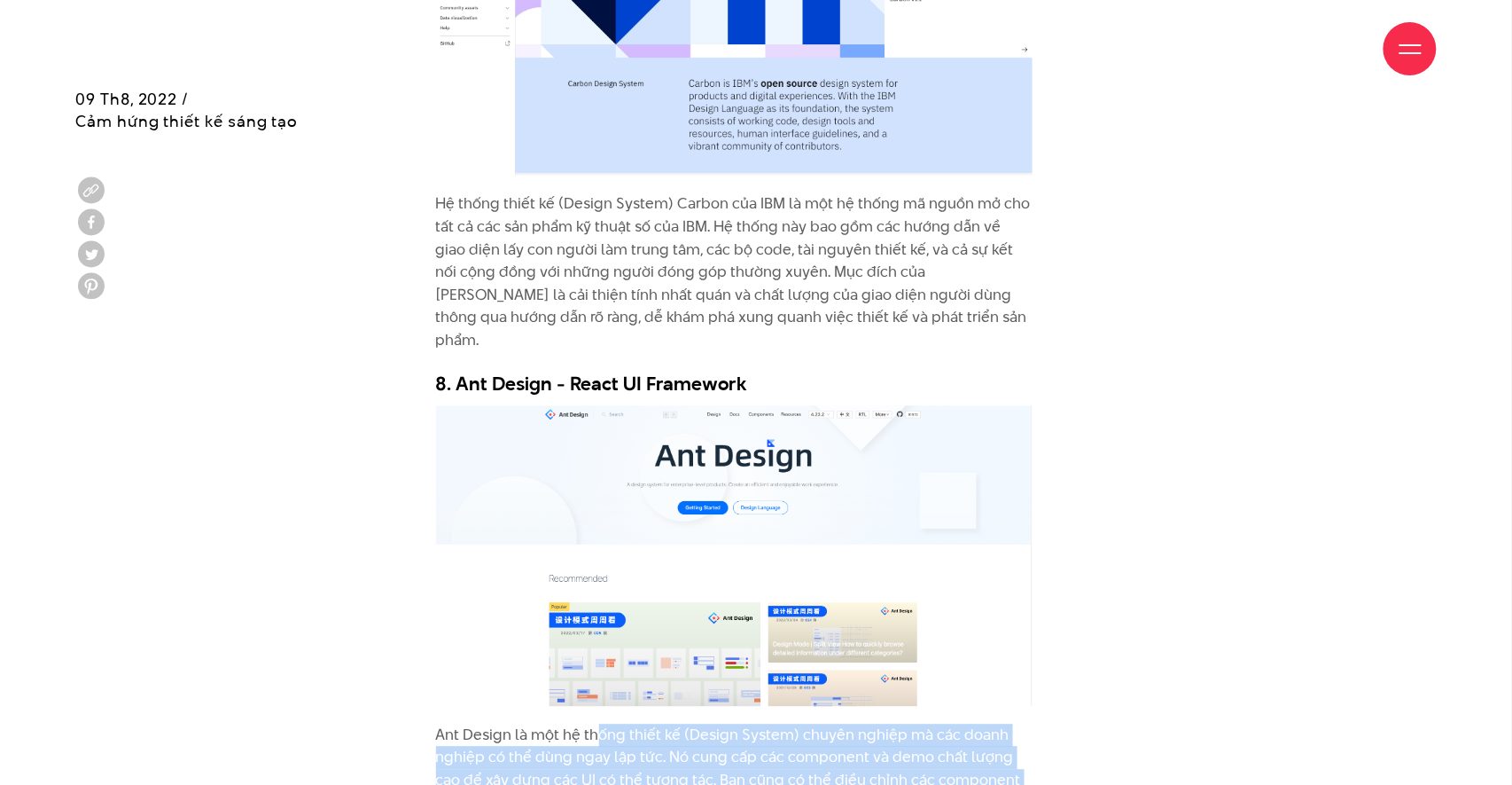
drag, startPoint x: 594, startPoint y: 657, endPoint x: 653, endPoint y: 717, distance: 84.1
click at [649, 724] on p "Ant Design là một hệ thống thiết kế (Design System) chuyên nghiệp mà các doanh …" at bounding box center [734, 769] width 596 height 91
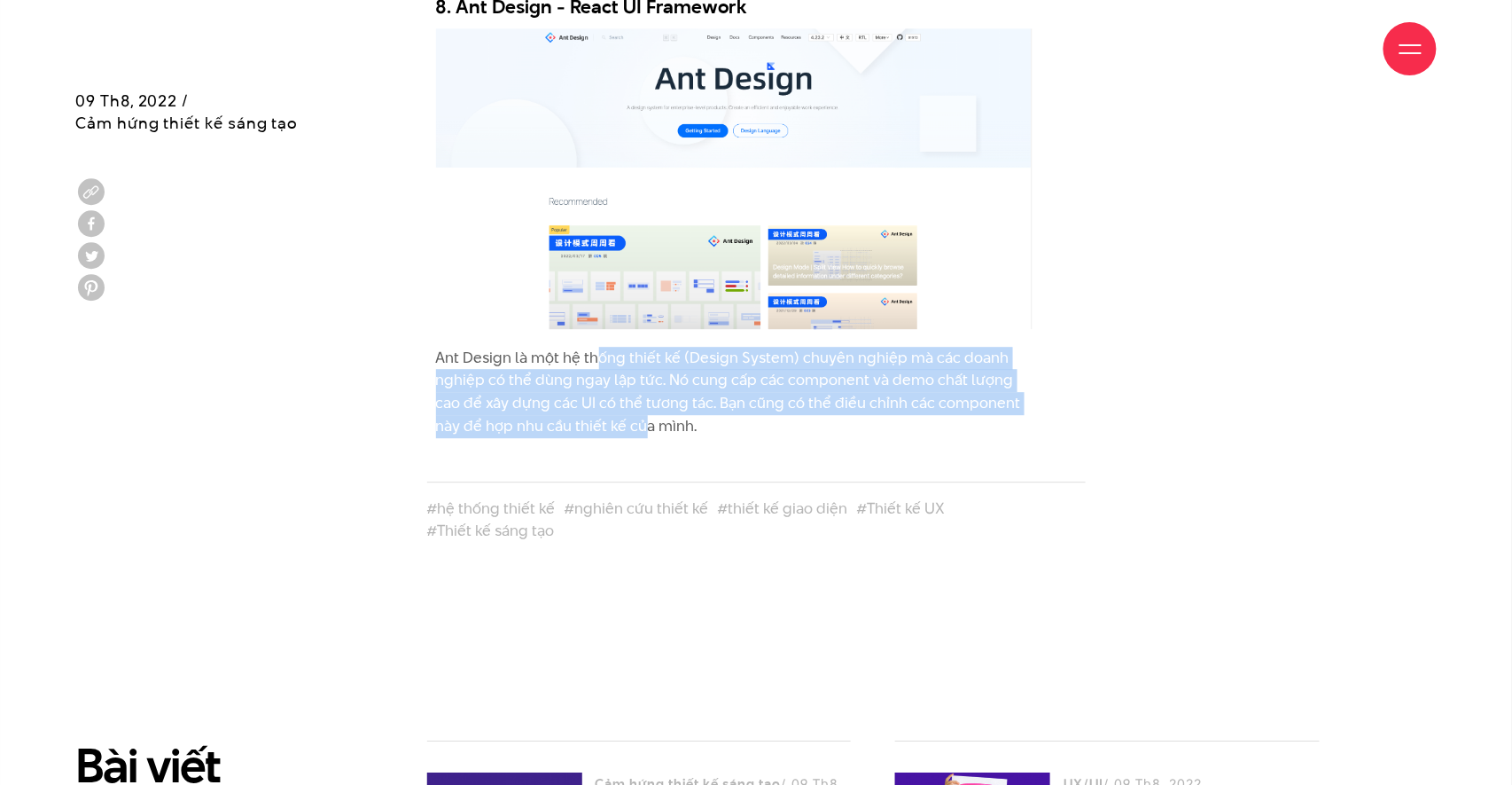
scroll to position [8308, 0]
